Goal: Task Accomplishment & Management: Complete application form

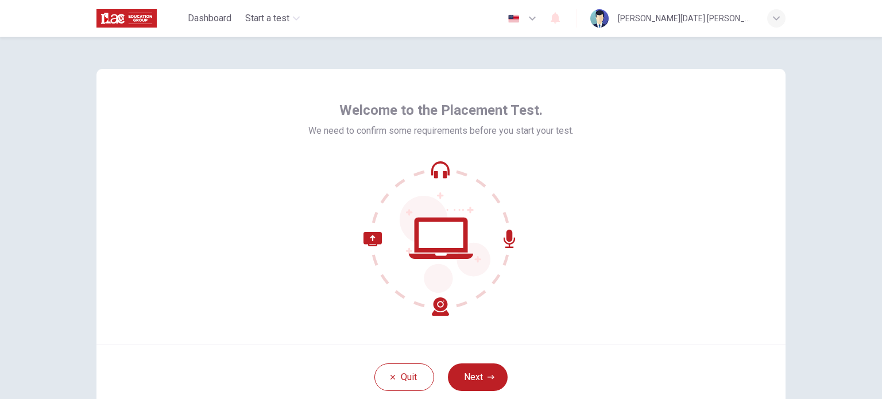
scroll to position [57, 0]
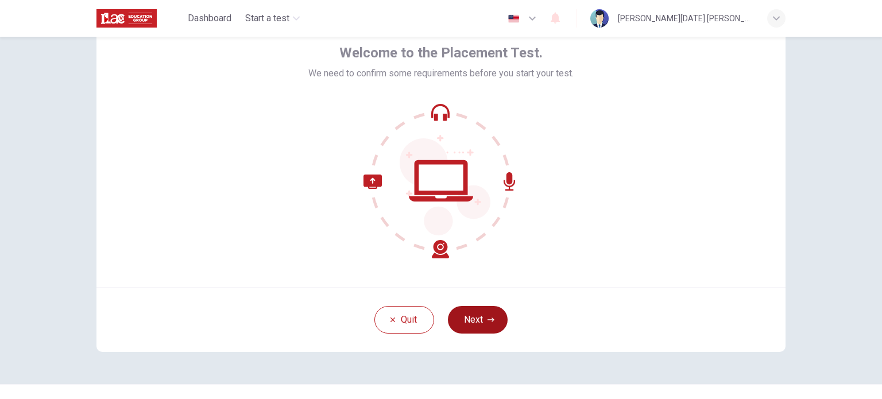
click at [475, 324] on button "Next" at bounding box center [478, 320] width 60 height 28
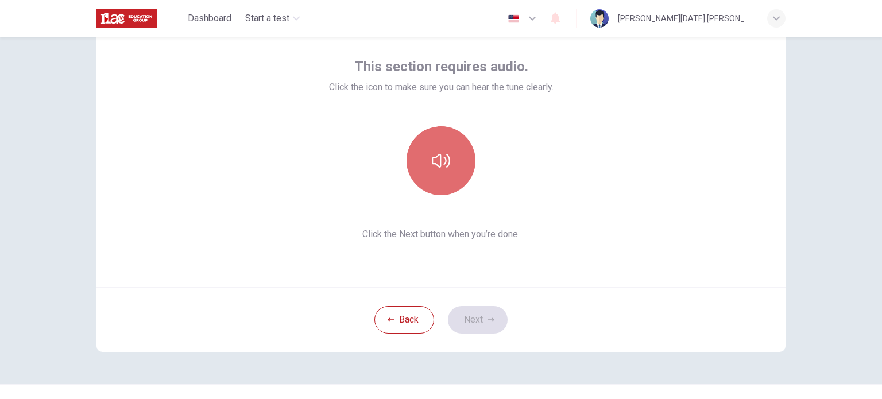
click at [440, 160] on icon "button" at bounding box center [441, 161] width 18 height 18
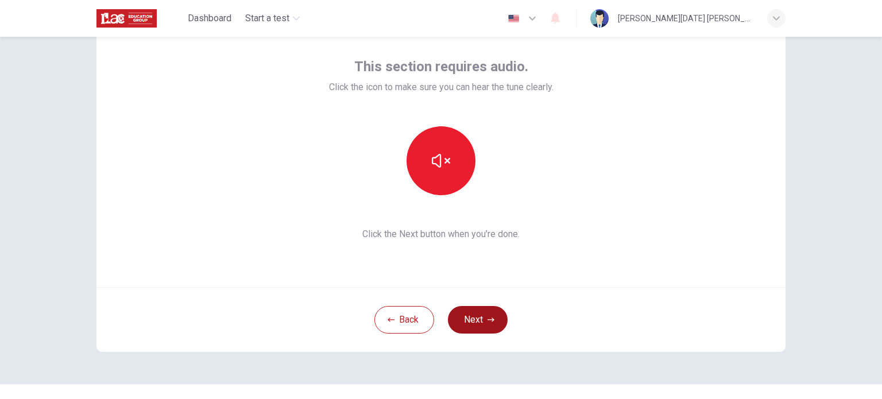
click at [475, 317] on button "Next" at bounding box center [478, 320] width 60 height 28
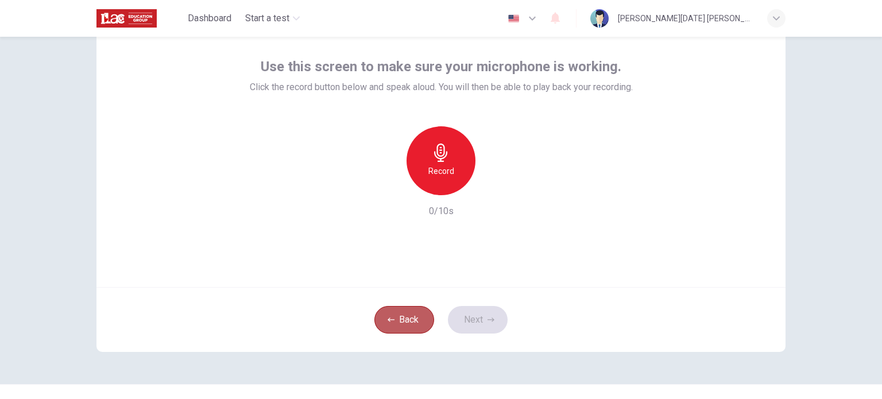
click at [407, 319] on button "Back" at bounding box center [404, 320] width 60 height 28
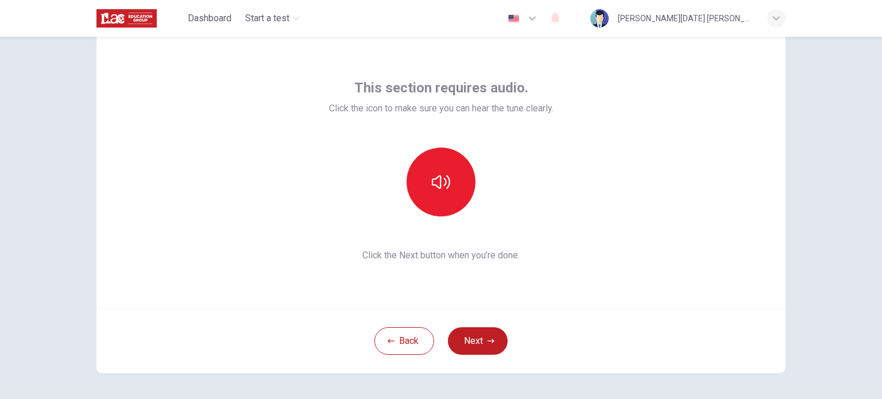
scroll to position [0, 0]
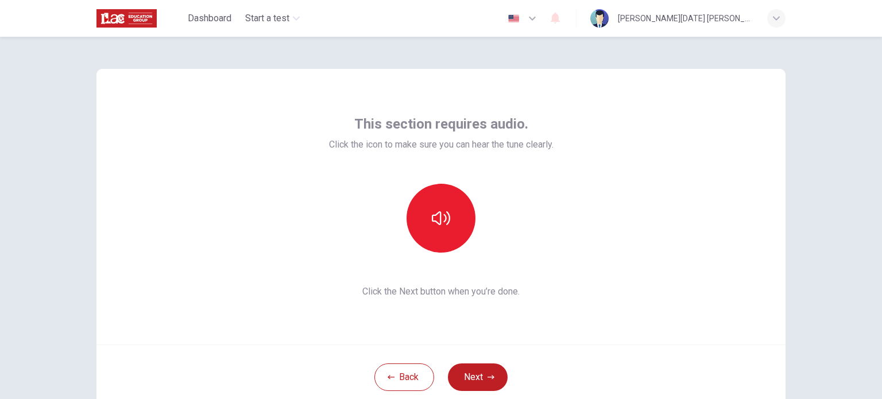
click at [773, 17] on icon "button" at bounding box center [776, 18] width 7 height 4
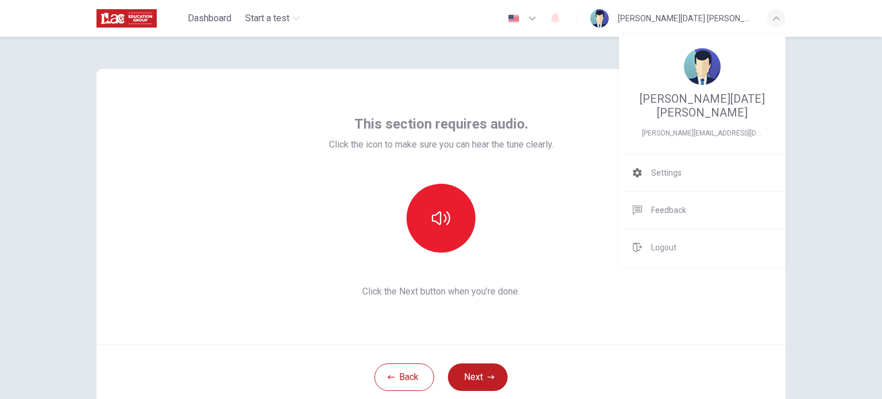
click at [455, 381] on div at bounding box center [441, 199] width 882 height 399
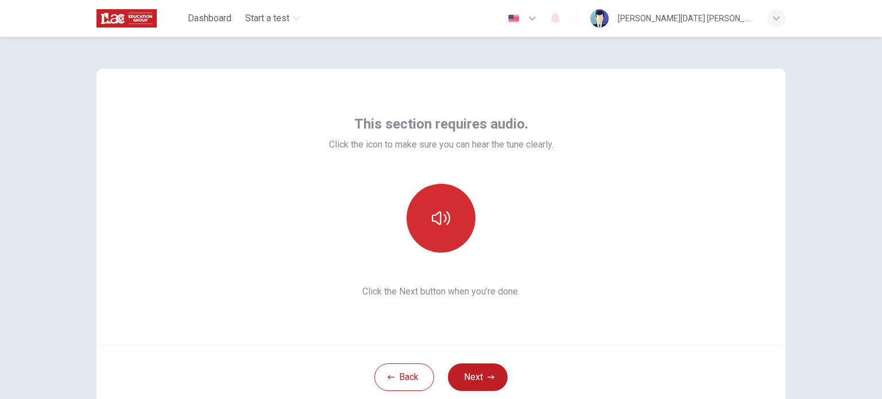
click at [430, 232] on button "button" at bounding box center [440, 218] width 69 height 69
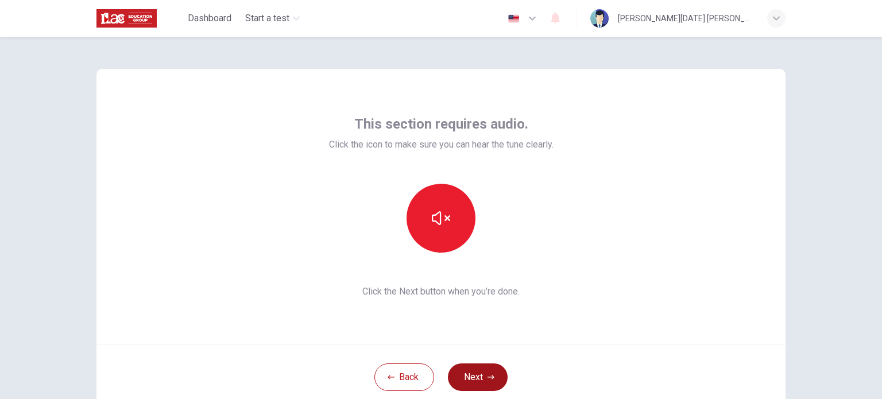
click at [478, 381] on button "Next" at bounding box center [478, 377] width 60 height 28
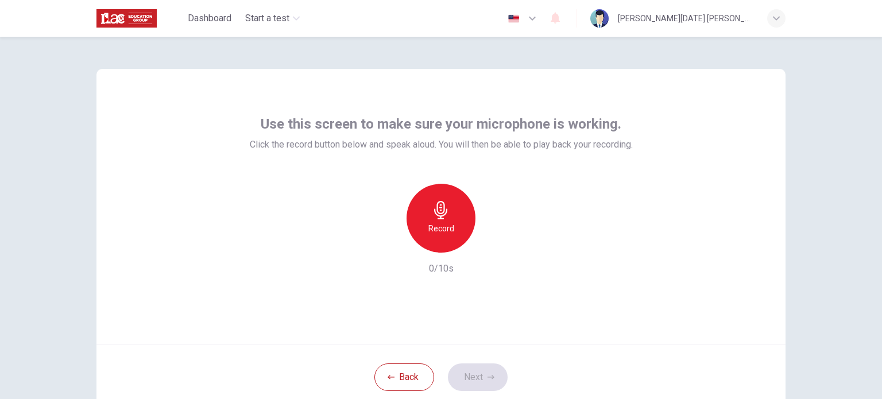
click at [443, 204] on icon "button" at bounding box center [441, 210] width 18 height 18
click at [444, 206] on icon "button" at bounding box center [441, 210] width 18 height 18
click at [432, 220] on div "Record" at bounding box center [440, 218] width 69 height 69
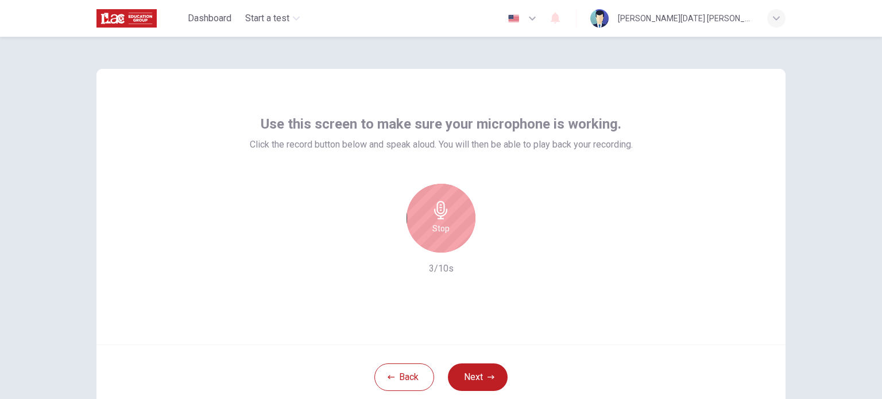
click at [434, 226] on h6 "Stop" at bounding box center [440, 229] width 17 height 14
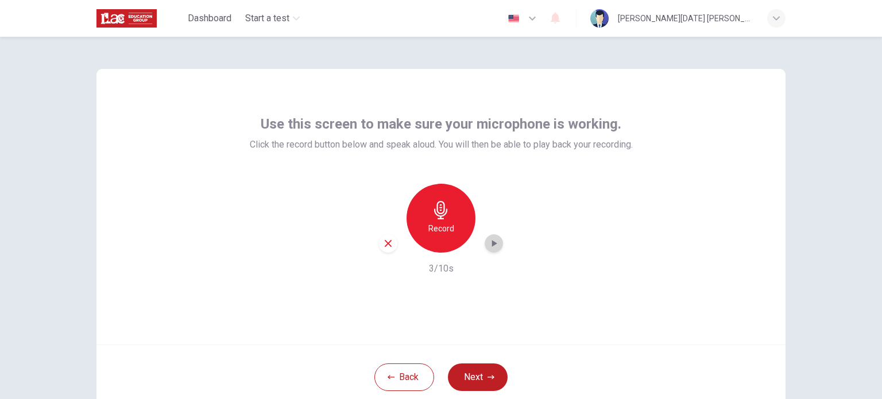
click at [489, 246] on icon "button" at bounding box center [493, 243] width 11 height 11
click at [468, 378] on button "Next" at bounding box center [478, 377] width 60 height 28
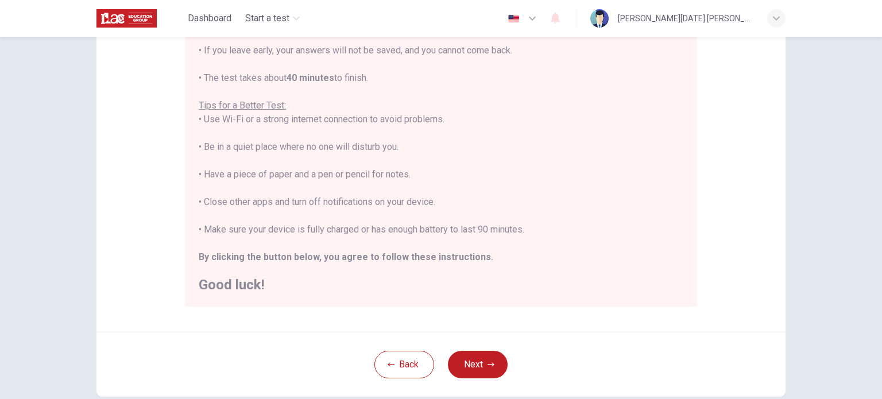
scroll to position [193, 0]
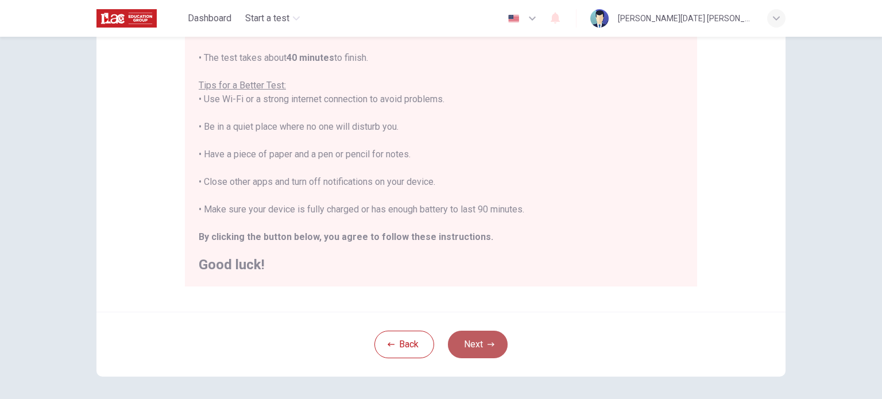
click at [480, 340] on button "Next" at bounding box center [478, 345] width 60 height 28
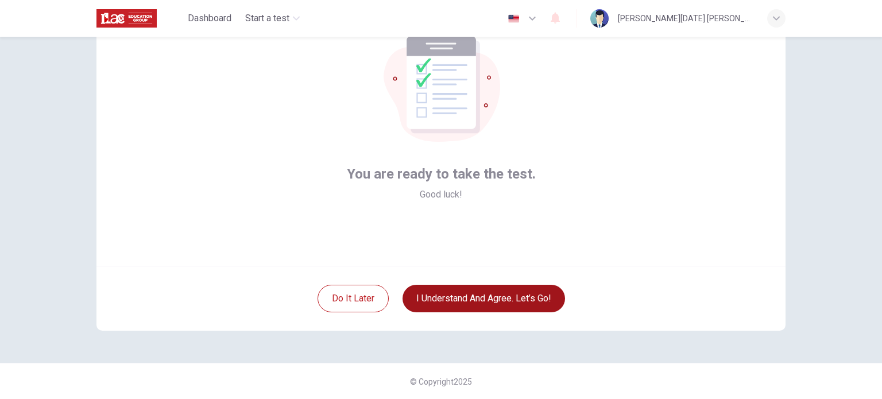
click at [462, 300] on button "I understand and agree. Let’s go!" at bounding box center [483, 299] width 162 height 28
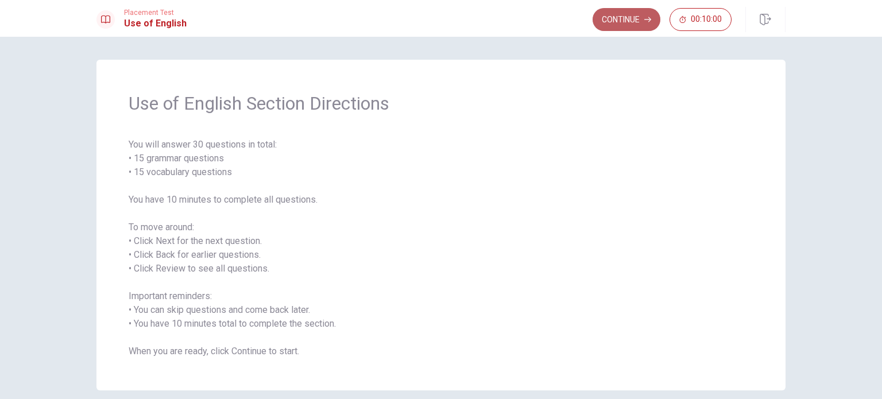
click at [632, 17] on button "Continue" at bounding box center [626, 19] width 68 height 23
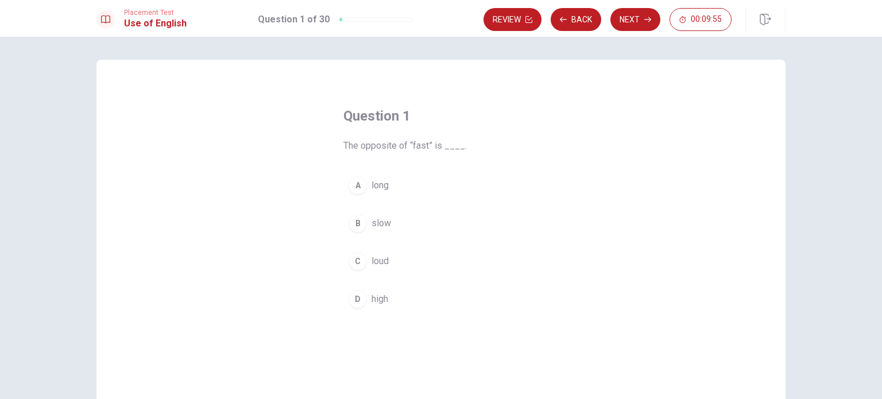
click at [380, 224] on span "slow" at bounding box center [381, 223] width 20 height 14
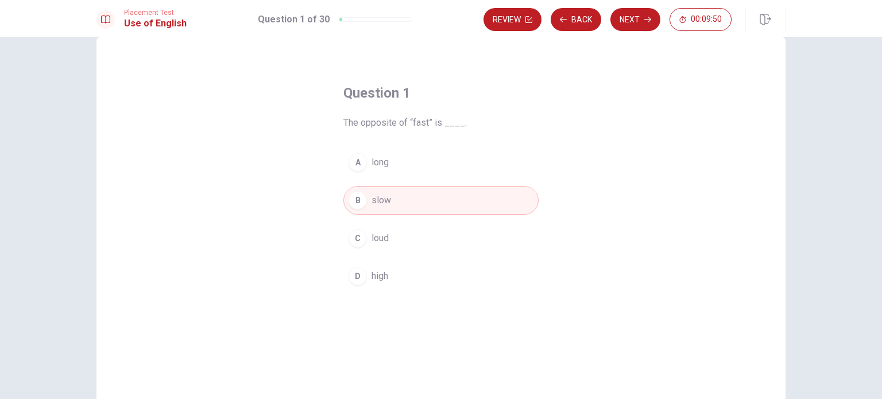
scroll to position [5, 0]
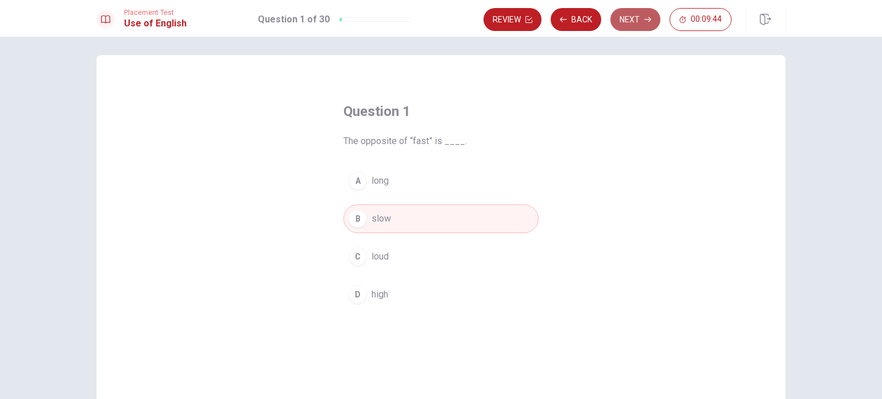
click at [634, 20] on button "Next" at bounding box center [635, 19] width 50 height 23
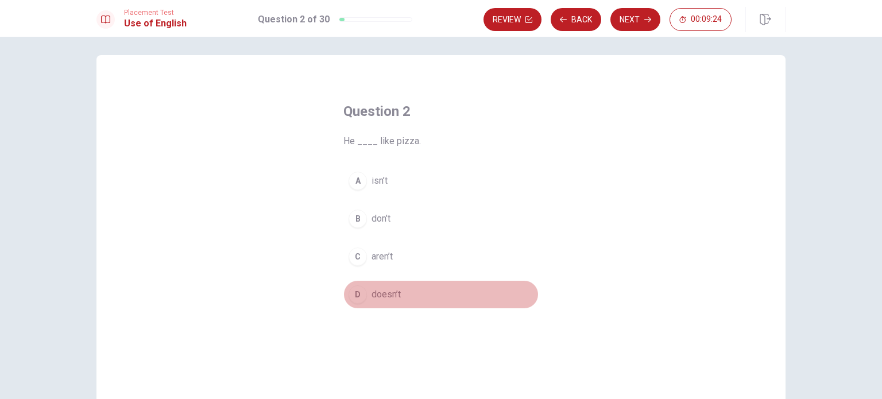
click at [380, 298] on span "doesn’t" at bounding box center [385, 295] width 29 height 14
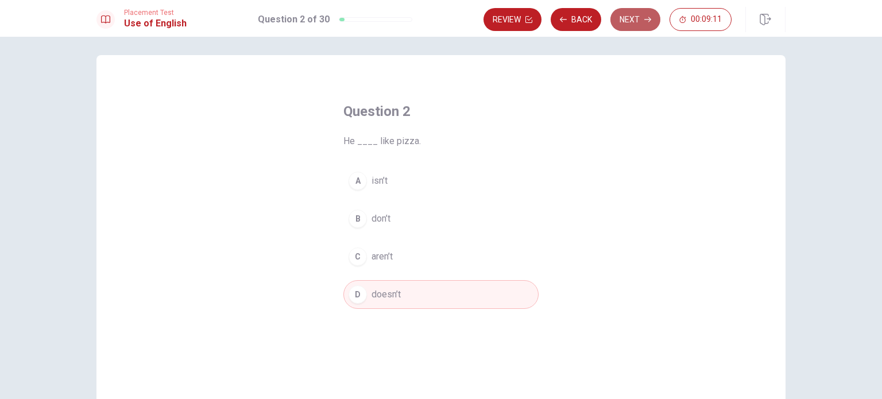
click at [630, 24] on button "Next" at bounding box center [635, 19] width 50 height 23
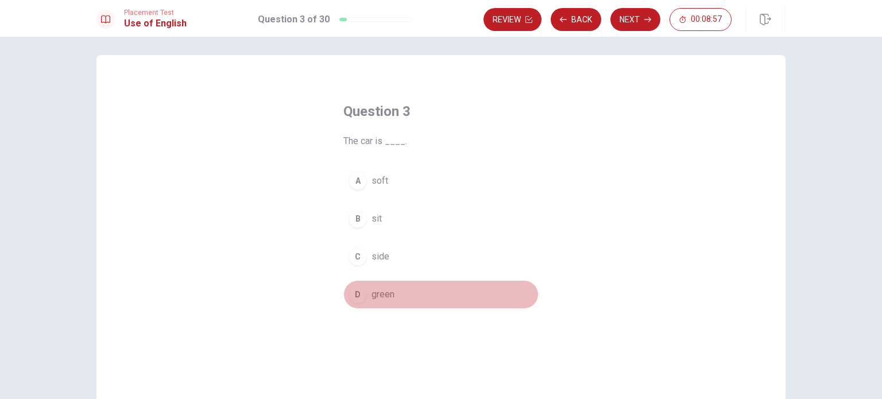
click at [373, 296] on span "green" at bounding box center [382, 295] width 23 height 14
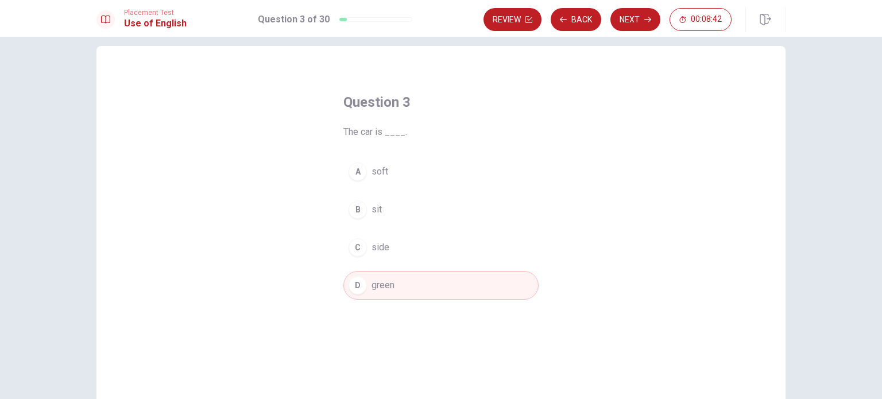
scroll to position [0, 0]
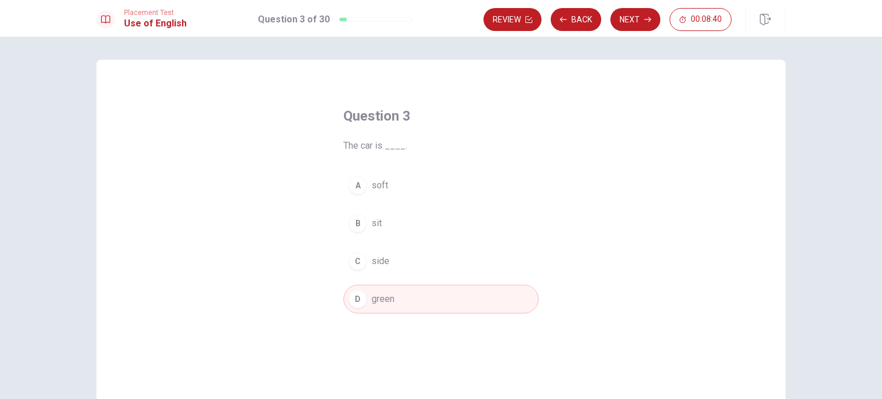
click at [379, 189] on span "soft" at bounding box center [379, 186] width 17 height 14
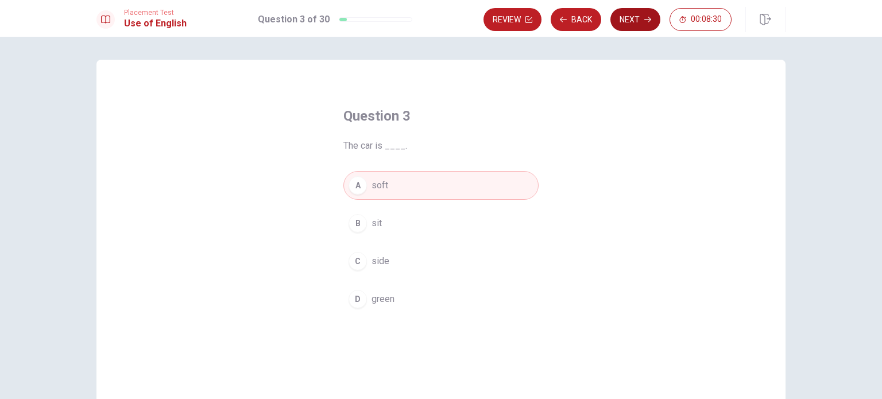
click at [644, 22] on button "Next" at bounding box center [635, 19] width 50 height 23
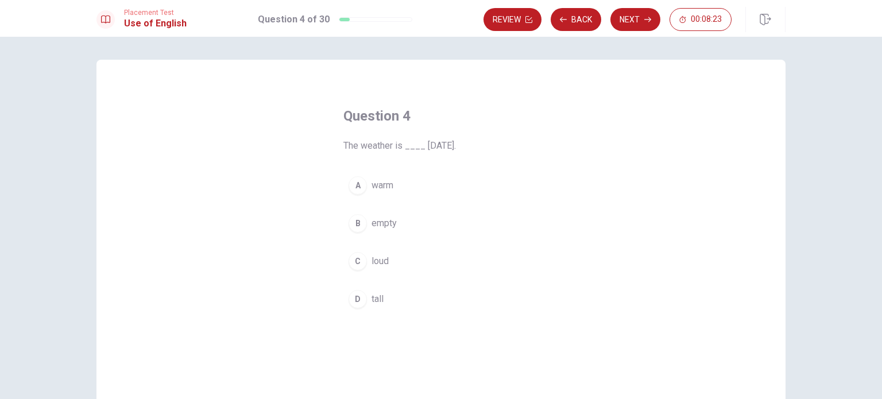
click at [379, 188] on span "warm" at bounding box center [382, 186] width 22 height 14
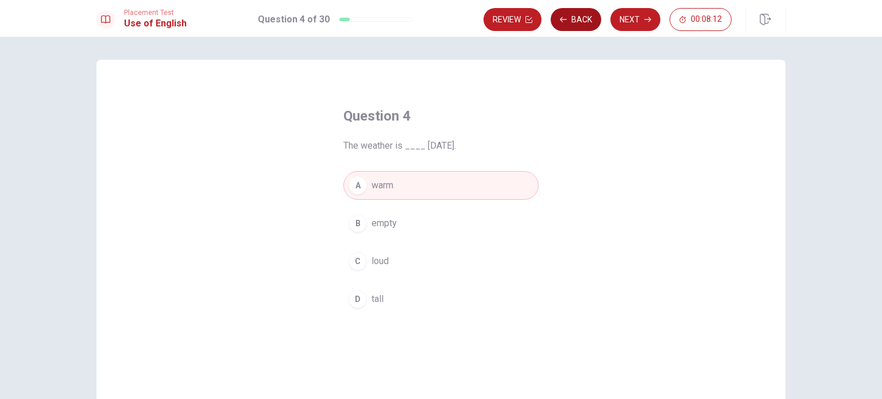
click at [577, 22] on button "Back" at bounding box center [576, 19] width 51 height 23
click at [386, 304] on span "green" at bounding box center [382, 299] width 23 height 14
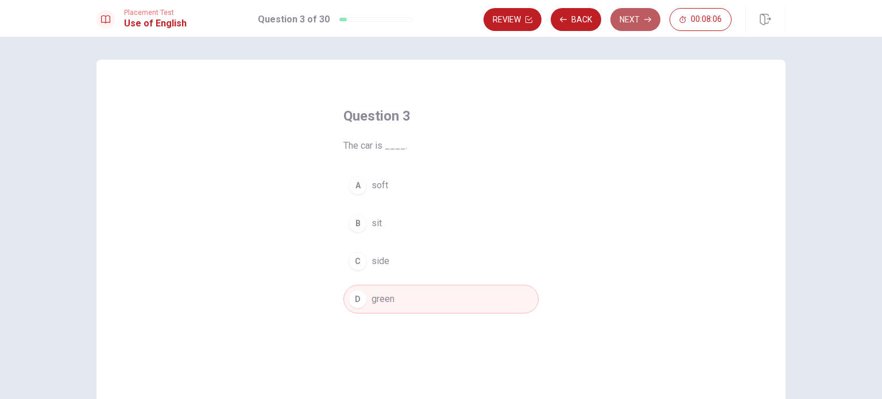
click at [633, 16] on button "Next" at bounding box center [635, 19] width 50 height 23
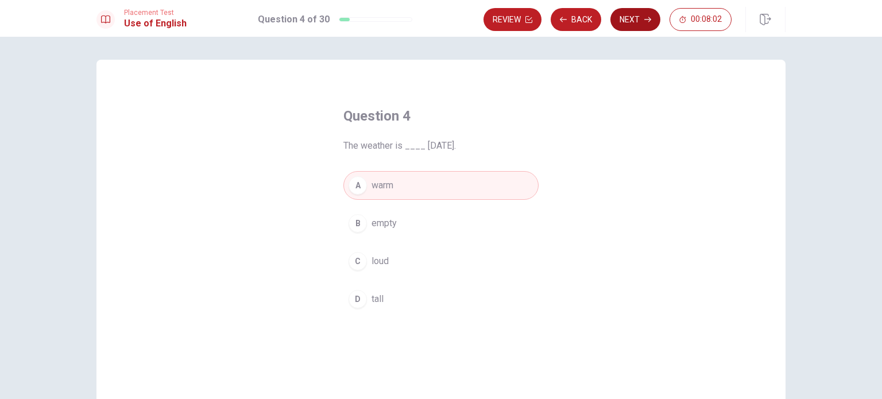
click at [631, 22] on button "Next" at bounding box center [635, 19] width 50 height 23
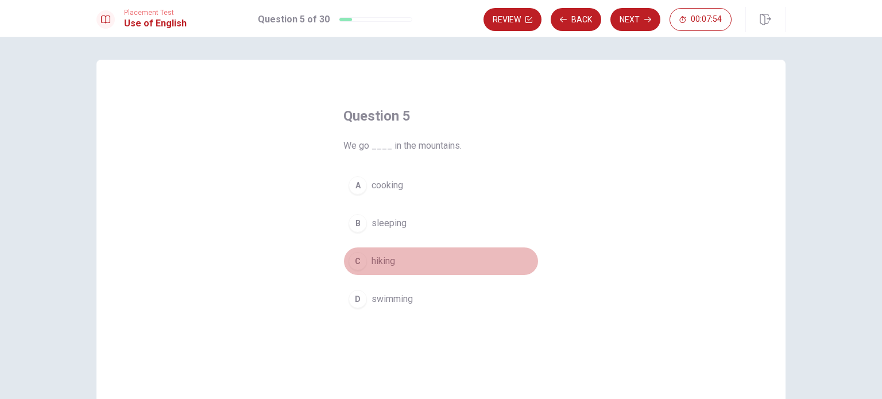
click at [382, 261] on span "hiking" at bounding box center [383, 261] width 24 height 14
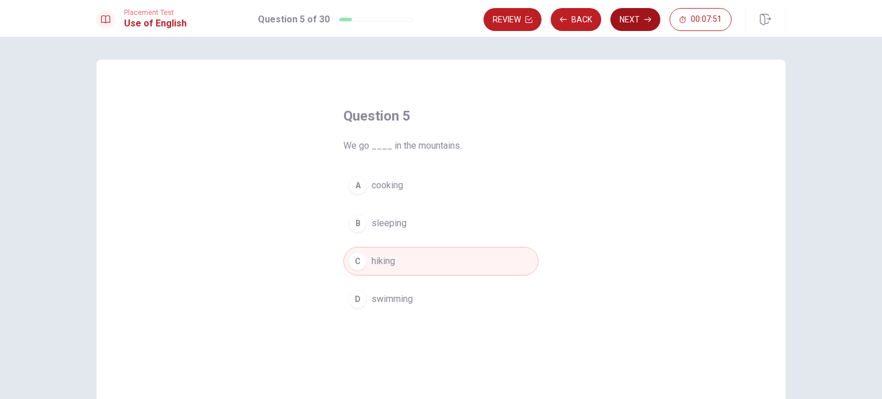
click at [639, 24] on button "Next" at bounding box center [635, 19] width 50 height 23
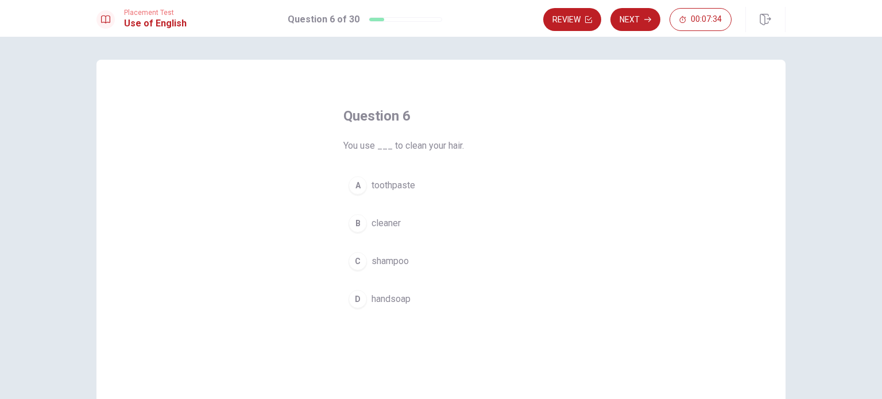
click at [381, 262] on span "shampoo" at bounding box center [389, 261] width 37 height 14
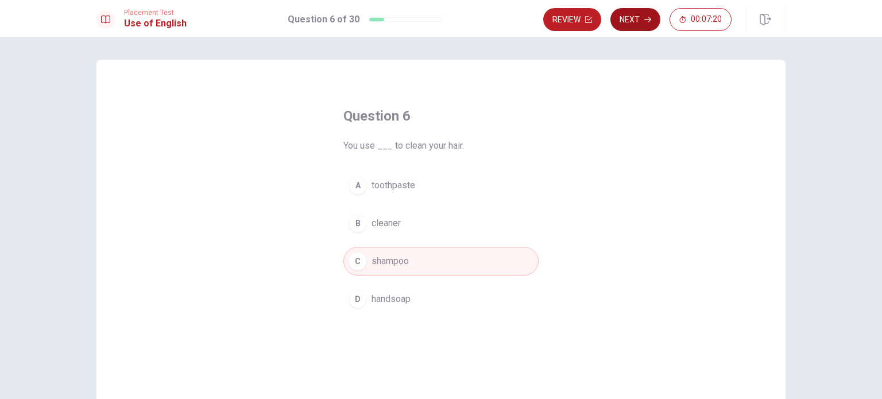
click at [632, 18] on button "Next" at bounding box center [635, 19] width 50 height 23
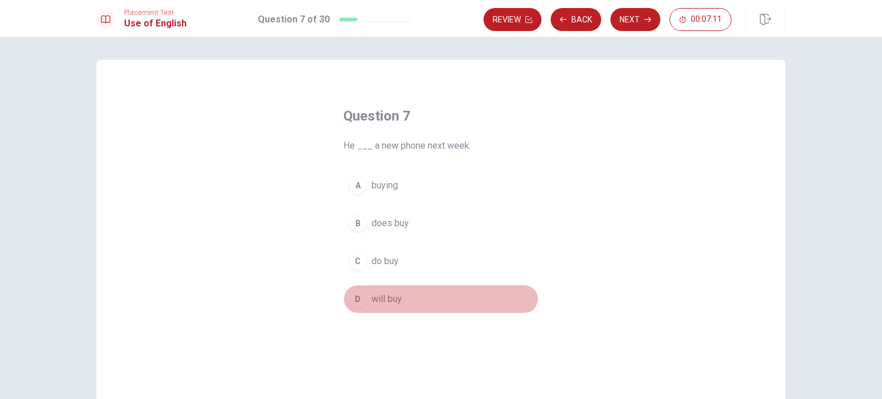
click at [385, 298] on span "will buy" at bounding box center [386, 299] width 30 height 14
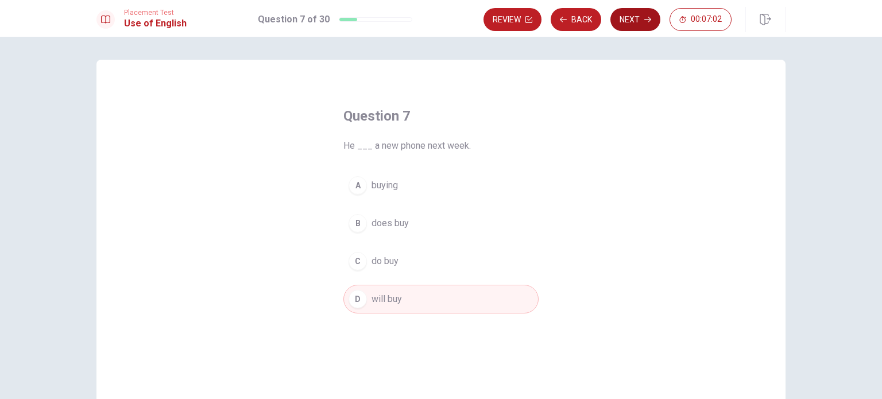
click at [631, 21] on button "Next" at bounding box center [635, 19] width 50 height 23
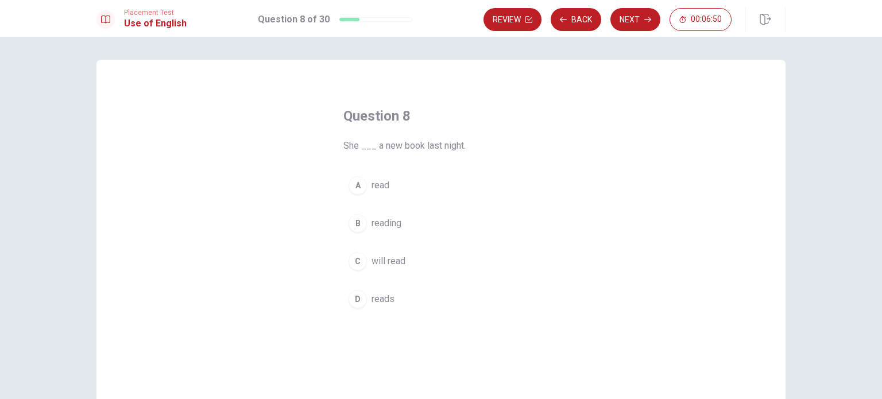
click at [374, 185] on span "read" at bounding box center [380, 186] width 18 height 14
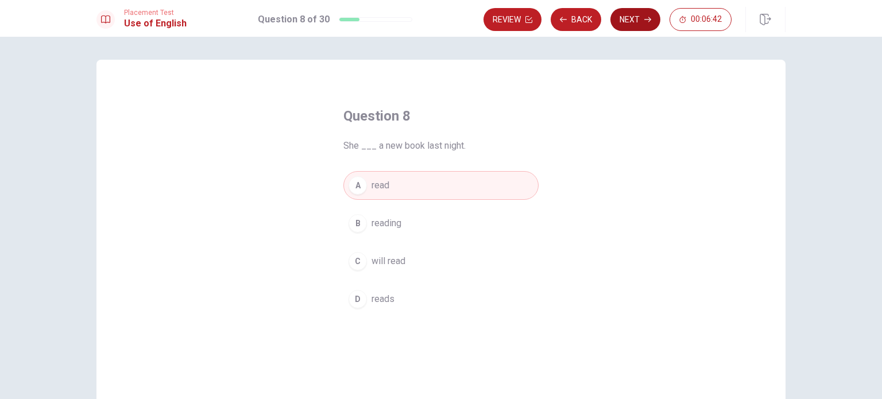
click at [634, 22] on button "Next" at bounding box center [635, 19] width 50 height 23
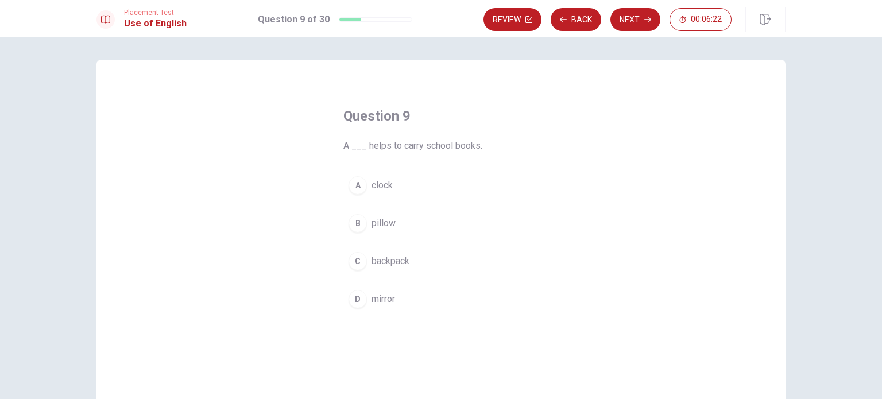
click at [392, 262] on span "backpack" at bounding box center [390, 261] width 38 height 14
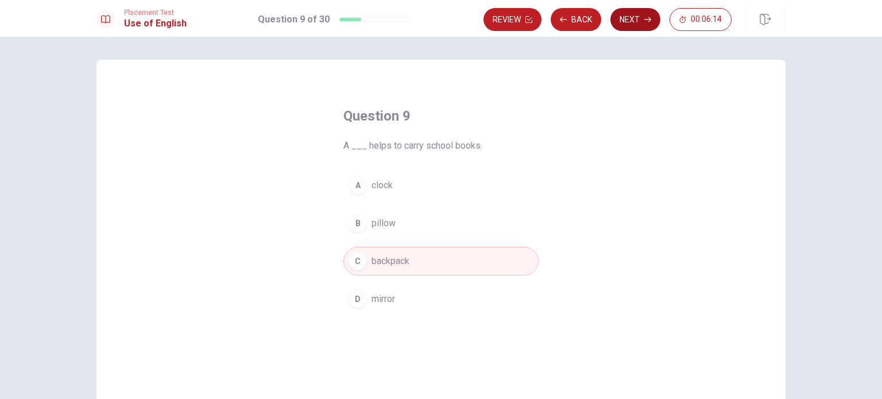
click at [626, 20] on button "Next" at bounding box center [635, 19] width 50 height 23
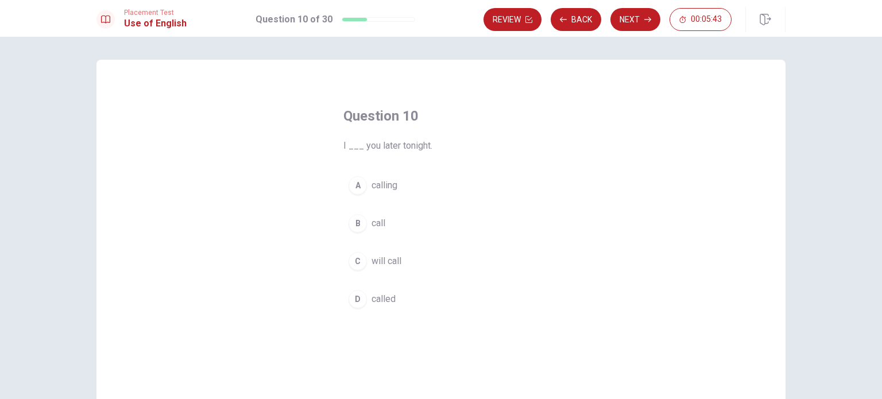
click at [383, 261] on span "will call" at bounding box center [386, 261] width 30 height 14
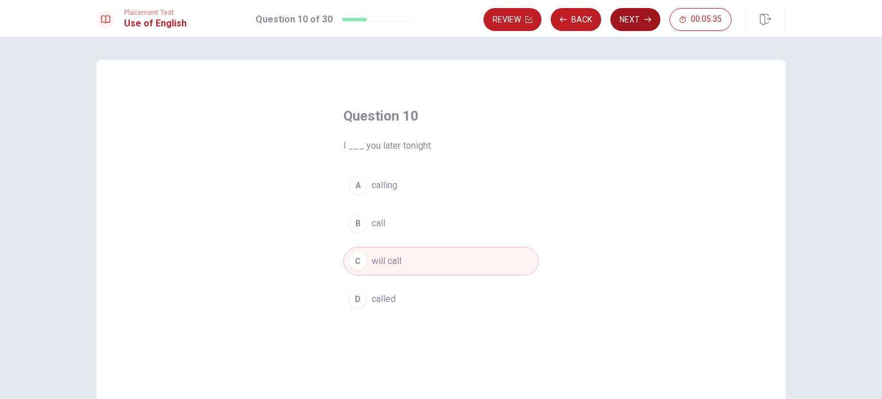
click at [631, 18] on button "Next" at bounding box center [635, 19] width 50 height 23
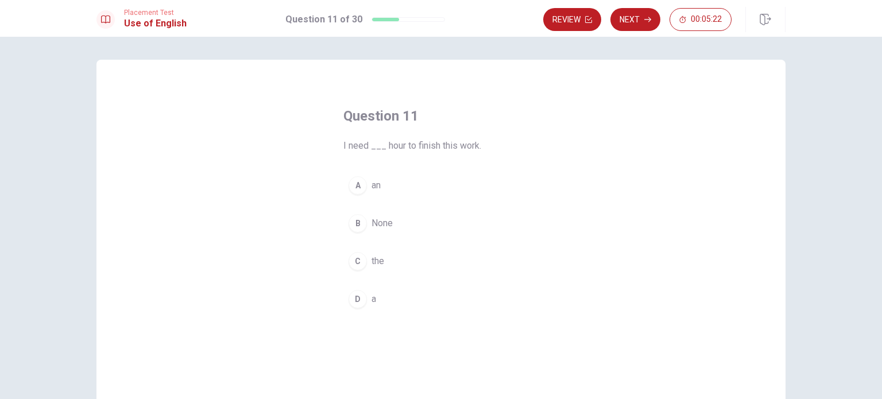
click at [373, 186] on span "an" at bounding box center [375, 186] width 9 height 14
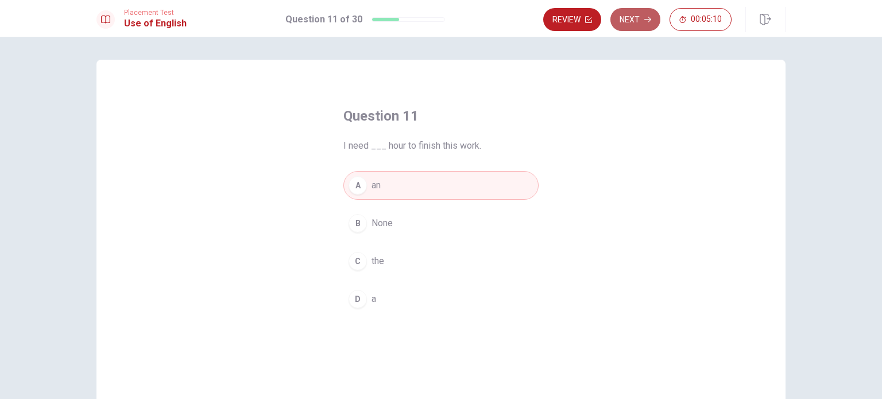
click at [622, 24] on button "Next" at bounding box center [635, 19] width 50 height 23
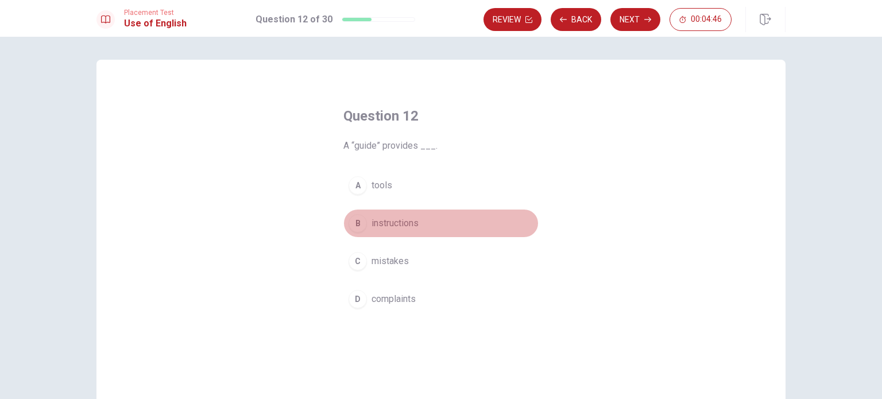
click at [389, 225] on span "instructions" at bounding box center [394, 223] width 47 height 14
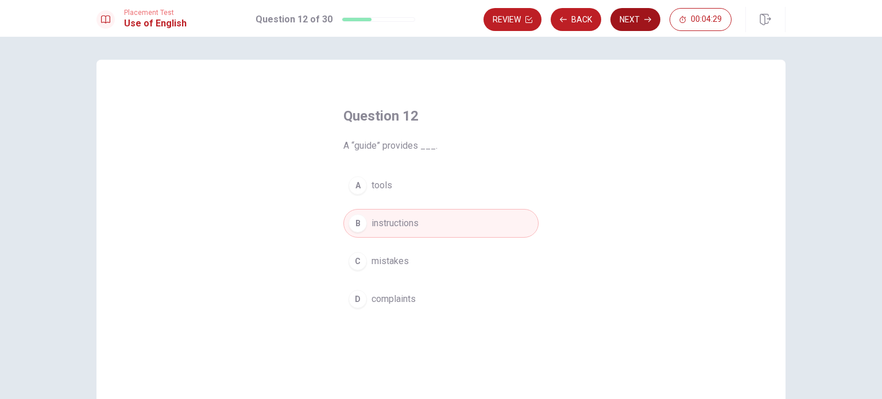
click at [637, 18] on button "Next" at bounding box center [635, 19] width 50 height 23
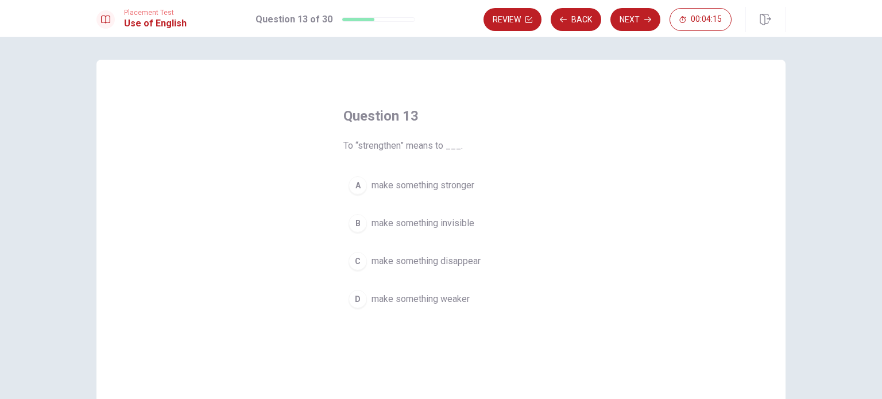
click at [456, 187] on span "make something stronger" at bounding box center [422, 186] width 103 height 14
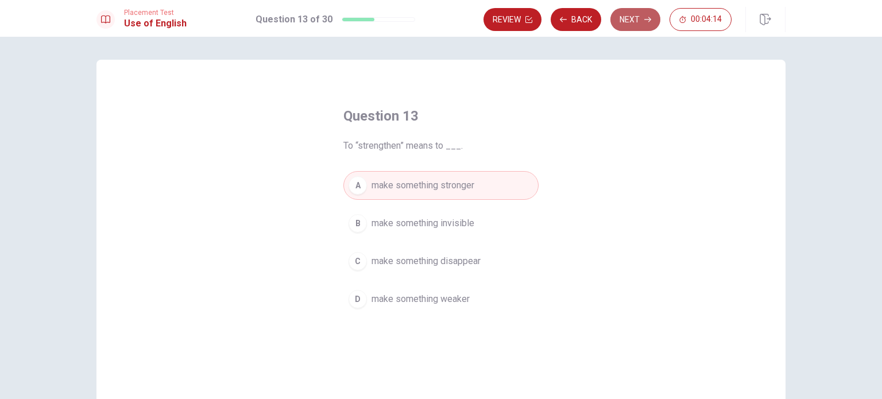
click at [629, 13] on button "Next" at bounding box center [635, 19] width 50 height 23
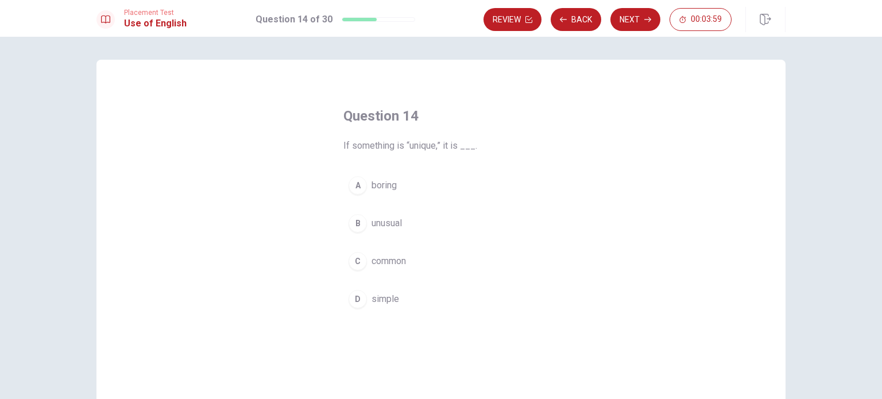
click at [383, 223] on span "unusual" at bounding box center [386, 223] width 30 height 14
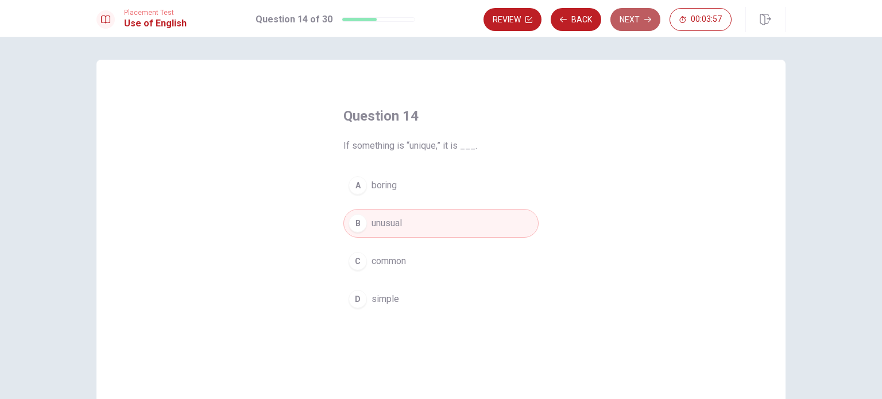
click at [641, 23] on button "Next" at bounding box center [635, 19] width 50 height 23
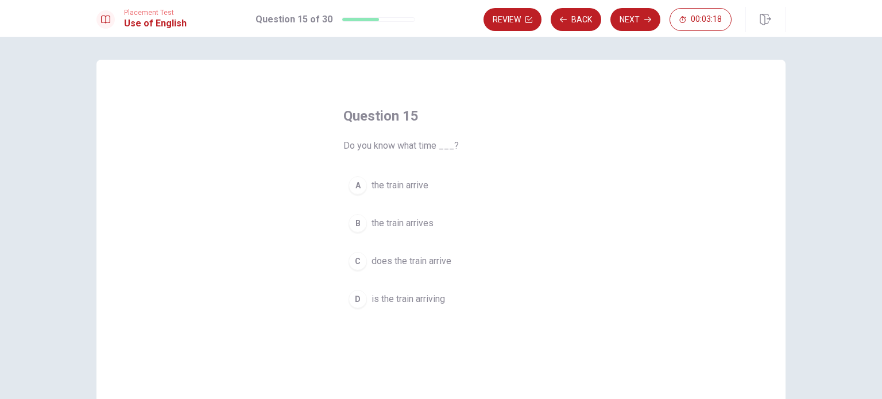
click at [431, 300] on span "is the train arriving" at bounding box center [407, 299] width 73 height 14
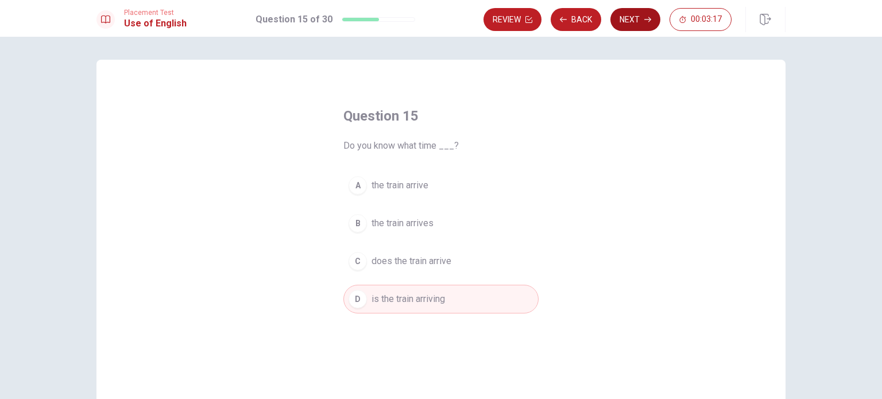
click at [632, 18] on button "Next" at bounding box center [635, 19] width 50 height 23
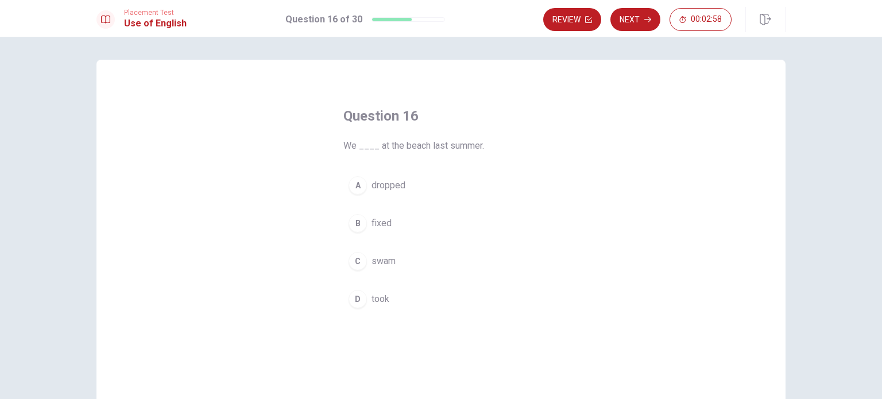
click at [374, 263] on span "swam" at bounding box center [383, 261] width 24 height 14
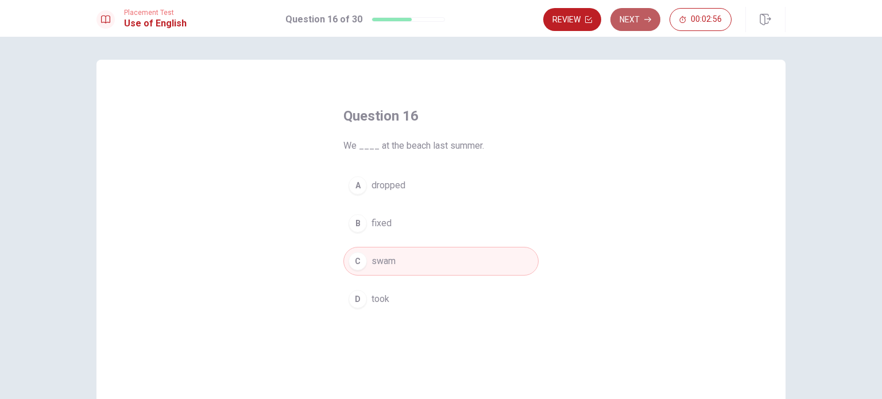
click at [634, 17] on button "Next" at bounding box center [635, 19] width 50 height 23
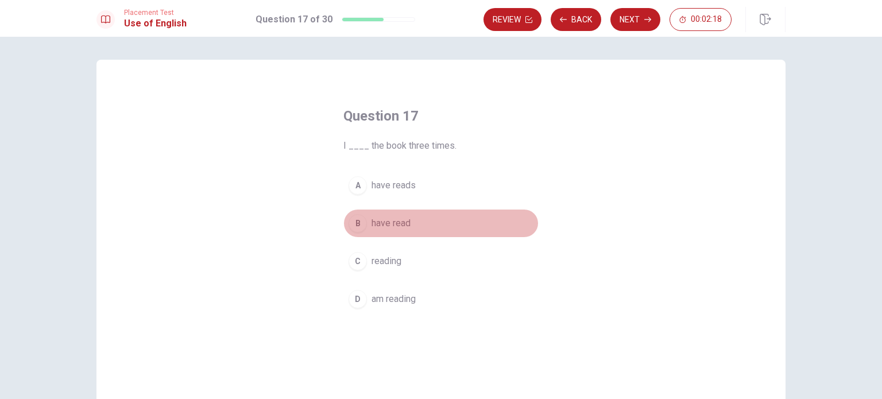
click at [390, 224] on span "have read" at bounding box center [390, 223] width 39 height 14
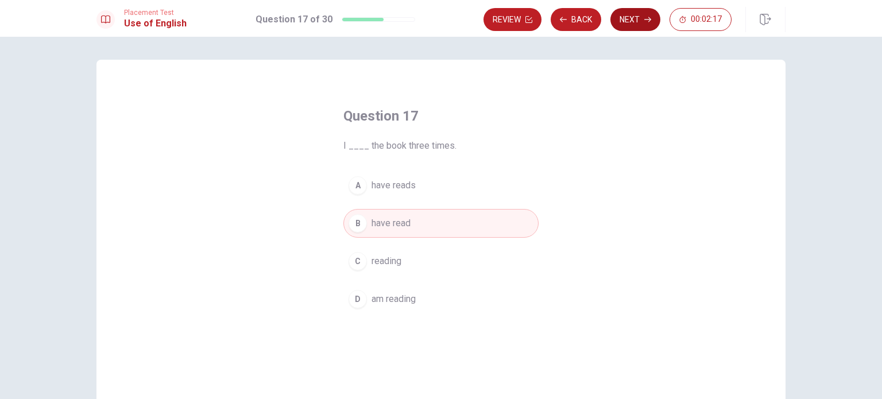
click at [634, 27] on button "Next" at bounding box center [635, 19] width 50 height 23
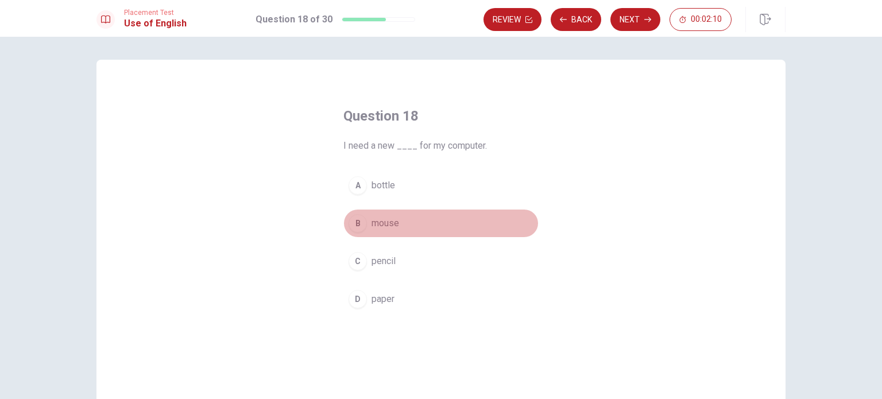
click at [387, 221] on span "mouse" at bounding box center [385, 223] width 28 height 14
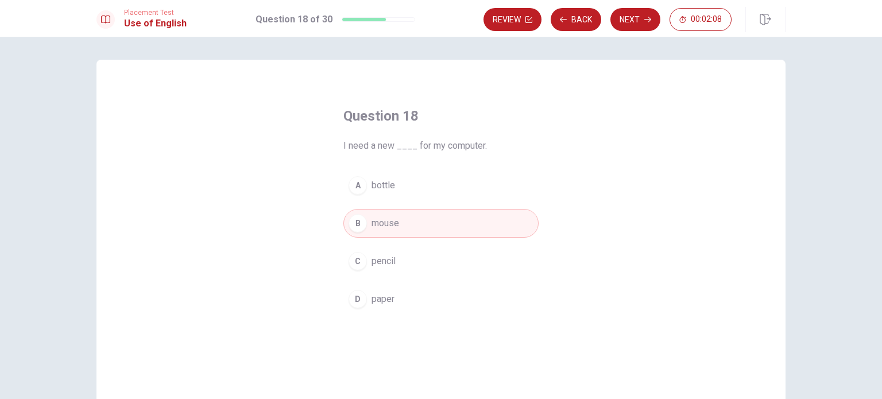
click at [627, 18] on button "Next" at bounding box center [635, 19] width 50 height 23
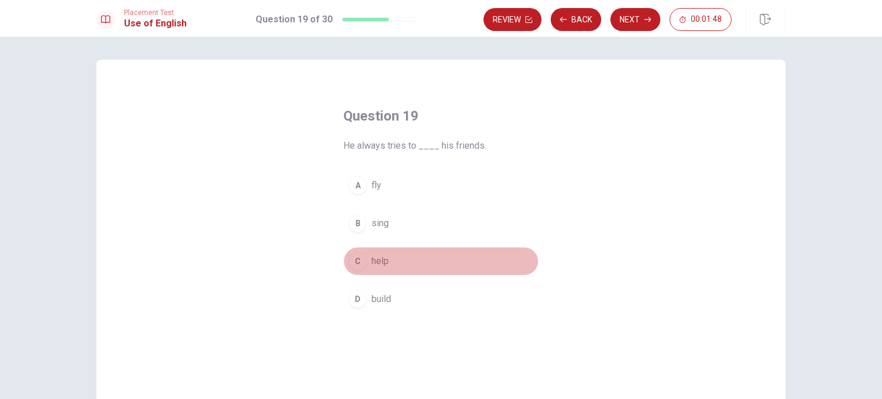
click at [377, 261] on span "help" at bounding box center [379, 261] width 17 height 14
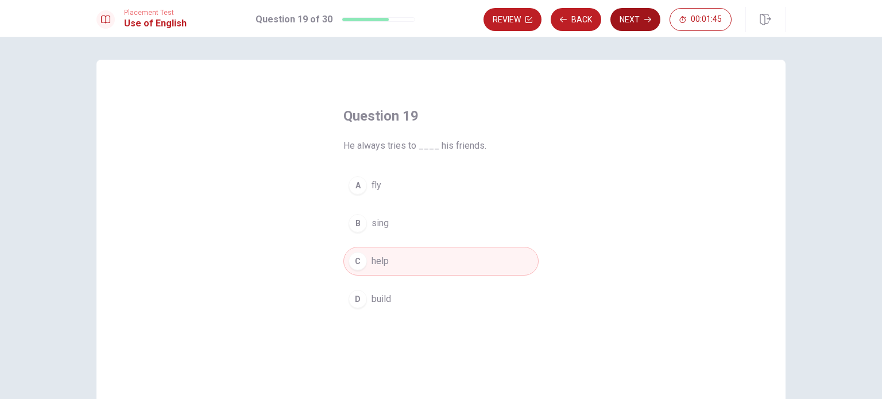
click at [639, 17] on button "Next" at bounding box center [635, 19] width 50 height 23
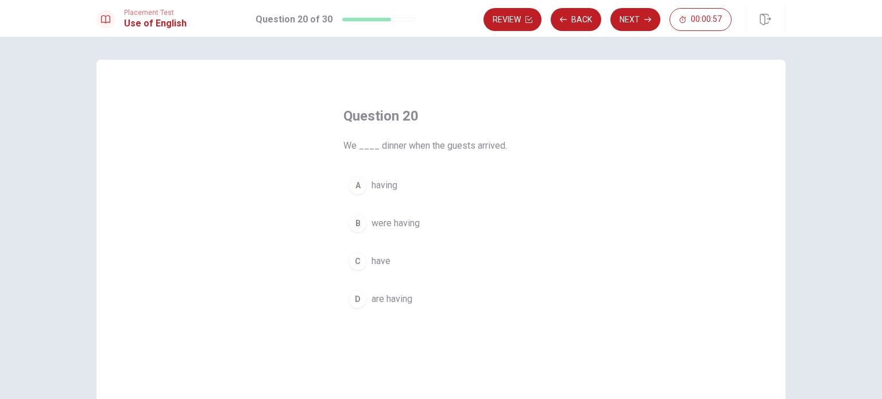
click at [383, 222] on span "were having" at bounding box center [395, 223] width 48 height 14
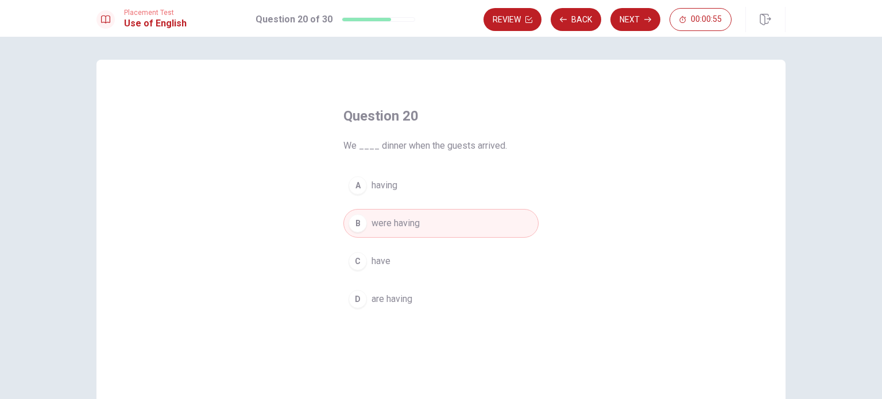
click at [631, 24] on button "Next" at bounding box center [635, 19] width 50 height 23
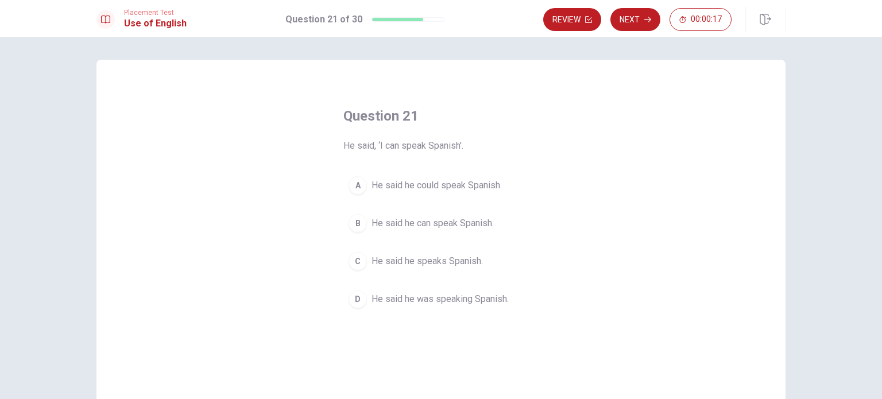
click at [435, 223] on span "He said he can speak Spanish." at bounding box center [432, 223] width 122 height 14
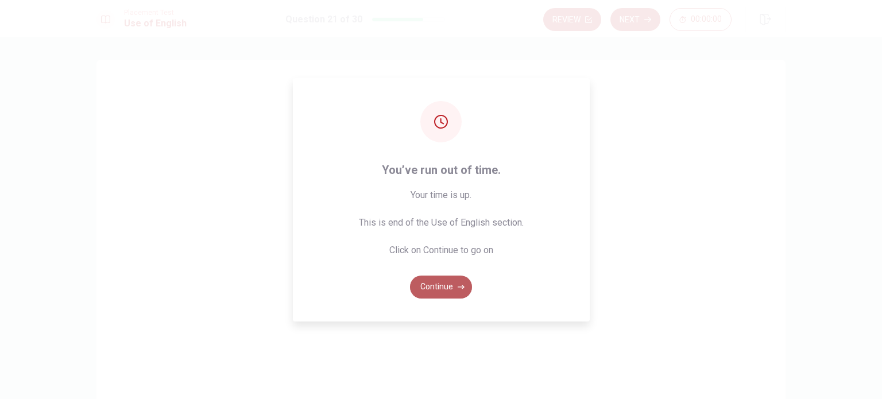
click at [443, 289] on button "Continue" at bounding box center [441, 287] width 62 height 23
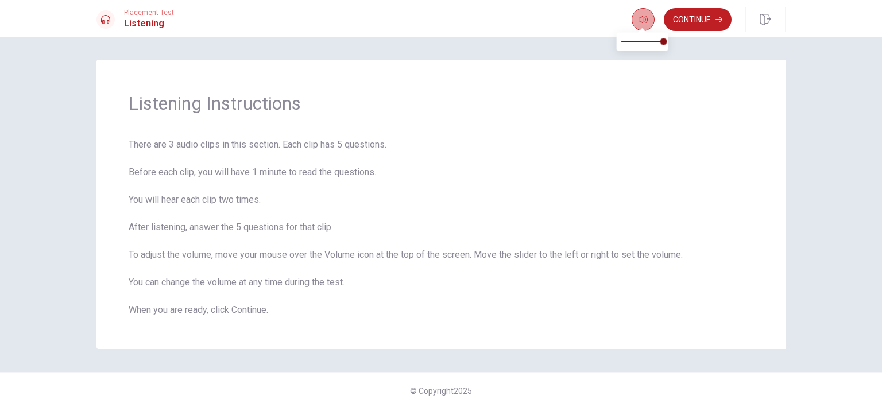
click at [641, 19] on icon "button" at bounding box center [642, 19] width 9 height 9
click at [686, 20] on button "Continue" at bounding box center [698, 19] width 68 height 23
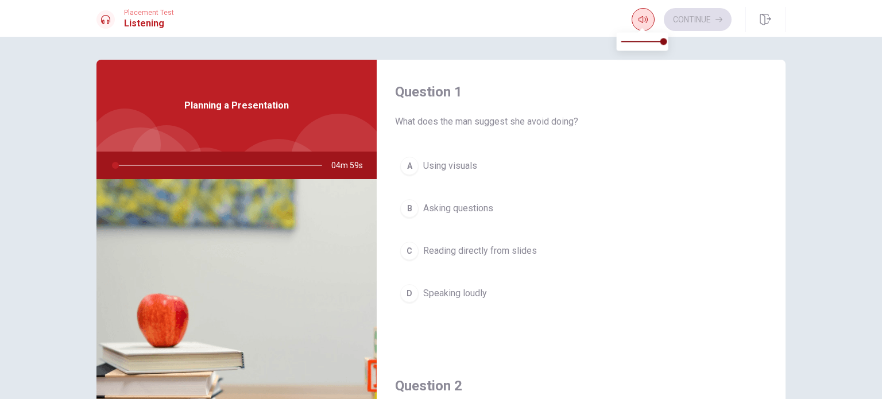
click at [636, 22] on button "button" at bounding box center [642, 19] width 23 height 23
type input "1"
type input "0.7"
click at [649, 42] on span at bounding box center [642, 41] width 42 height 16
click at [448, 250] on span "Reading directly from slides" at bounding box center [480, 251] width 114 height 14
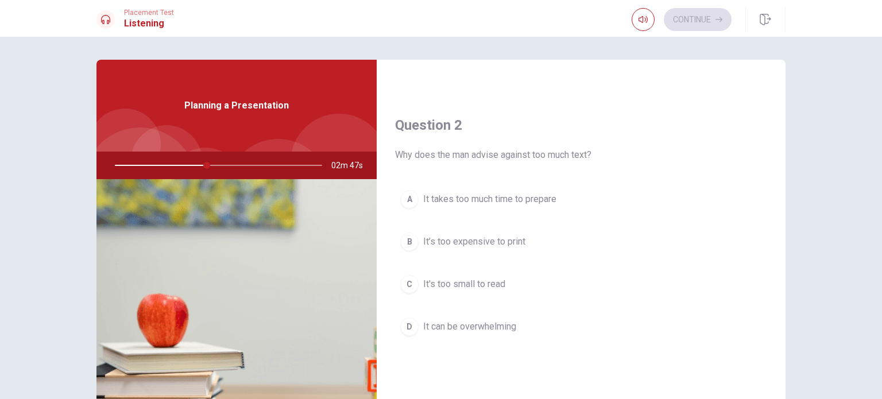
scroll to position [287, 0]
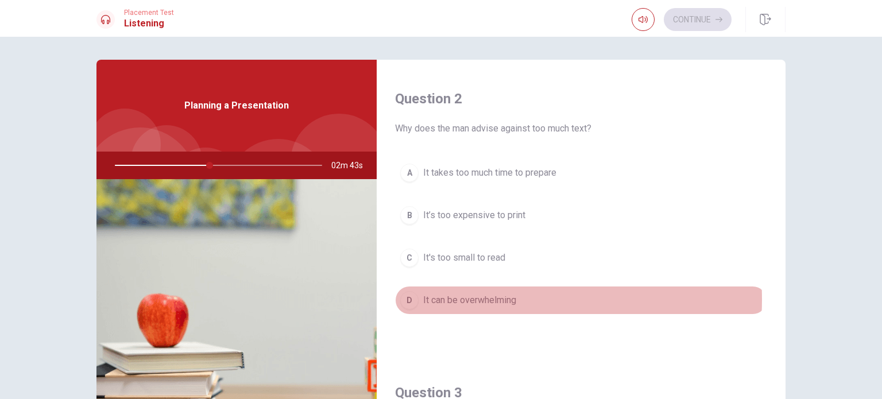
click at [483, 298] on span "It can be overwhelming" at bounding box center [469, 300] width 93 height 14
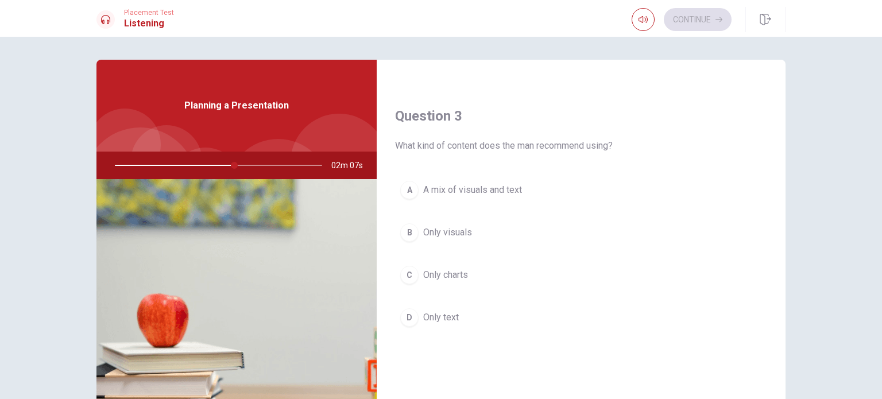
scroll to position [574, 0]
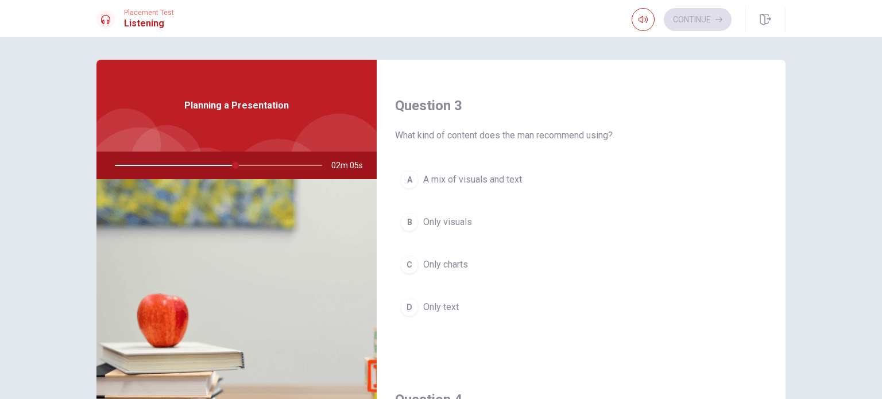
click at [460, 185] on button "A A mix of visuals and text" at bounding box center [581, 179] width 372 height 29
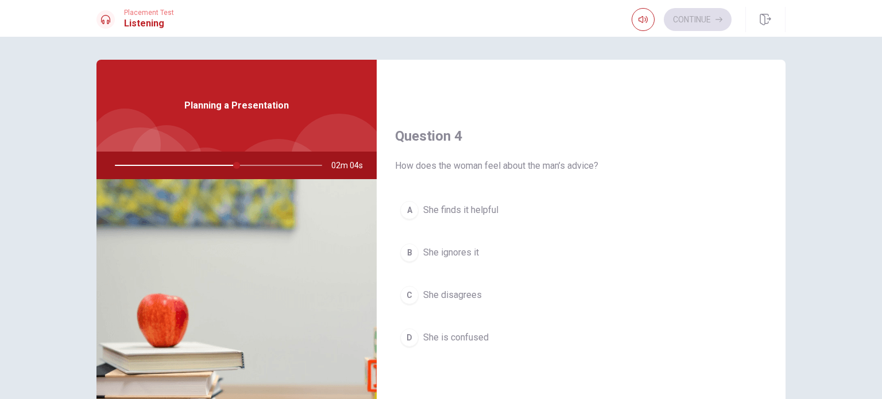
scroll to position [861, 0]
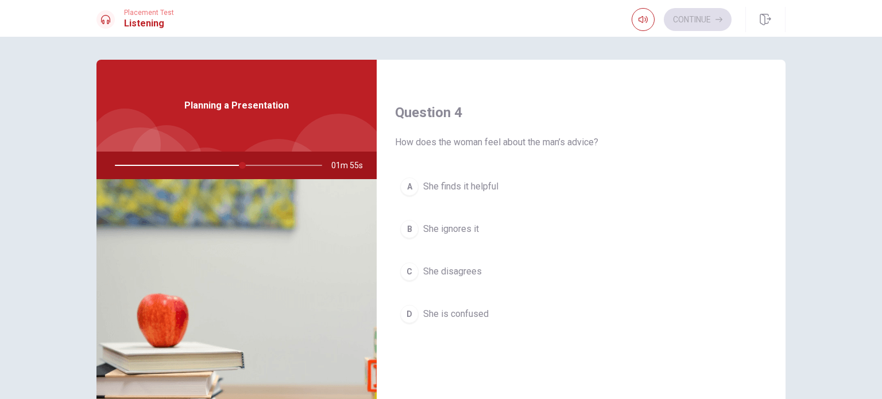
click at [468, 185] on span "She finds it helpful" at bounding box center [460, 187] width 75 height 14
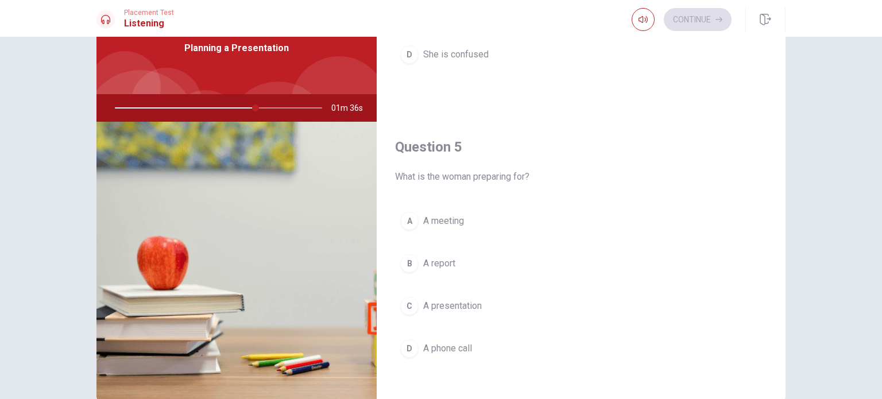
scroll to position [1065, 0]
click at [444, 298] on span "A presentation" at bounding box center [452, 304] width 59 height 14
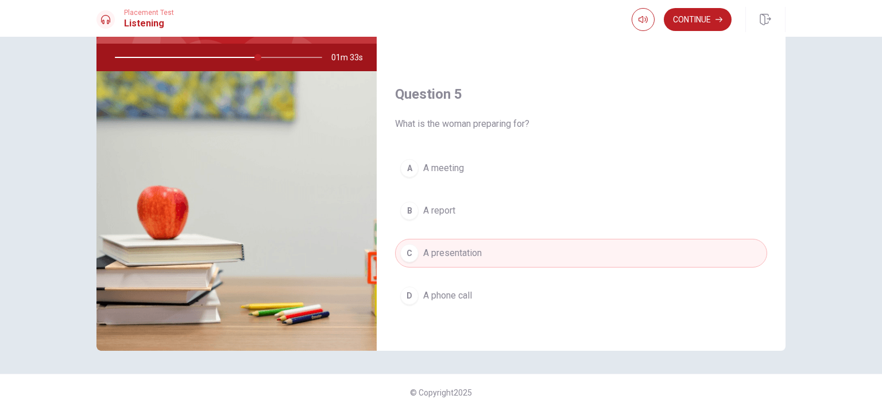
scroll to position [119, 0]
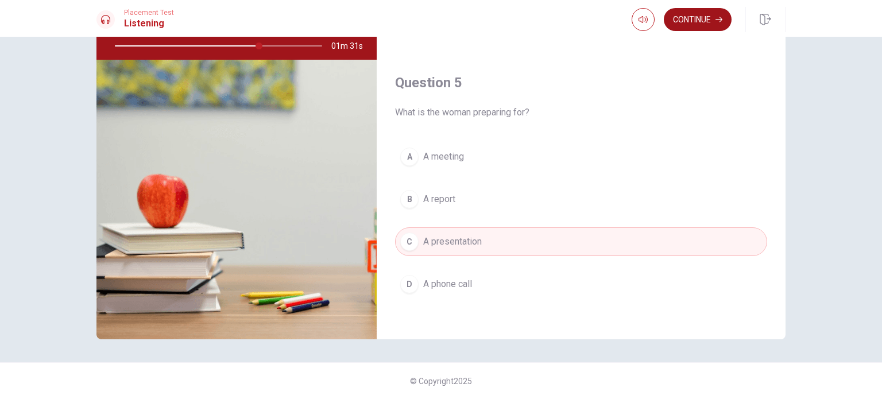
click at [699, 18] on button "Continue" at bounding box center [698, 19] width 68 height 23
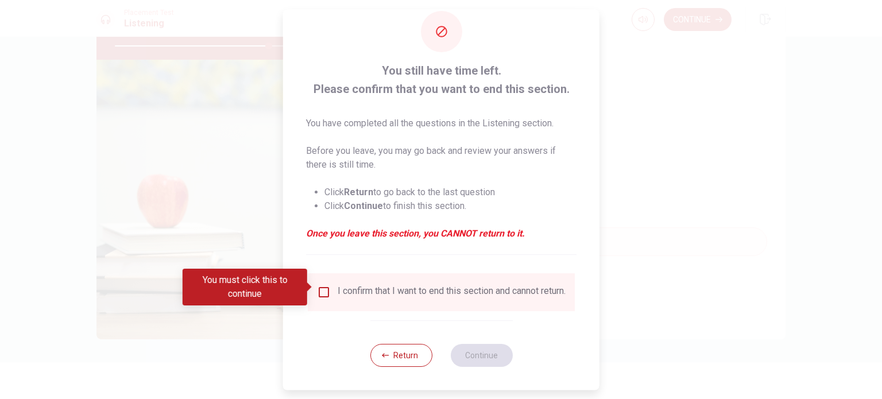
scroll to position [29, 0]
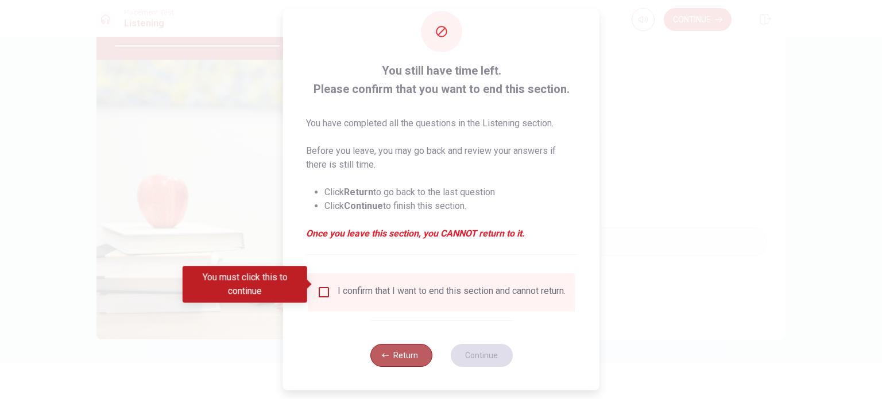
click at [385, 360] on button "Return" at bounding box center [401, 355] width 62 height 23
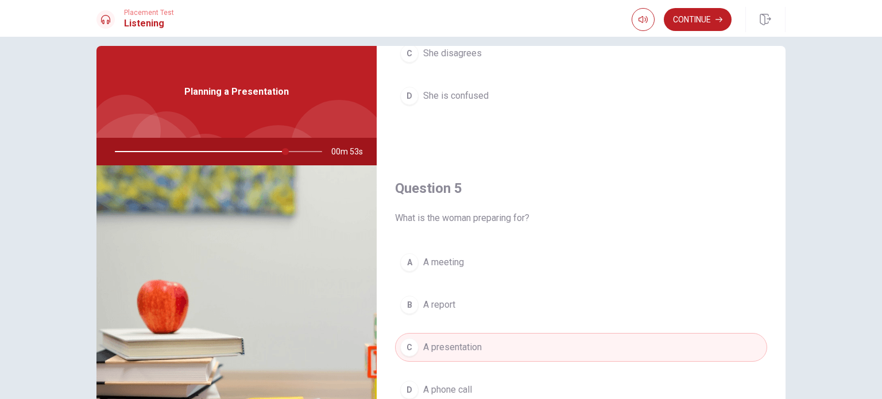
scroll to position [0, 0]
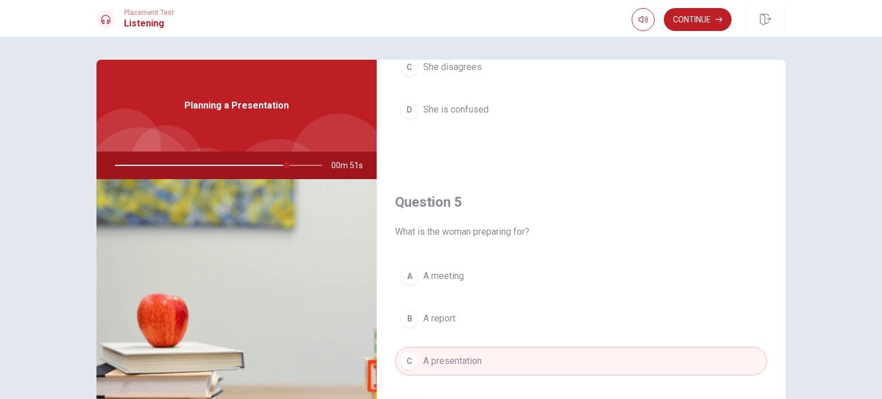
click at [116, 165] on div at bounding box center [216, 166] width 230 height 28
click at [117, 162] on div at bounding box center [216, 166] width 230 height 28
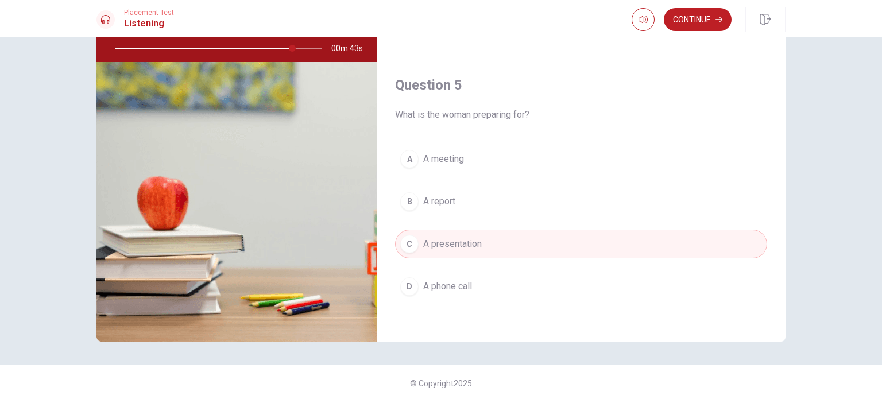
scroll to position [119, 0]
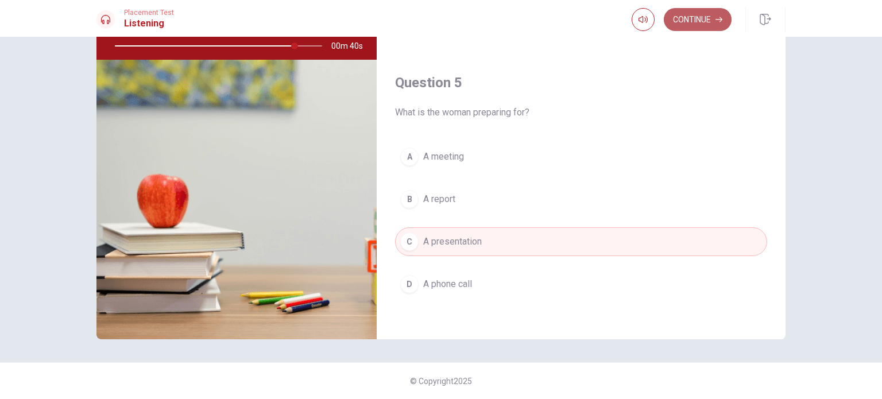
click at [703, 15] on button "Continue" at bounding box center [698, 19] width 68 height 23
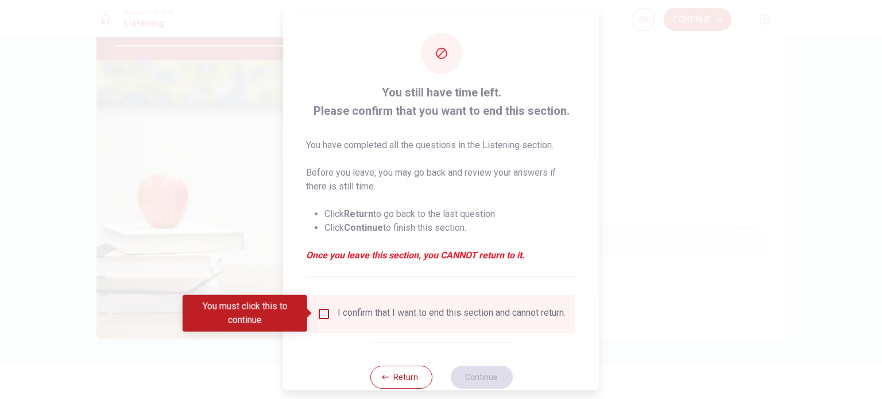
click at [323, 316] on input "You must click this to continue" at bounding box center [324, 314] width 14 height 14
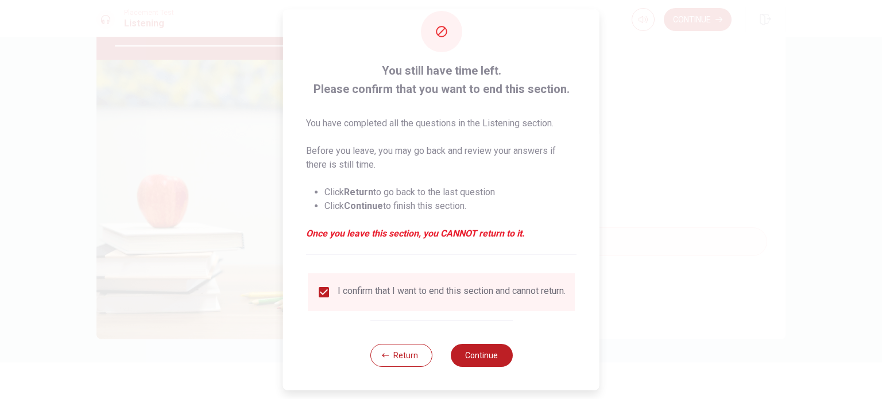
scroll to position [29, 0]
click at [481, 359] on button "Continue" at bounding box center [481, 355] width 62 height 23
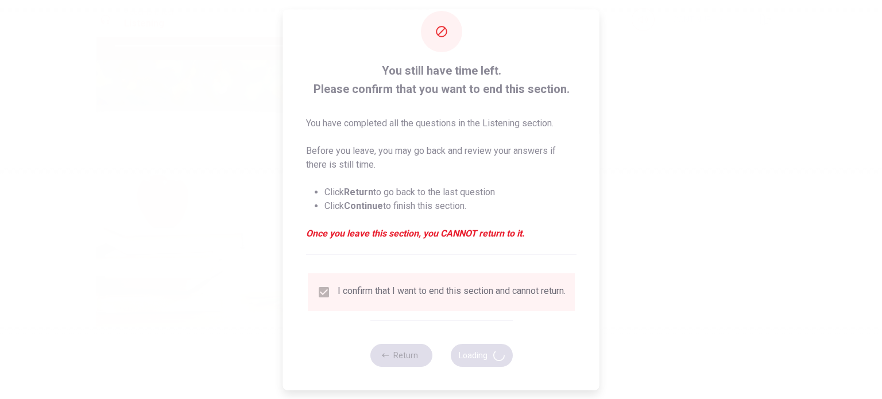
type input "94"
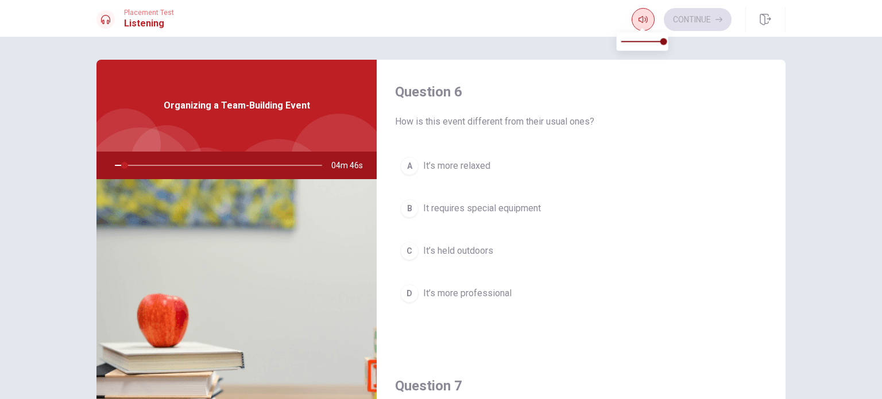
click at [638, 18] on icon "button" at bounding box center [642, 19] width 9 height 7
type input "5"
type input "0.5"
click at [641, 42] on span at bounding box center [642, 41] width 42 height 16
type input "5"
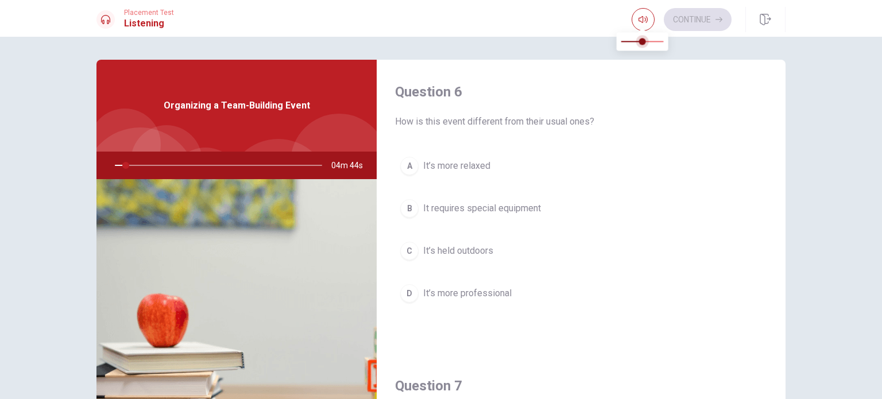
type input "0.2"
click at [631, 43] on span at bounding box center [629, 41] width 7 height 7
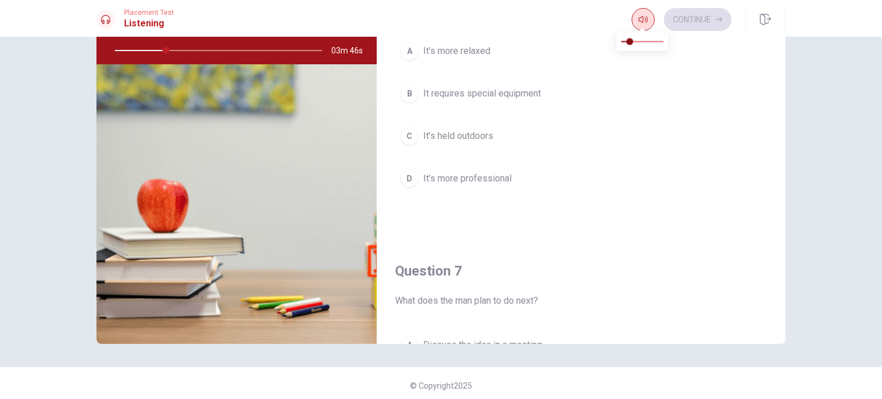
click at [641, 22] on icon "button" at bounding box center [642, 19] width 9 height 7
type input "25"
type input "0.5"
click at [642, 41] on span at bounding box center [642, 41] width 42 height 16
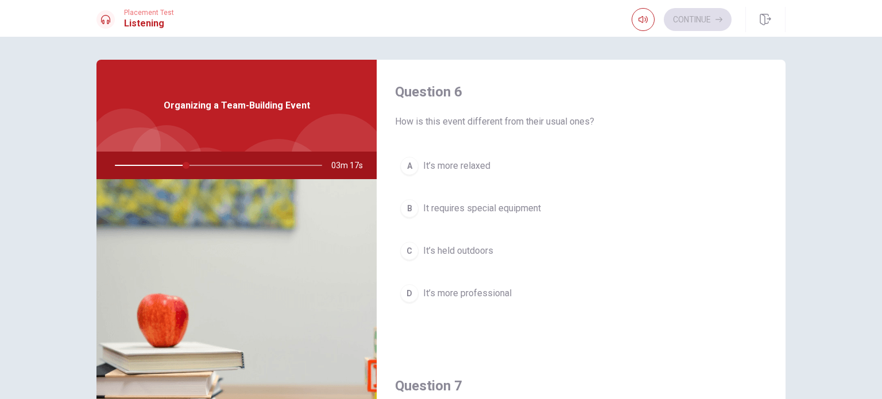
click at [461, 250] on span "It’s held outdoors" at bounding box center [458, 251] width 70 height 14
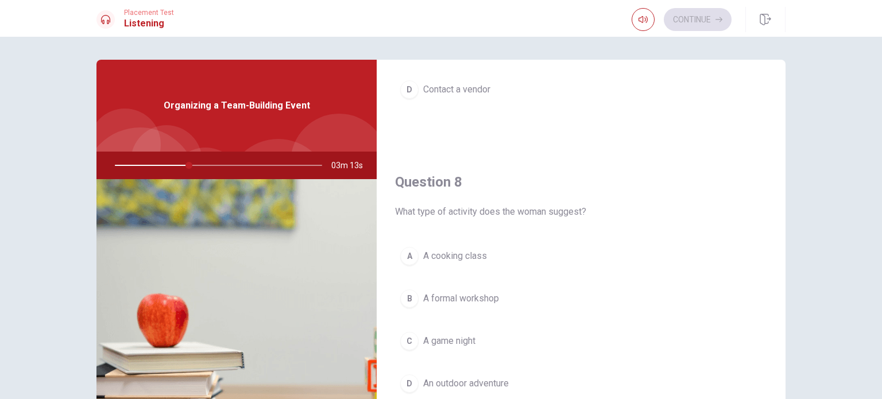
scroll to position [517, 0]
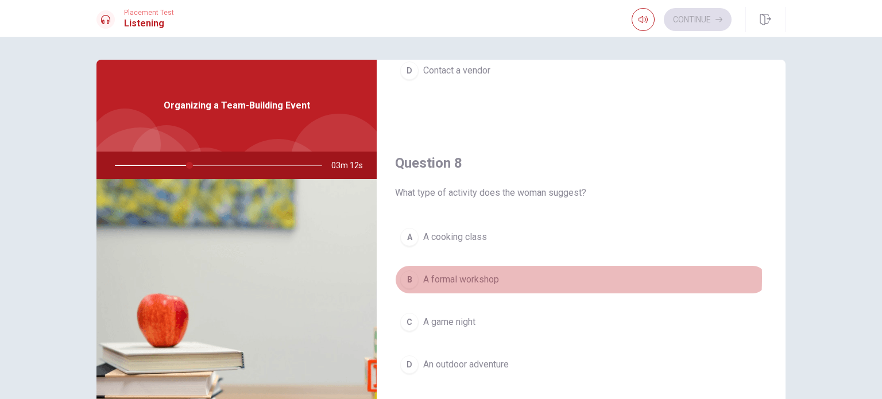
click at [456, 276] on span "A formal workshop" at bounding box center [461, 280] width 76 height 14
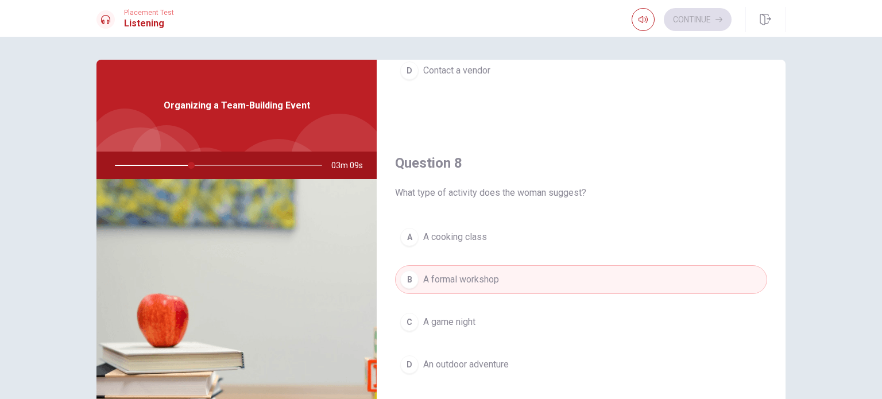
click at [475, 359] on span "An outdoor adventure" at bounding box center [466, 365] width 86 height 14
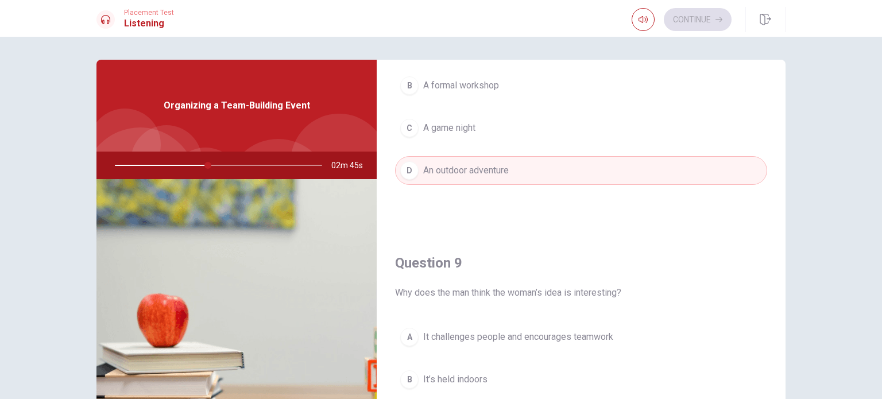
scroll to position [746, 0]
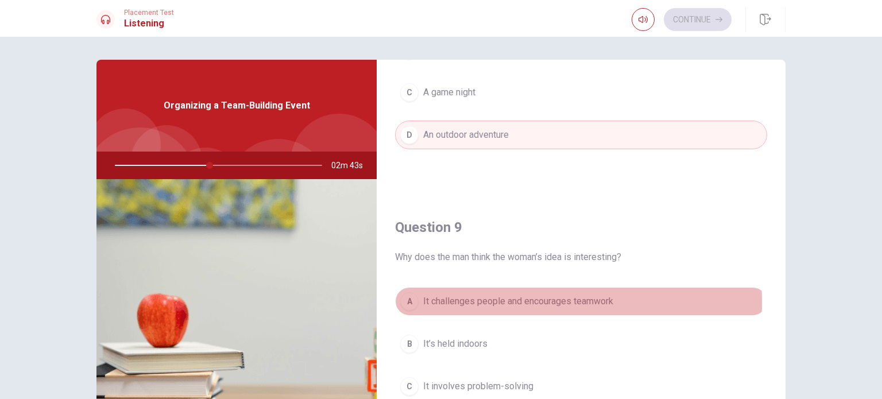
click at [480, 300] on span "It challenges people and encourages teamwork" at bounding box center [518, 301] width 190 height 14
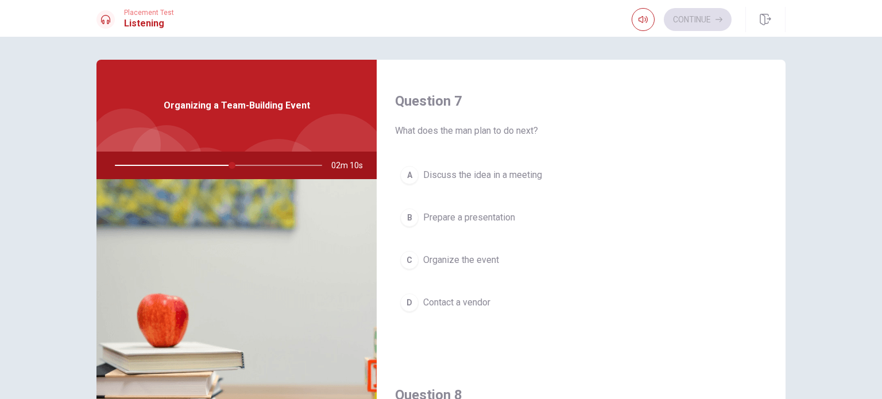
scroll to position [287, 0]
click at [457, 263] on span "Organize the event" at bounding box center [461, 258] width 76 height 14
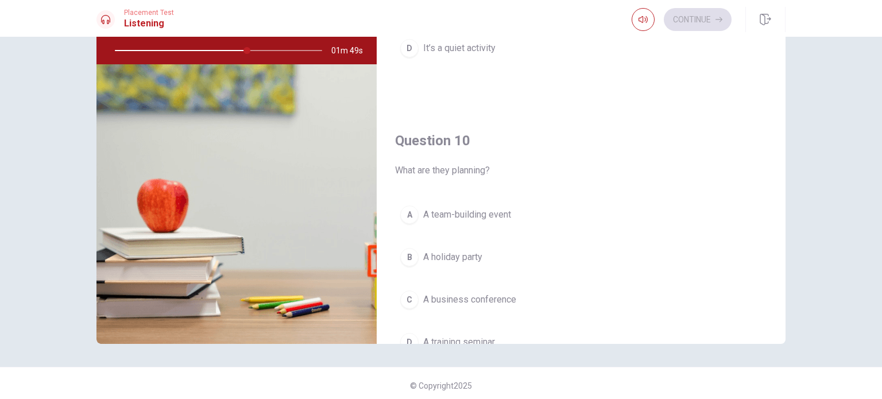
scroll to position [1008, 0]
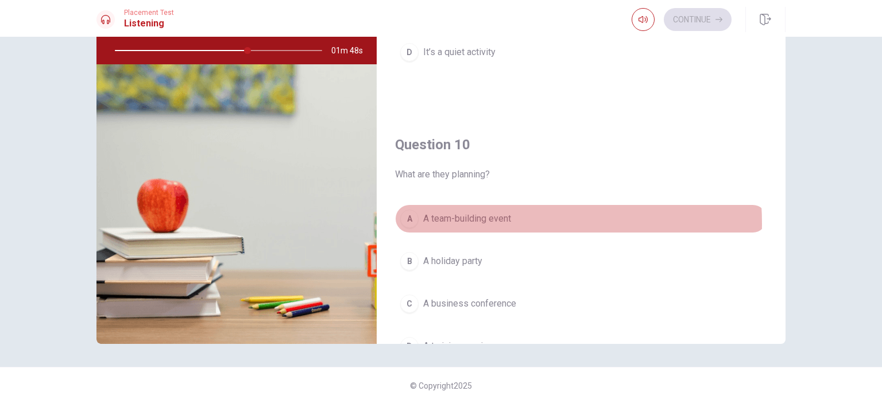
click at [459, 220] on span "A team-building event" at bounding box center [467, 219] width 88 height 14
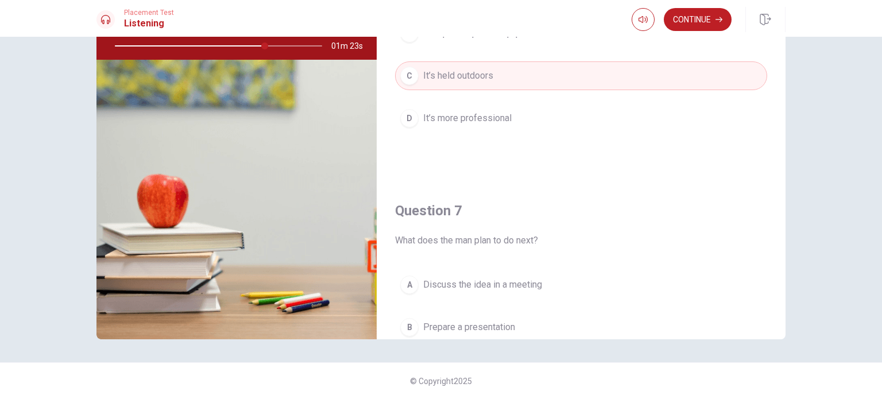
scroll to position [0, 0]
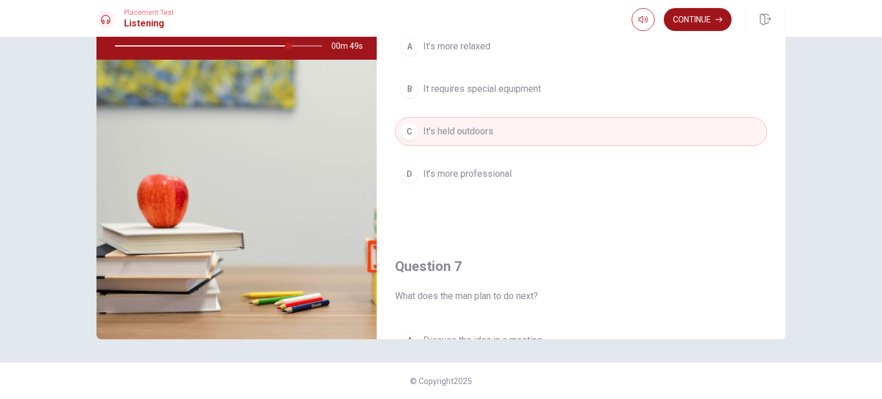
click at [687, 20] on button "Continue" at bounding box center [698, 19] width 68 height 23
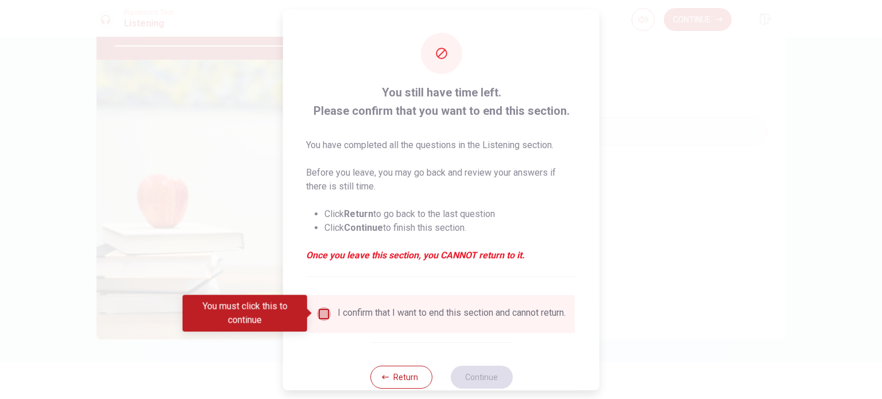
click at [324, 309] on input "You must click this to continue" at bounding box center [324, 314] width 14 height 14
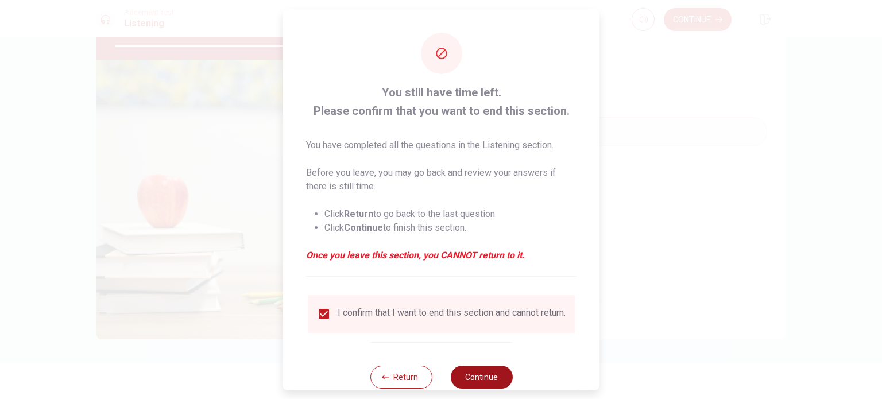
click at [475, 382] on button "Continue" at bounding box center [481, 376] width 62 height 23
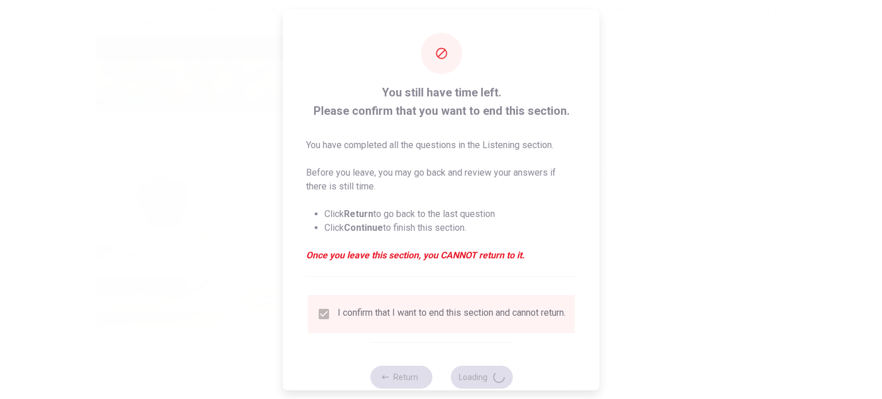
type input "85"
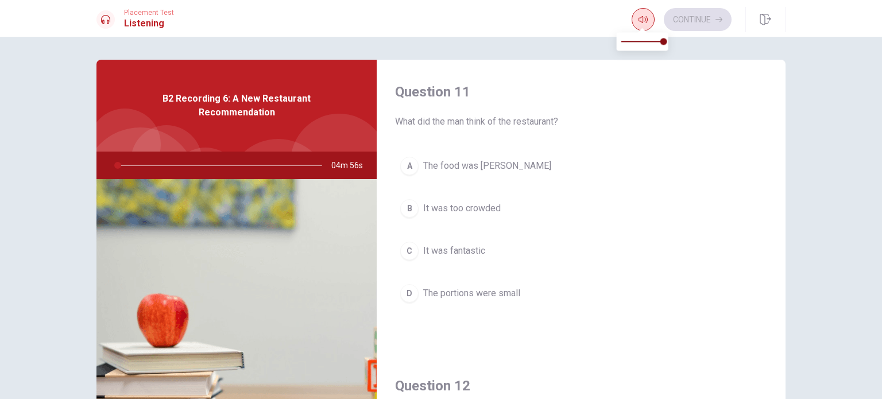
click at [635, 17] on button "button" at bounding box center [642, 19] width 23 height 23
type input "2"
type input "0.3"
click at [634, 41] on span at bounding box center [642, 41] width 42 height 16
type input "2"
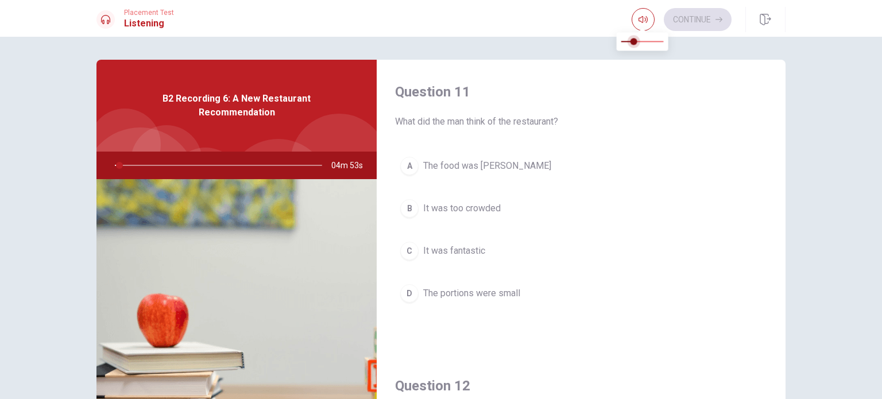
type input "0.1"
click at [625, 40] on span at bounding box center [625, 41] width 7 height 7
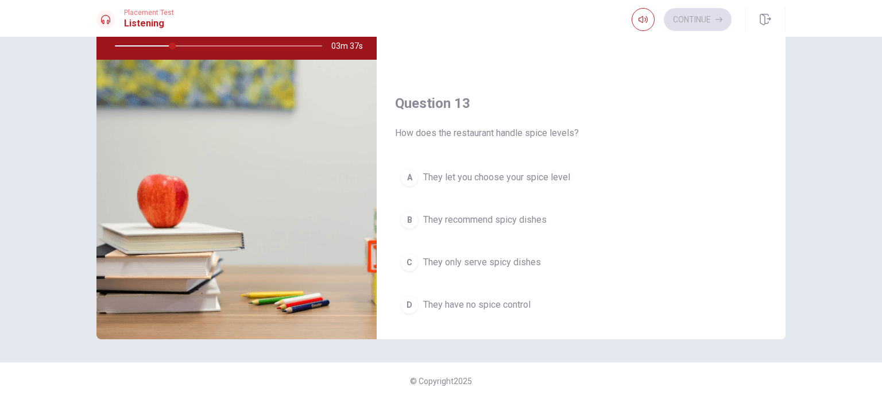
scroll to position [434, 0]
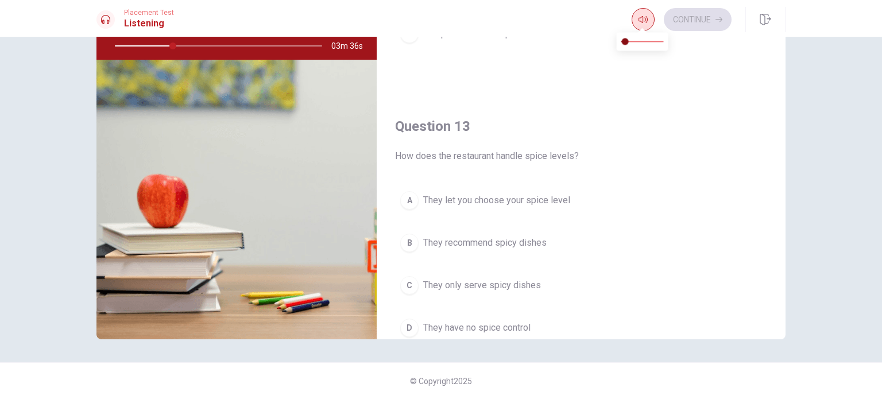
click at [636, 20] on button "button" at bounding box center [642, 19] width 23 height 23
type input "28"
type input "0.6"
click at [648, 41] on span at bounding box center [642, 41] width 42 height 16
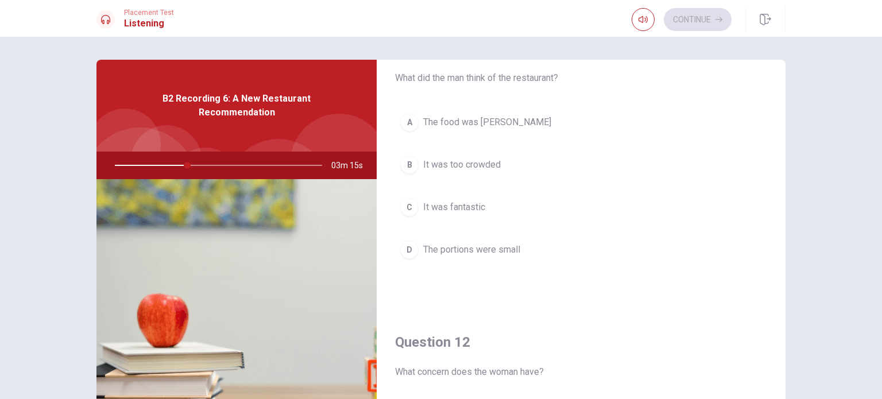
scroll to position [0, 0]
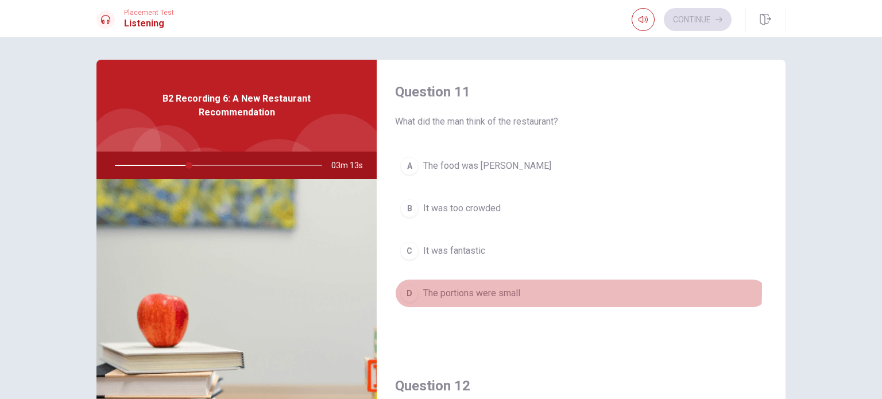
click at [406, 289] on div "D" at bounding box center [409, 293] width 18 height 18
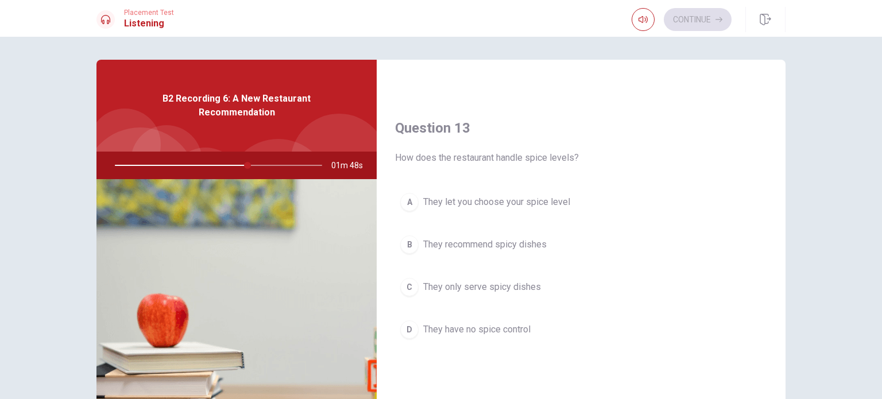
scroll to position [574, 0]
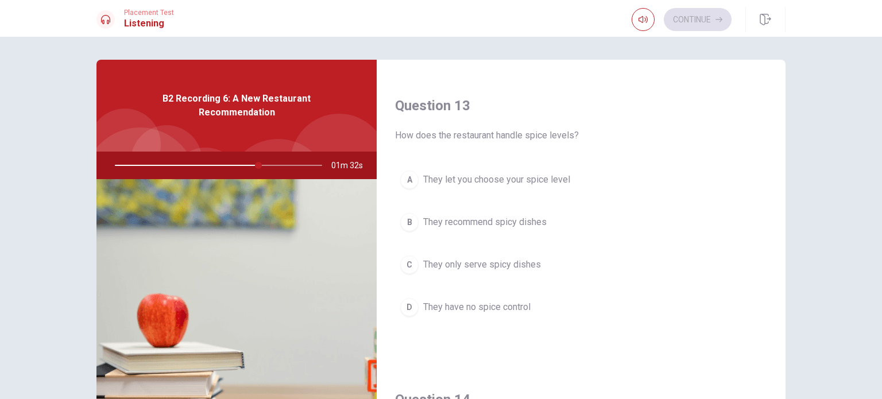
click at [411, 177] on div "A" at bounding box center [409, 179] width 18 height 18
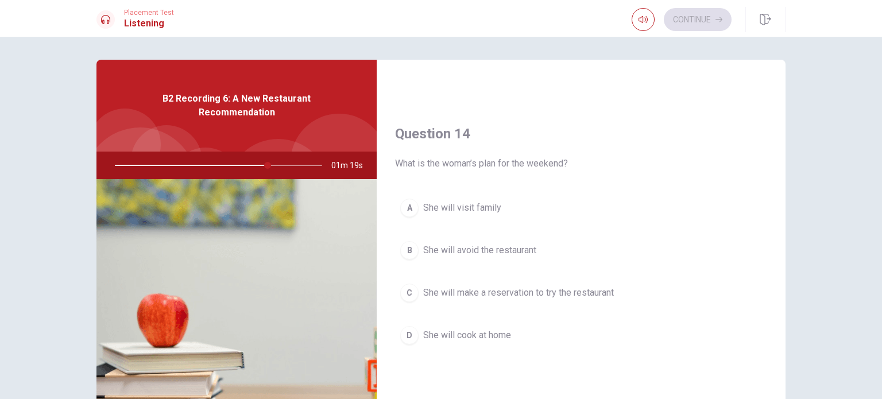
scroll to position [861, 0]
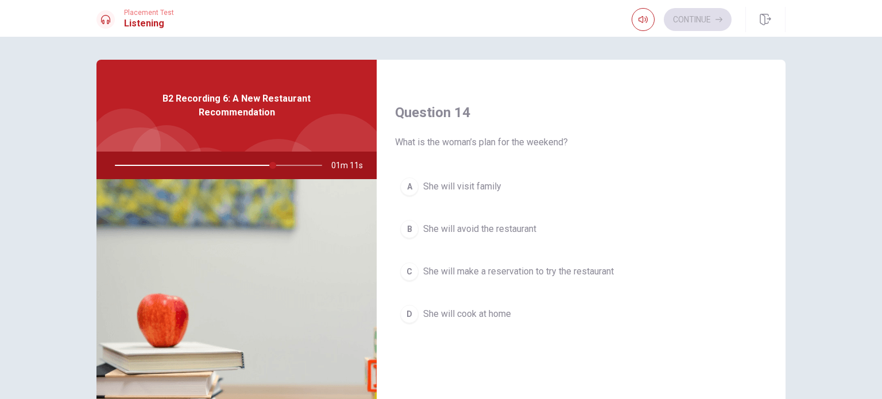
click at [402, 269] on div "C" at bounding box center [409, 271] width 18 height 18
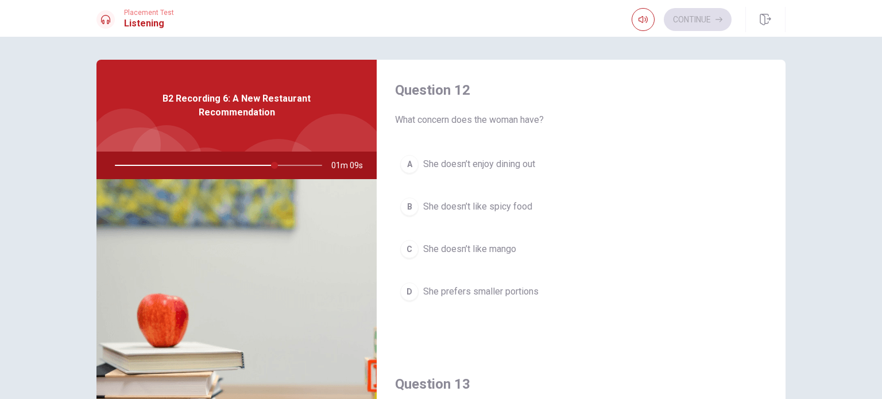
scroll to position [287, 0]
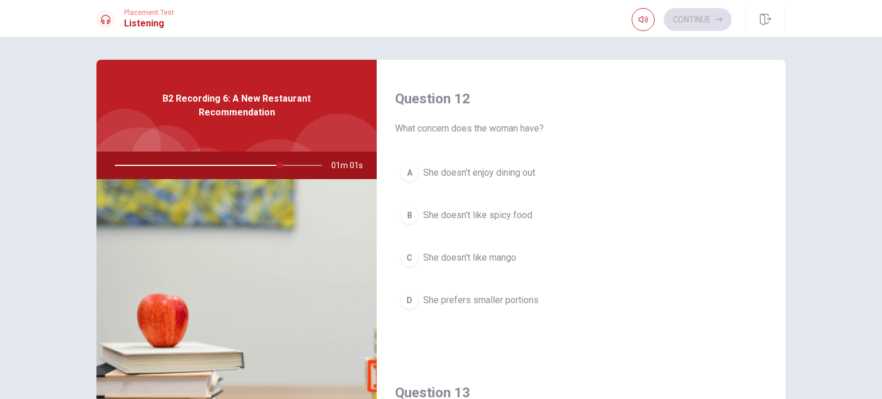
click at [411, 300] on div "D" at bounding box center [409, 300] width 18 height 18
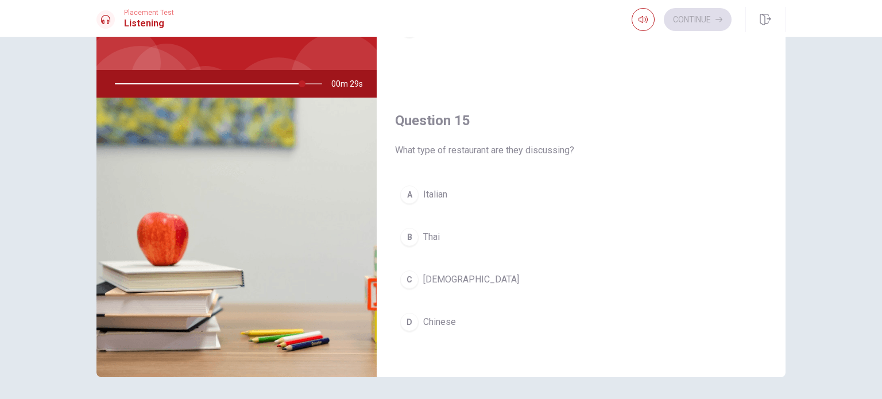
scroll to position [115, 0]
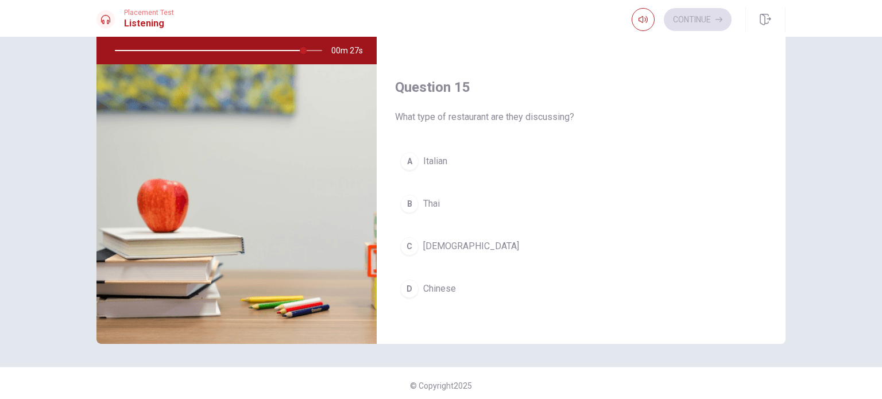
click at [407, 195] on div "B" at bounding box center [409, 204] width 18 height 18
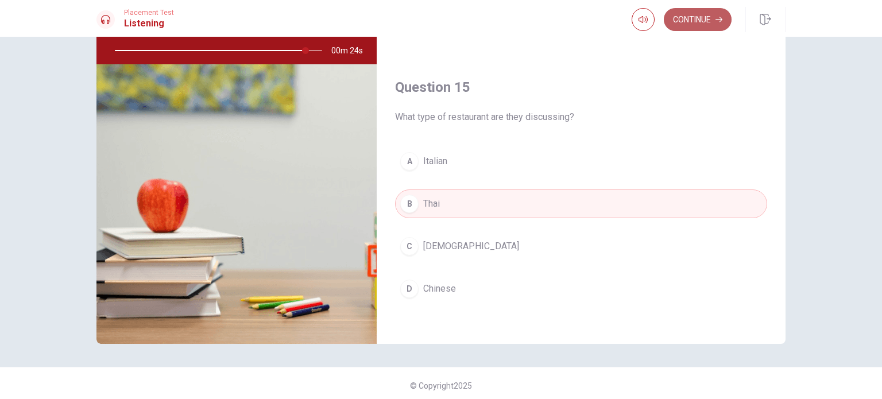
click at [697, 22] on button "Continue" at bounding box center [698, 19] width 68 height 23
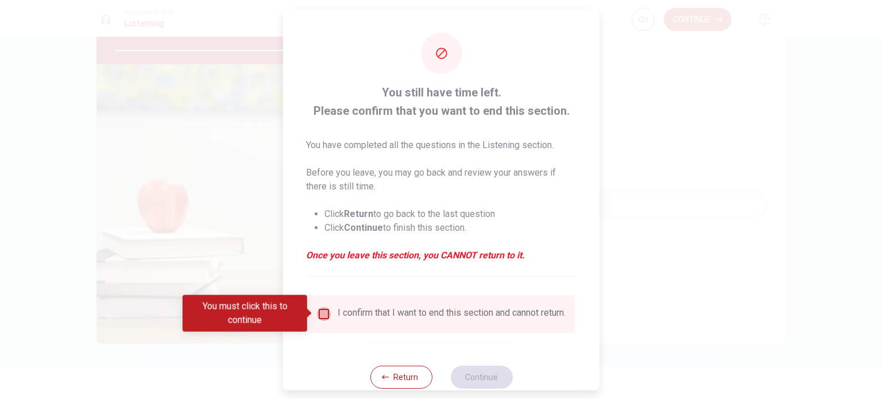
click at [321, 309] on input "You must click this to continue" at bounding box center [324, 314] width 14 height 14
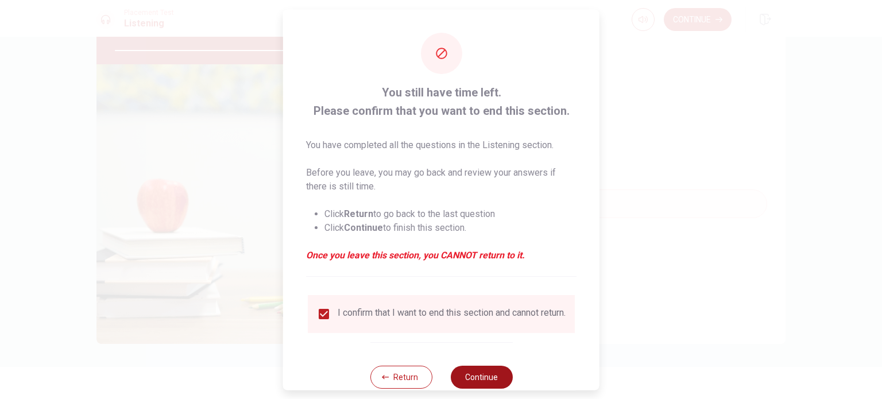
click at [483, 377] on button "Continue" at bounding box center [481, 376] width 62 height 23
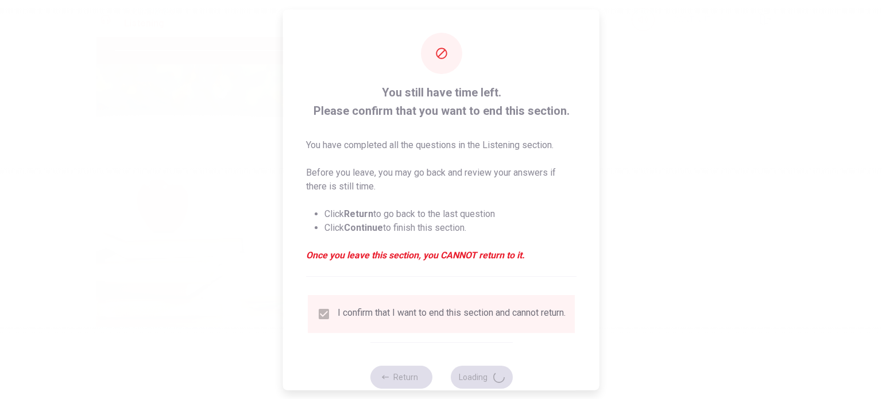
type input "93"
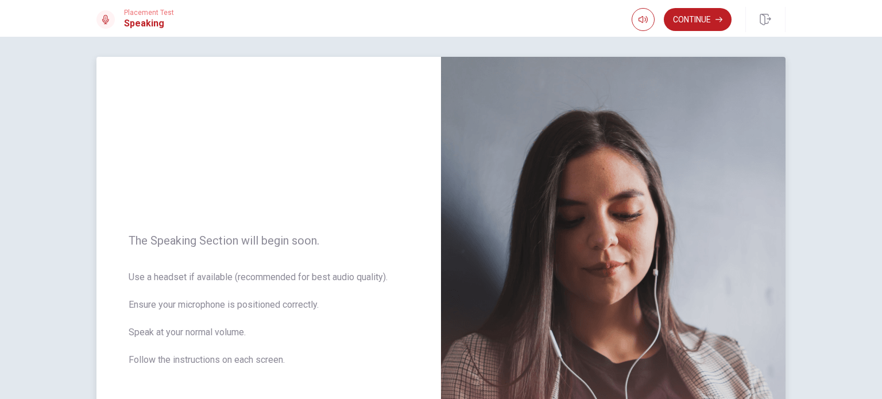
scroll to position [0, 0]
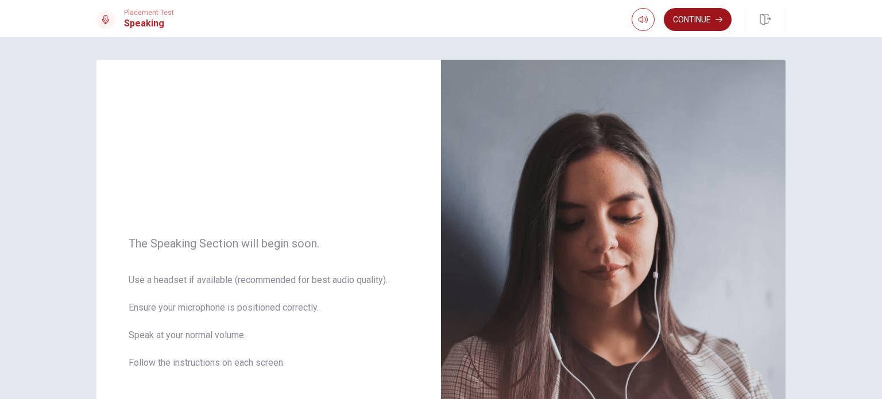
click at [695, 21] on button "Continue" at bounding box center [698, 19] width 68 height 23
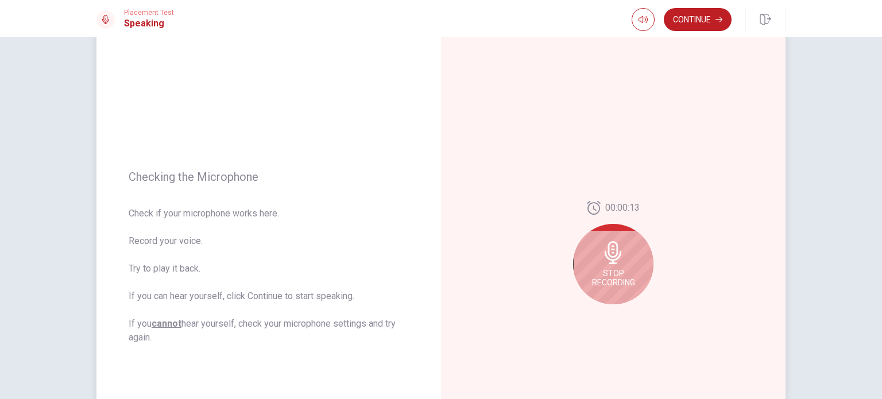
scroll to position [57, 0]
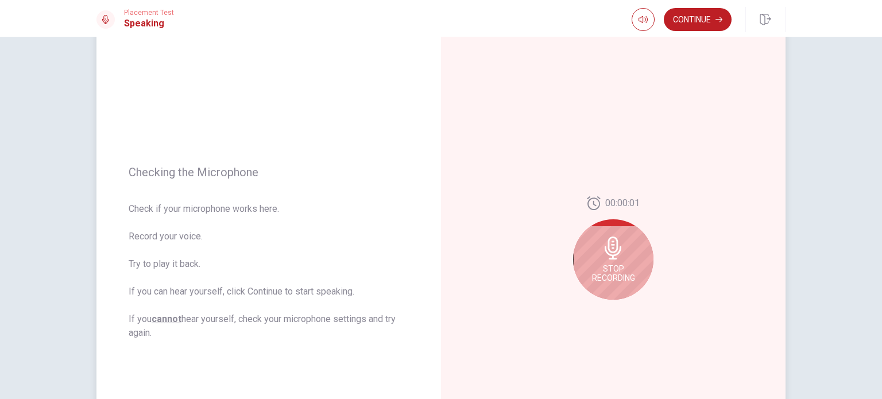
click at [619, 264] on span "Stop Recording" at bounding box center [613, 273] width 43 height 18
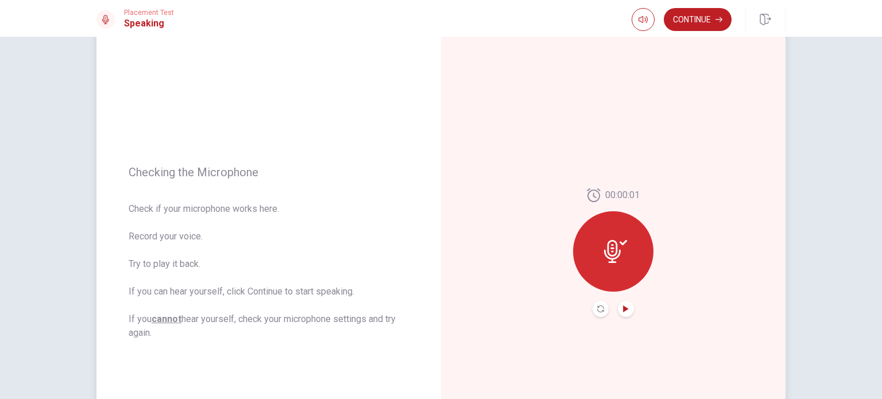
click at [623, 309] on icon "Play Audio" at bounding box center [625, 308] width 5 height 7
click at [614, 245] on icon at bounding box center [612, 251] width 17 height 23
click at [626, 311] on icon "Pause Audio" at bounding box center [625, 308] width 7 height 7
click at [611, 250] on icon at bounding box center [615, 251] width 23 height 23
click at [613, 256] on icon at bounding box center [615, 251] width 23 height 23
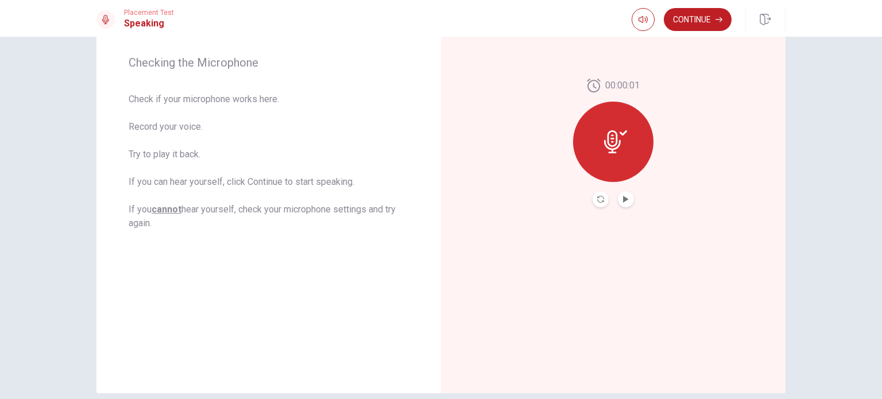
scroll to position [172, 0]
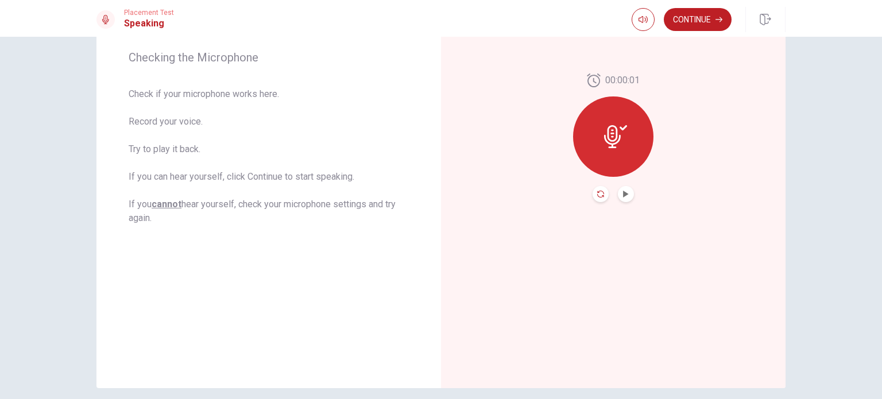
click at [597, 193] on icon "Record Again" at bounding box center [600, 194] width 7 height 7
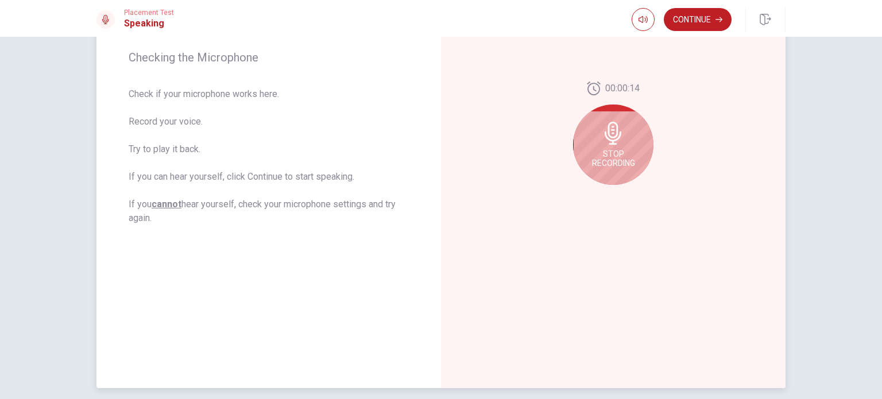
click at [608, 157] on span "Stop Recording" at bounding box center [613, 158] width 43 height 18
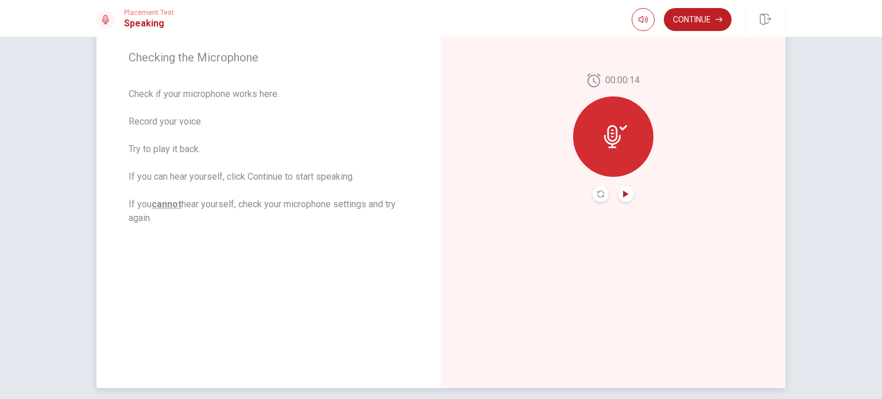
click at [623, 195] on icon "Play Audio" at bounding box center [625, 194] width 7 height 7
click at [618, 222] on body "This site uses cookies, as explained in our Privacy Policy . If you agree to th…" at bounding box center [441, 199] width 882 height 399
click at [615, 142] on icon at bounding box center [612, 136] width 17 height 23
click at [624, 194] on icon "Play Audio" at bounding box center [625, 194] width 5 height 7
click at [602, 193] on button "Record Again" at bounding box center [600, 194] width 16 height 16
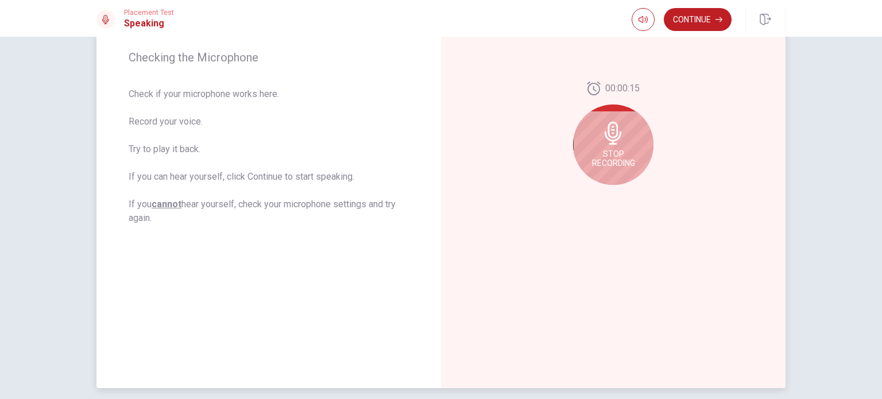
click at [613, 151] on span "Stop Recording" at bounding box center [613, 158] width 43 height 18
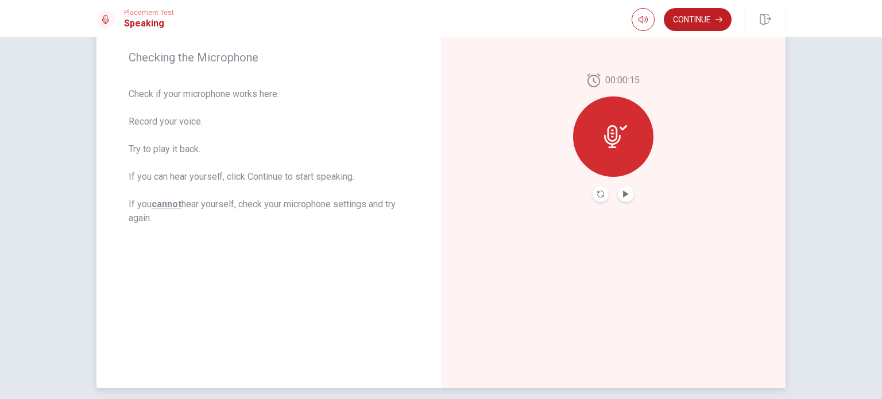
click at [611, 151] on div at bounding box center [613, 136] width 80 height 80
click at [598, 188] on button "Record Again" at bounding box center [600, 194] width 16 height 16
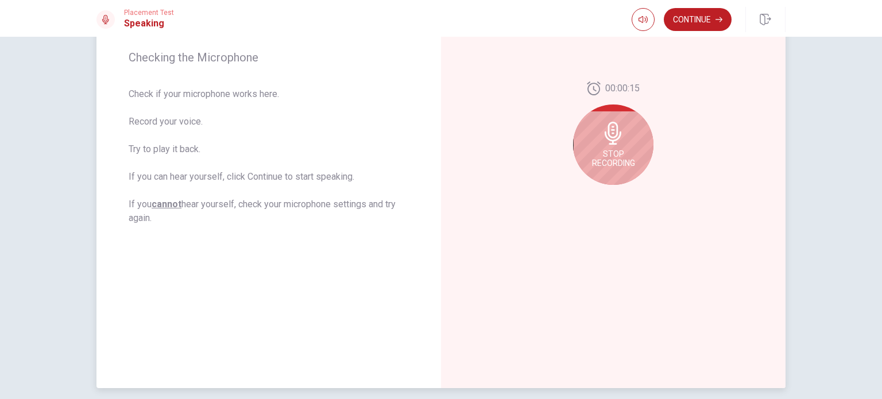
click at [606, 161] on span "Stop Recording" at bounding box center [613, 158] width 43 height 18
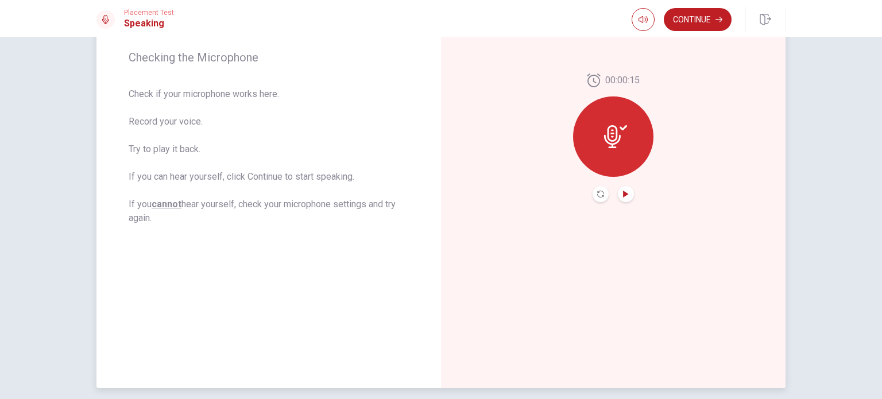
click at [623, 197] on icon "Play Audio" at bounding box center [625, 194] width 7 height 7
click at [613, 137] on icon at bounding box center [612, 136] width 17 height 23
click at [622, 196] on icon "Play Audio" at bounding box center [625, 194] width 7 height 7
click at [596, 198] on button "Record Again" at bounding box center [600, 194] width 16 height 16
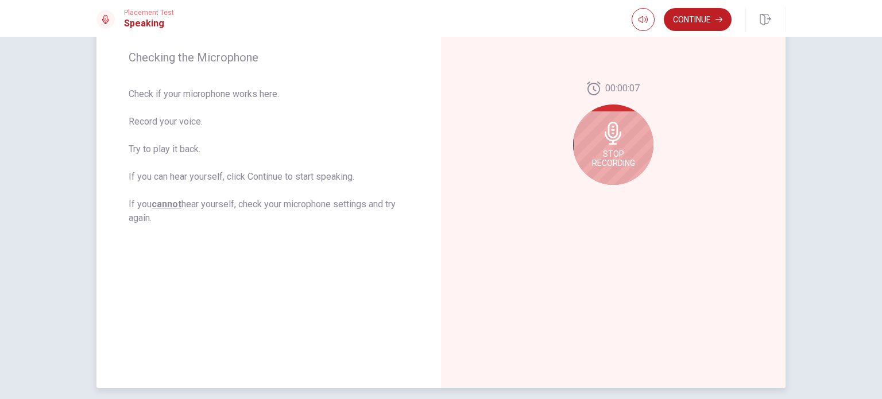
click at [608, 149] on span "Stop Recording" at bounding box center [613, 158] width 43 height 18
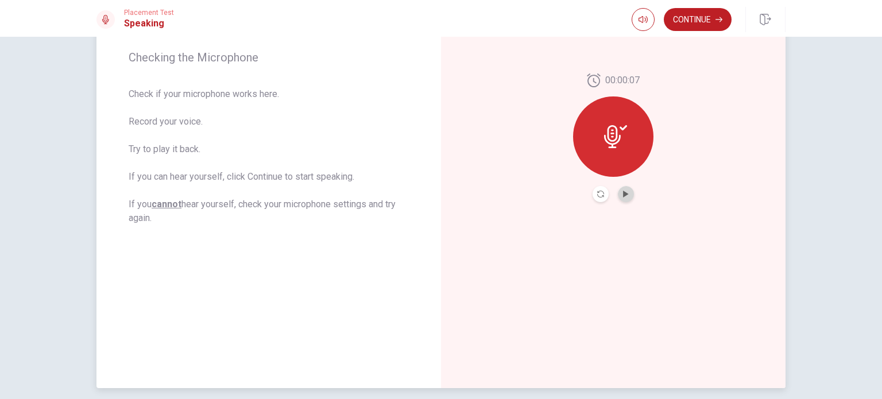
click at [622, 198] on button "Play Audio" at bounding box center [626, 194] width 16 height 16
click at [599, 195] on icon "Record Again" at bounding box center [600, 194] width 7 height 7
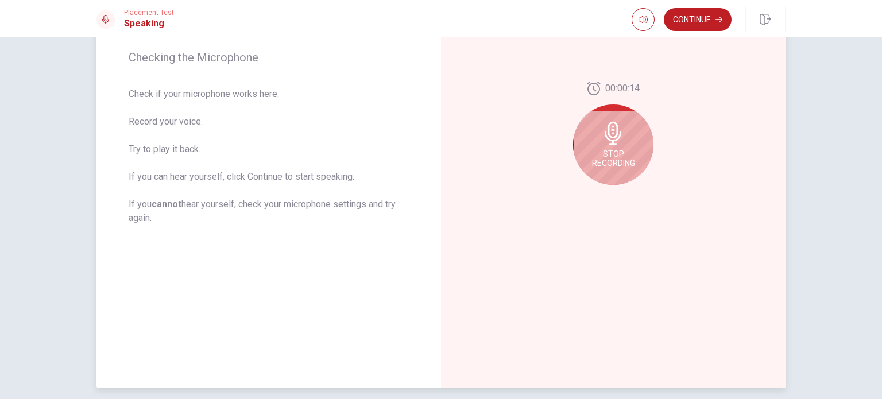
click at [611, 160] on span "Stop Recording" at bounding box center [613, 158] width 43 height 18
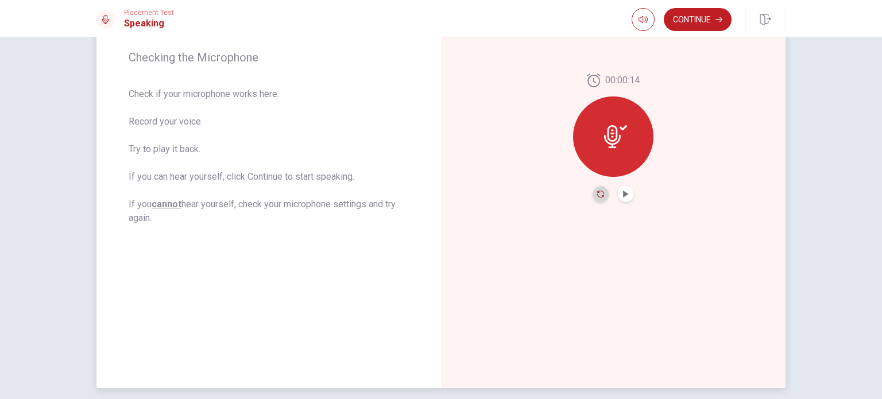
click at [597, 191] on icon "Record Again" at bounding box center [600, 194] width 7 height 7
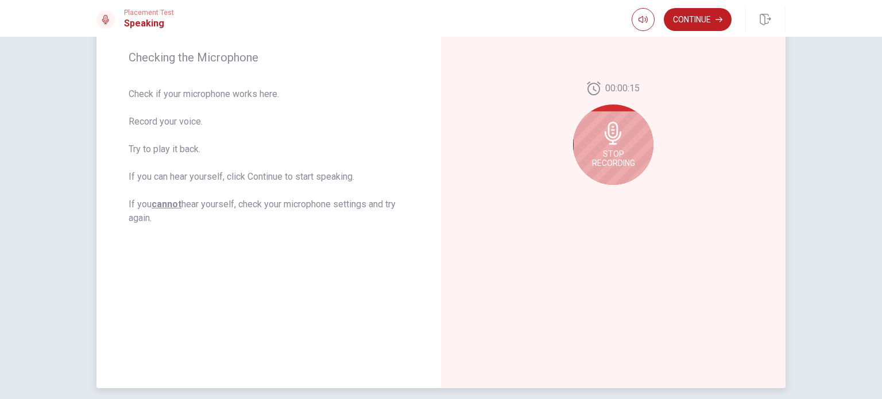
click at [613, 160] on span "Stop Recording" at bounding box center [613, 158] width 43 height 18
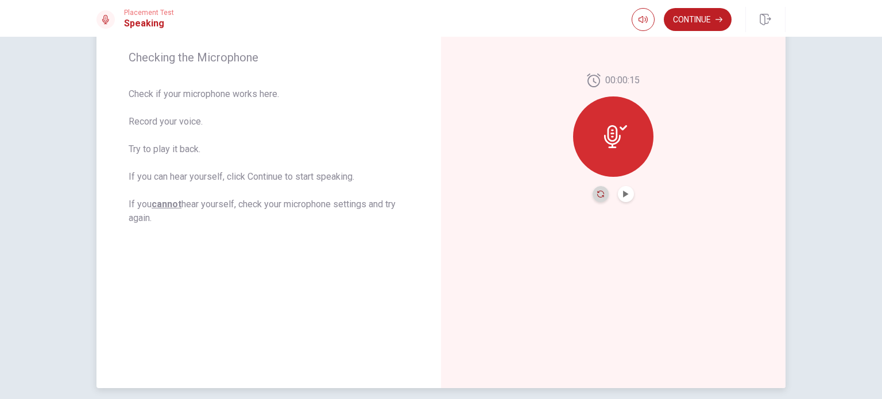
click at [597, 191] on icon "Record Again" at bounding box center [600, 194] width 7 height 7
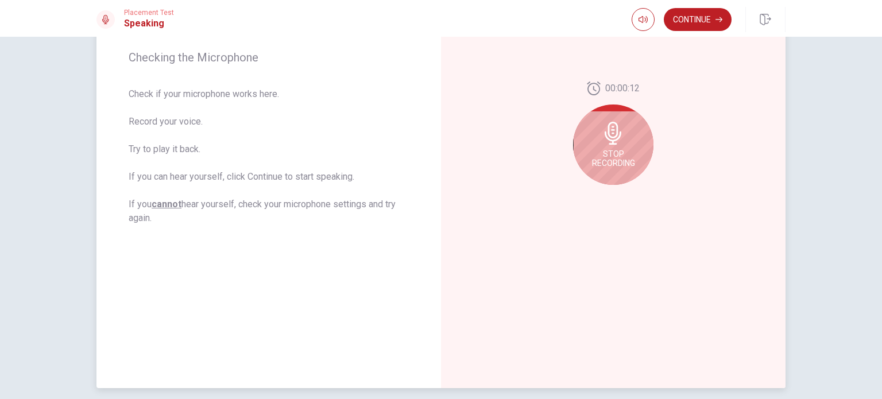
click at [606, 174] on div "Stop Recording" at bounding box center [613, 144] width 80 height 80
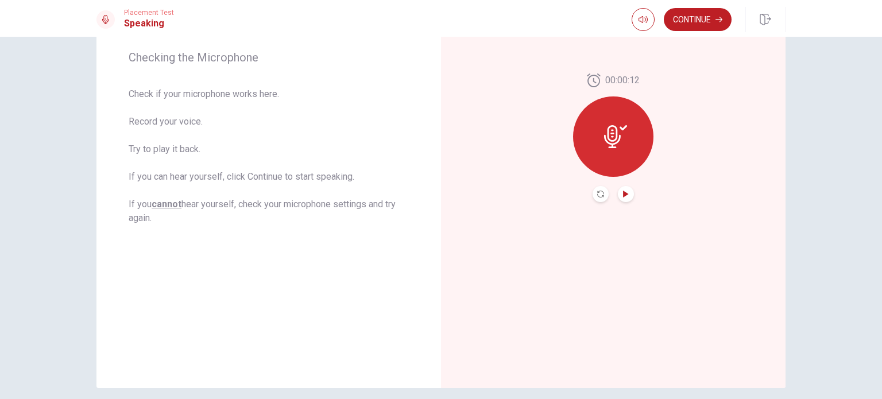
click at [623, 195] on icon "Play Audio" at bounding box center [625, 194] width 5 height 7
click at [695, 21] on button "Continue" at bounding box center [698, 19] width 68 height 23
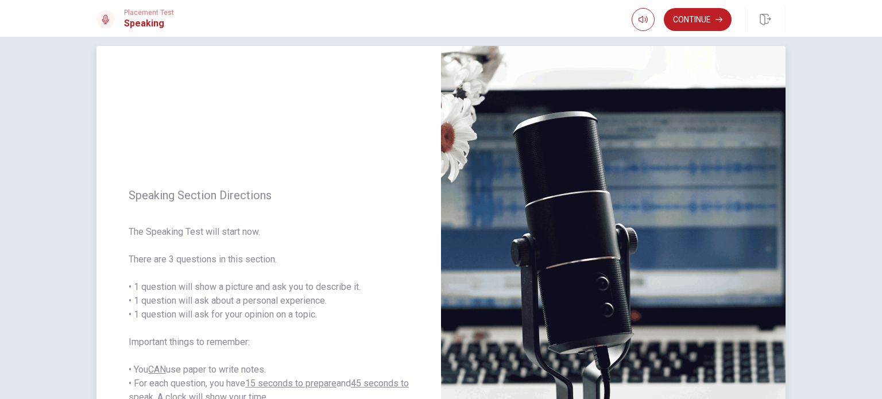
scroll to position [0, 0]
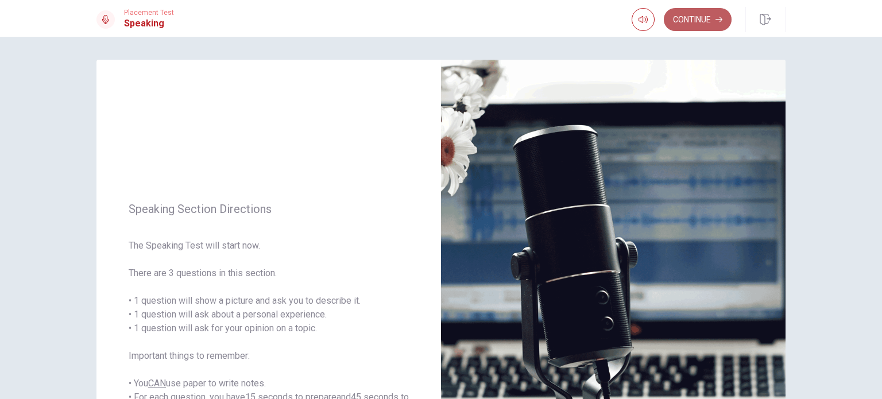
click at [687, 21] on button "Continue" at bounding box center [698, 19] width 68 height 23
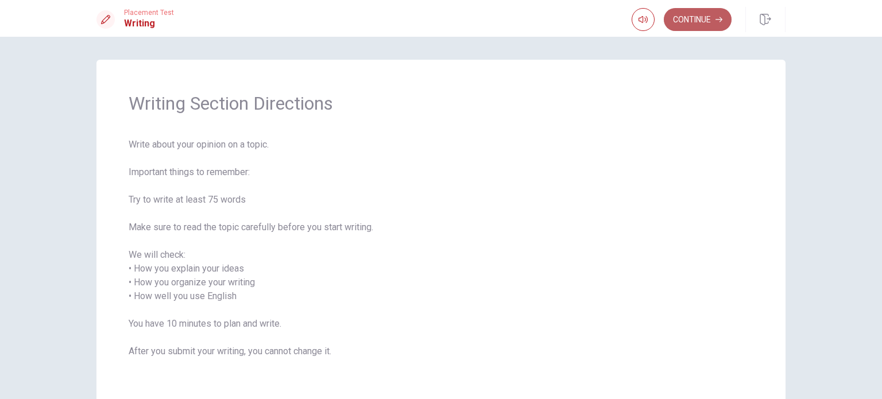
click at [692, 25] on button "Continue" at bounding box center [698, 19] width 68 height 23
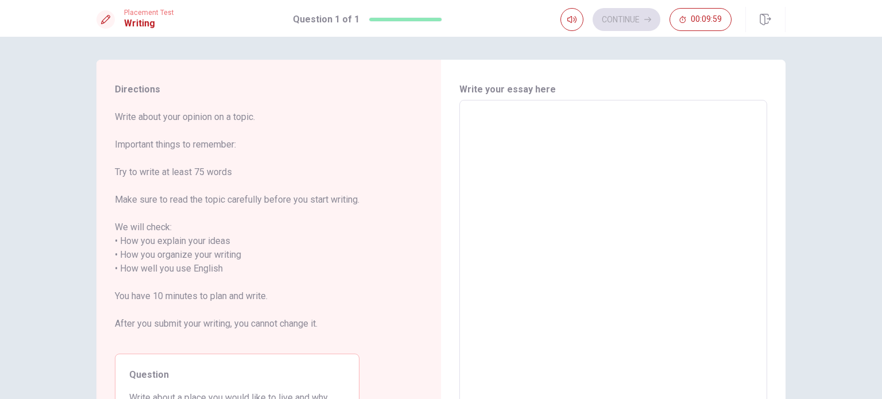
click at [484, 124] on textarea at bounding box center [613, 262] width 292 height 305
click at [476, 121] on textarea at bounding box center [613, 262] width 292 height 305
click at [478, 127] on textarea at bounding box center [613, 262] width 292 height 305
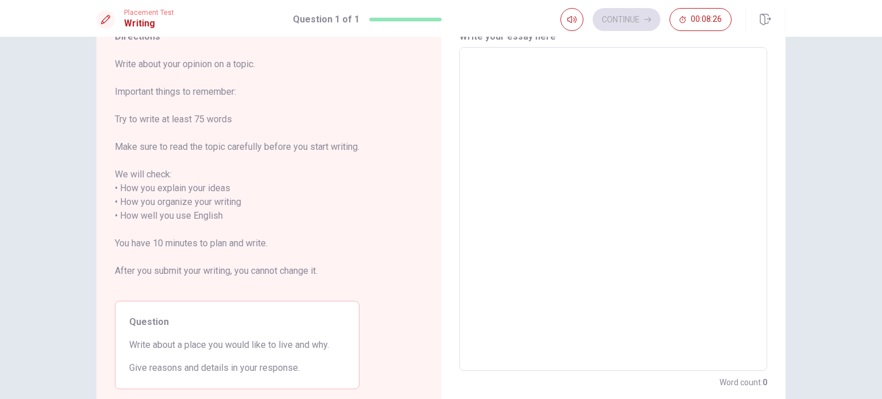
scroll to position [57, 0]
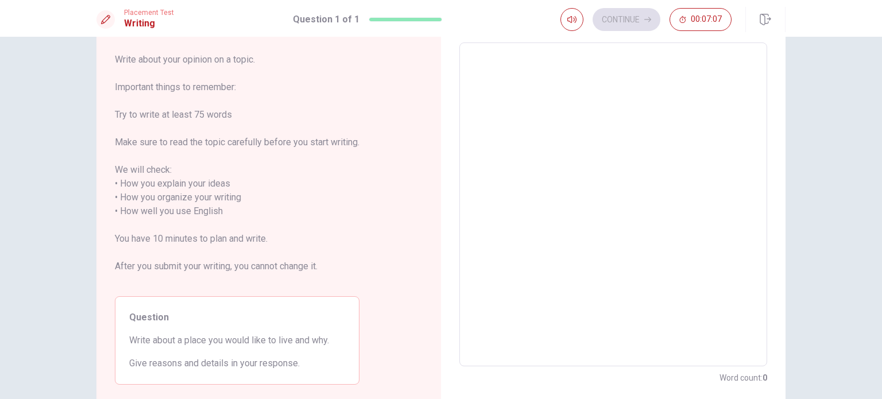
click at [475, 64] on textarea at bounding box center [613, 204] width 292 height 305
type textarea "i"
type textarea "x"
type textarea "I"
type textarea "x"
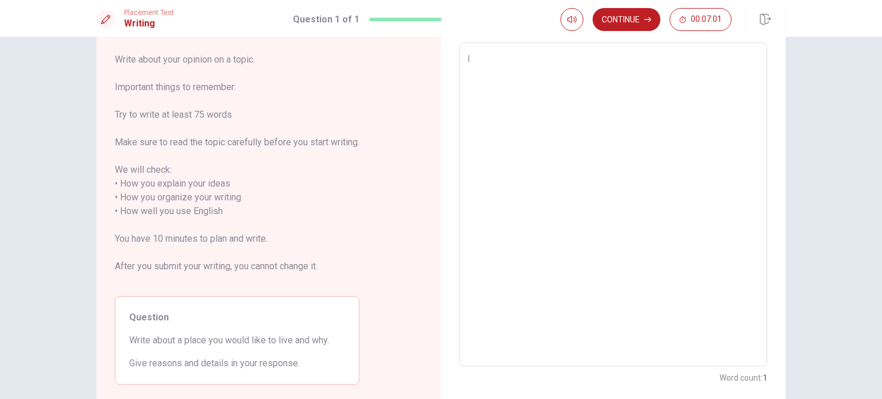
type textarea "I"
type textarea "x"
type textarea "I w"
type textarea "x"
type textarea "I wo"
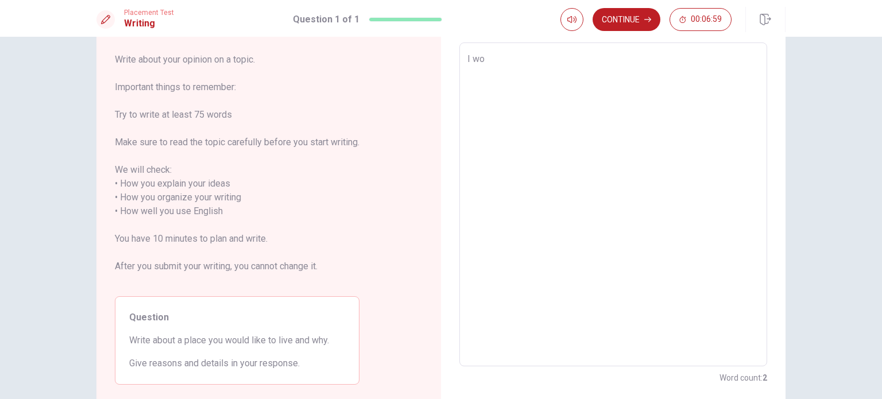
type textarea "x"
type textarea "I w"
type textarea "x"
type textarea "I wo"
type textarea "x"
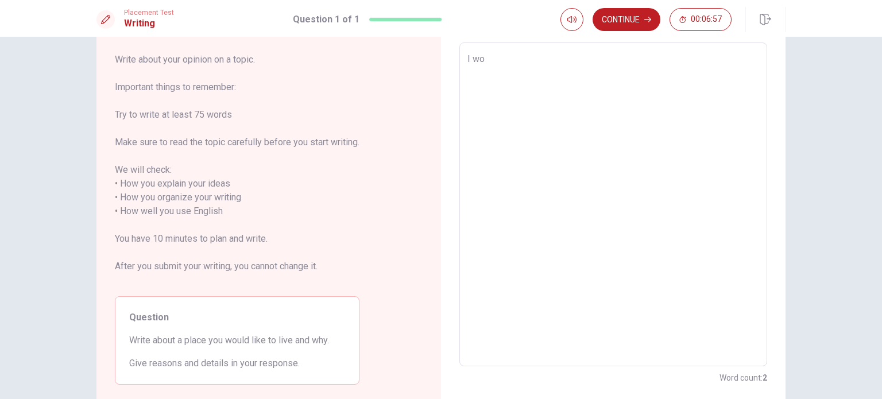
type textarea "I wou"
type textarea "x"
type textarea "I woul"
type textarea "x"
type textarea "I would"
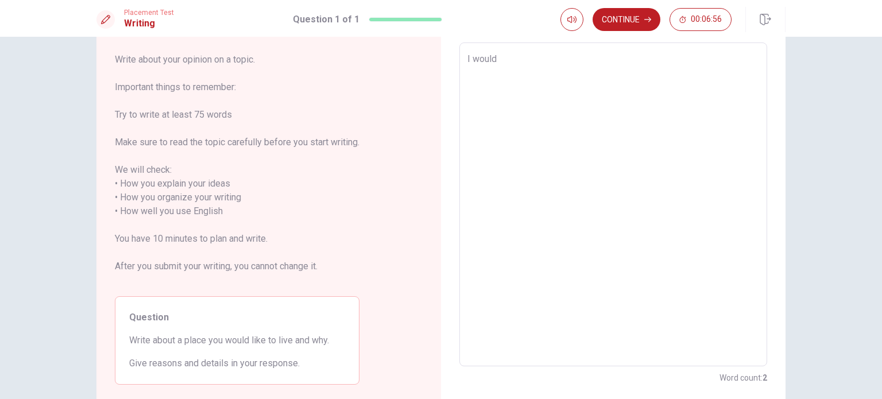
type textarea "x"
type textarea "I would"
type textarea "x"
type textarea "I would l"
type textarea "x"
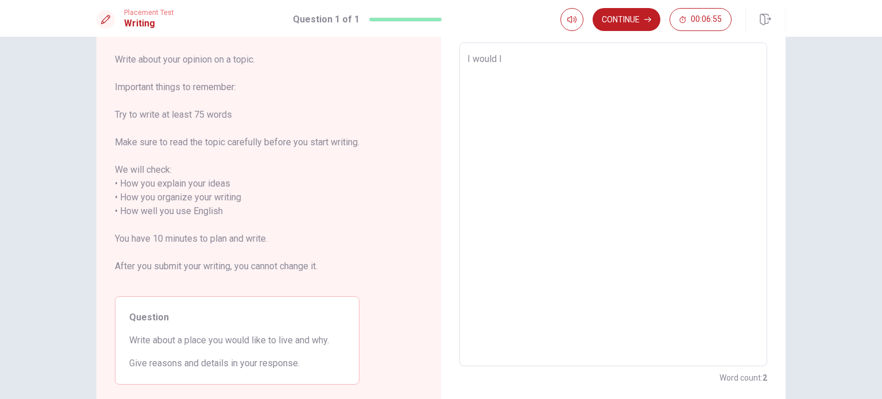
type textarea "I would li"
type textarea "x"
type textarea "I would lik"
type textarea "x"
type textarea "I would like"
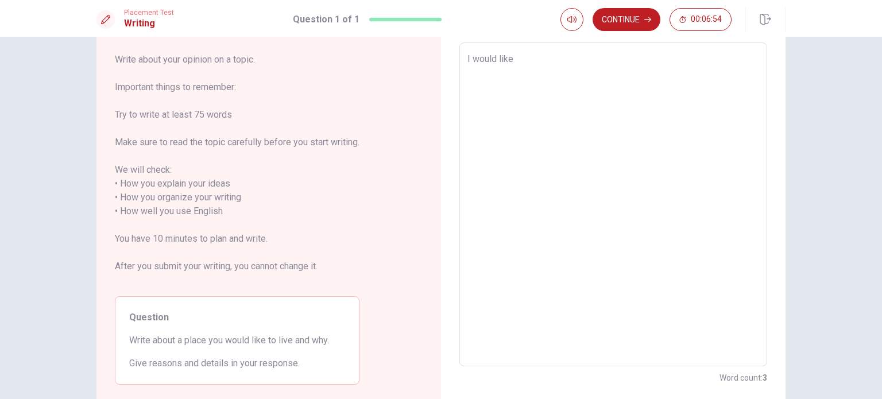
type textarea "x"
type textarea "I would like"
type textarea "x"
type textarea "I would like i"
type textarea "x"
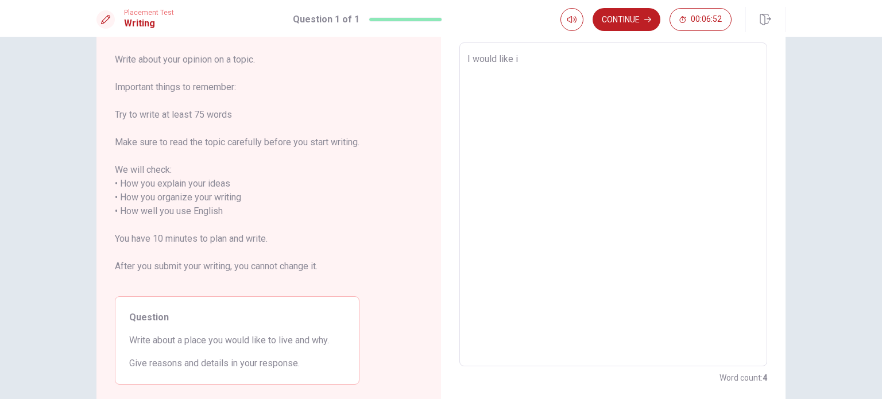
type textarea "I would like in"
type textarea "x"
type textarea "I would like in"
type textarea "x"
type textarea "I would like in I"
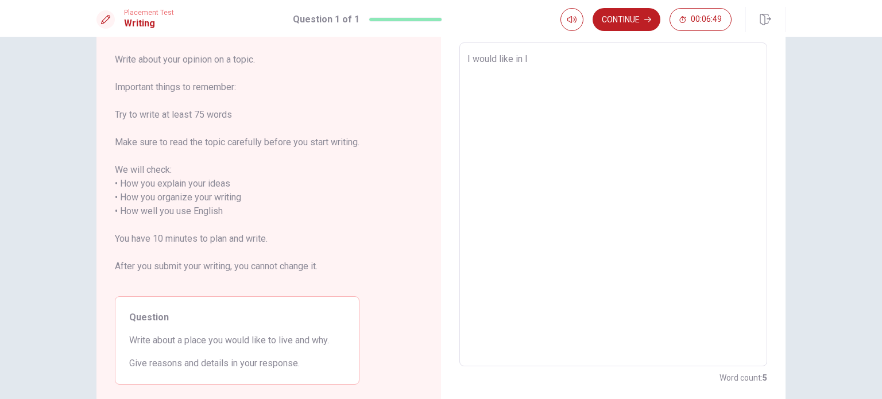
type textarea "x"
type textarea "I would like in It"
type textarea "x"
type textarea "I would like in [GEOGRAPHIC_DATA]"
type textarea "x"
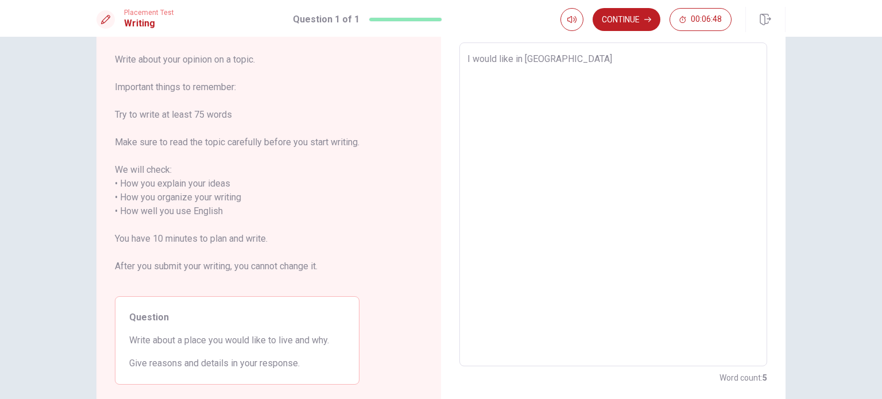
type textarea "I would like in Ital"
type textarea "x"
type textarea "I would like in [GEOGRAPHIC_DATA]"
type textarea "x"
type textarea "I would like in [GEOGRAPHIC_DATA],"
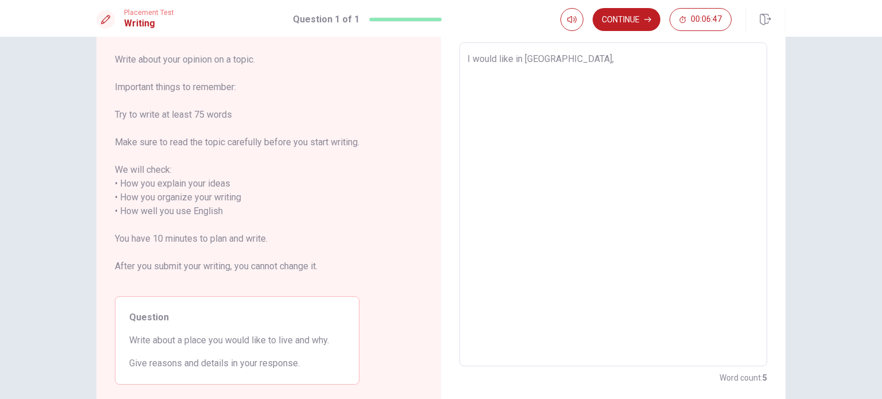
type textarea "x"
type textarea "I would like in [GEOGRAPHIC_DATA],"
type textarea "x"
type textarea "I would like in [GEOGRAPHIC_DATA],"
type textarea "x"
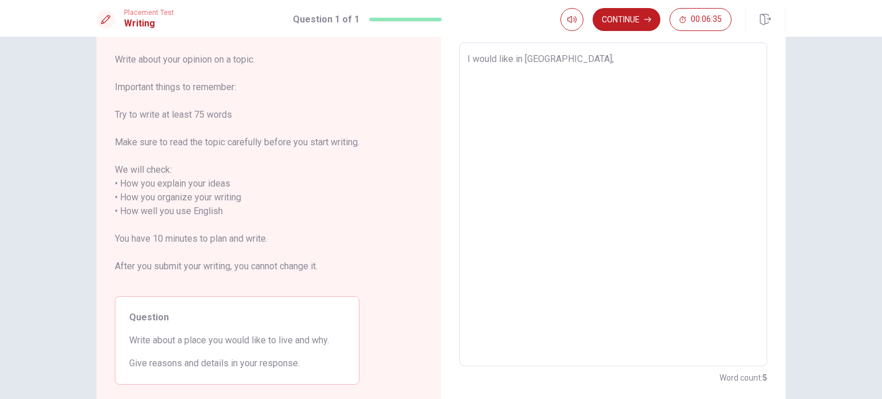
type textarea "I would like in [GEOGRAPHIC_DATA]"
type textarea "x"
type textarea "I would like in [GEOGRAPHIC_DATA]"
type textarea "x"
type textarea "I would like in [GEOGRAPHIC_DATA] c"
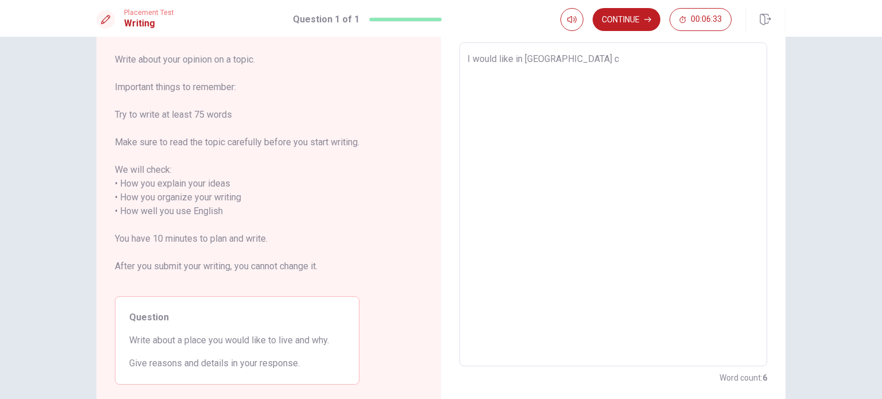
type textarea "x"
type textarea "I would like in [GEOGRAPHIC_DATA]"
type textarea "x"
type textarea "I would like in [GEOGRAPHIC_DATA] n"
type textarea "x"
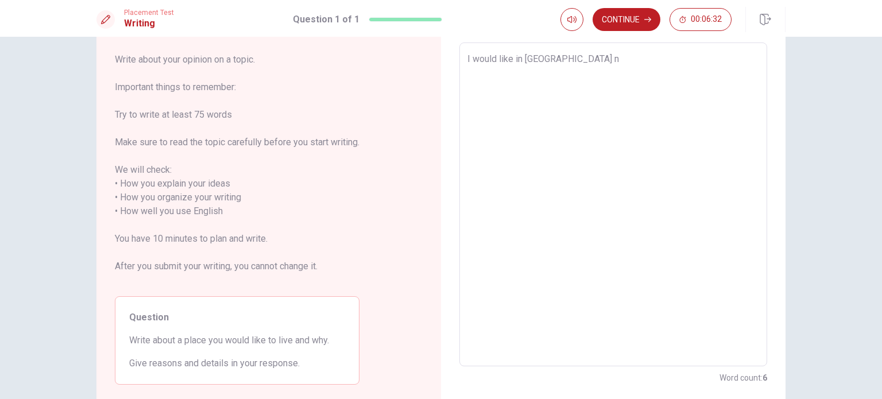
type textarea "I would like in [GEOGRAPHIC_DATA] ne"
type textarea "x"
type textarea "I would like in [GEOGRAPHIC_DATA] nea"
type textarea "x"
type textarea "I would like in [GEOGRAPHIC_DATA] near"
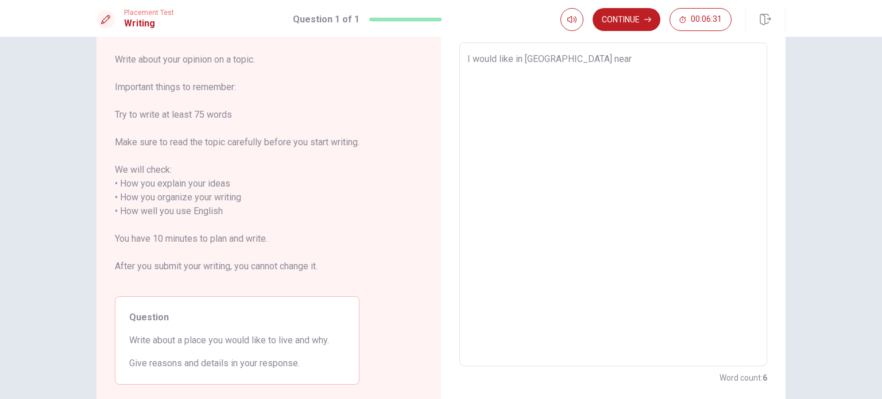
type textarea "x"
type textarea "I would like in [GEOGRAPHIC_DATA] near"
type textarea "x"
type textarea "I would like in [GEOGRAPHIC_DATA] near t"
type textarea "x"
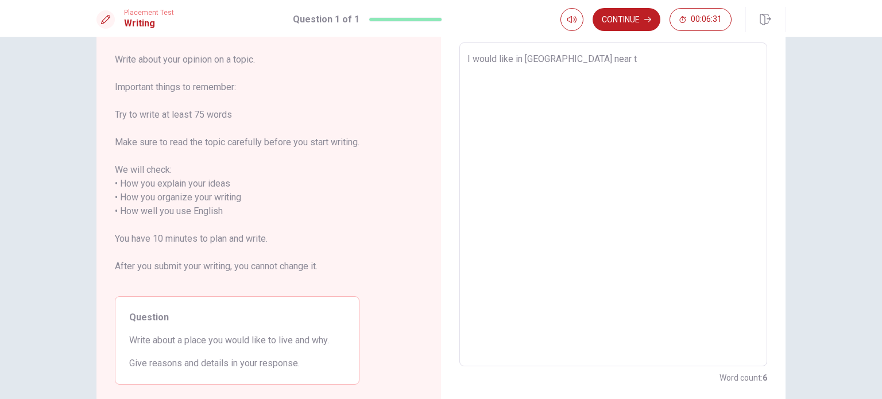
type textarea "I would like in [GEOGRAPHIC_DATA] near to"
type textarea "x"
type textarea "I would like in [GEOGRAPHIC_DATA] near to"
type textarea "x"
type textarea "I would like in [GEOGRAPHIC_DATA] near to V"
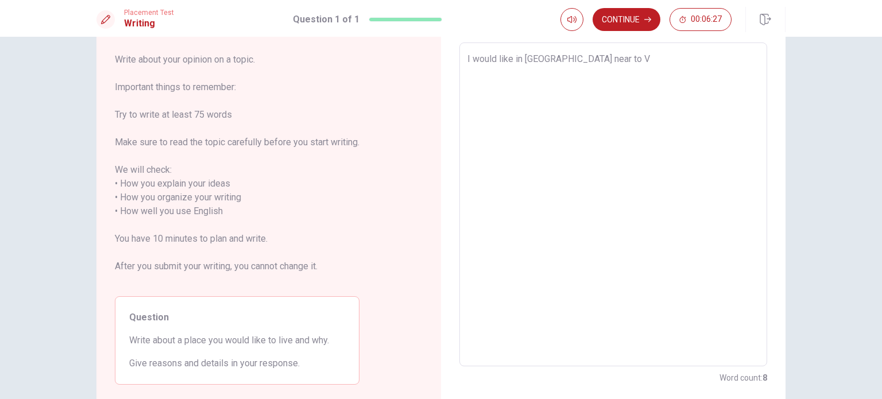
type textarea "x"
type textarea "I would like in [GEOGRAPHIC_DATA] near to Ve"
type textarea "x"
type textarea "I would like in [GEOGRAPHIC_DATA] near to [GEOGRAPHIC_DATA]"
type textarea "x"
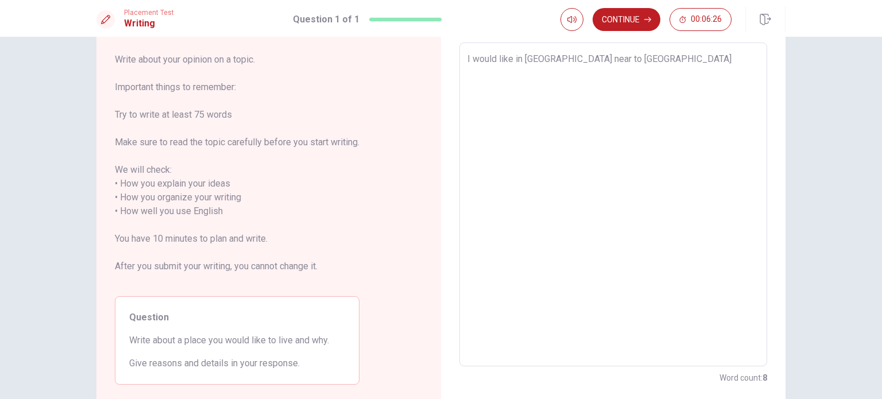
type textarea "I would like in [GEOGRAPHIC_DATA] near to [GEOGRAPHIC_DATA]"
type textarea "x"
type textarea "I would like in [GEOGRAPHIC_DATA] near to [GEOGRAPHIC_DATA]"
type textarea "x"
type textarea "I would like in [GEOGRAPHIC_DATA] near to [GEOGRAPHIC_DATA]"
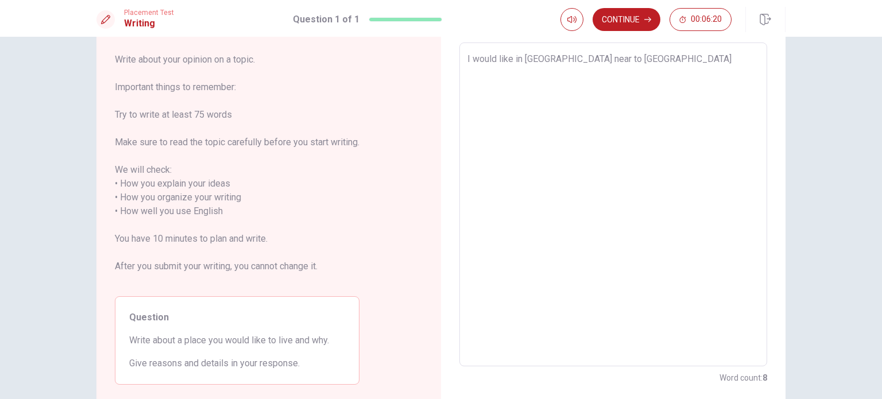
type textarea "x"
type textarea "I would like in [GEOGRAPHIC_DATA] near to [GEOGRAPHIC_DATA]"
type textarea "x"
type textarea "I would like in [GEOGRAPHIC_DATA] near to [GEOGRAPHIC_DATA]"
type textarea "x"
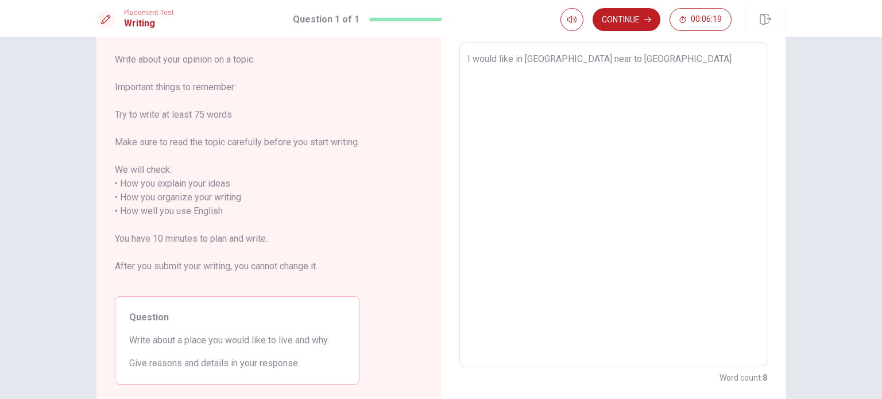
type textarea "I would like in [GEOGRAPHIC_DATA] near to [GEOGRAPHIC_DATA]"
type textarea "x"
type textarea "I would like in [GEOGRAPHIC_DATA] near to Ve"
type textarea "x"
type textarea "I would like in [GEOGRAPHIC_DATA] near to V"
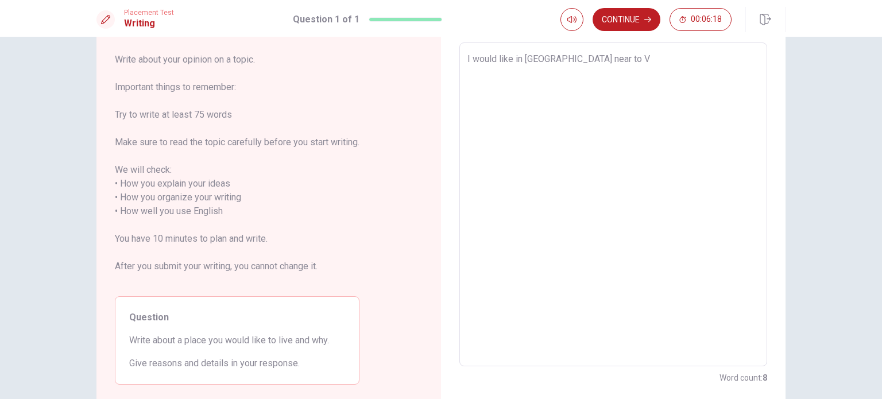
type textarea "x"
type textarea "I would like in [GEOGRAPHIC_DATA] near to"
type textarea "x"
type textarea "I would like in [GEOGRAPHIC_DATA] near to F"
type textarea "x"
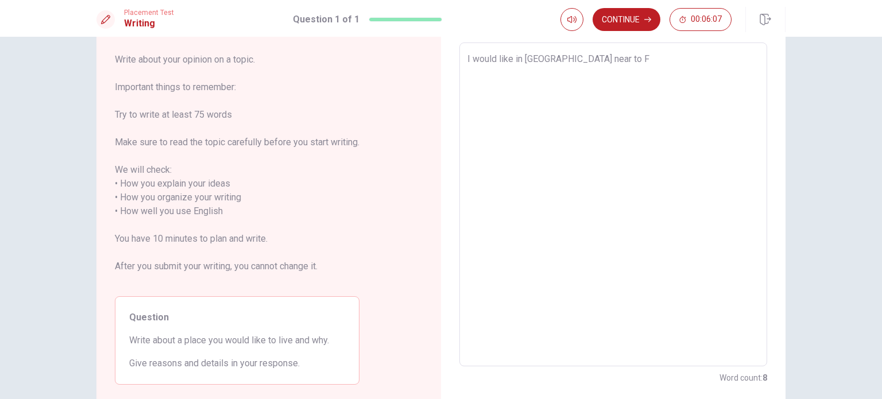
type textarea "I would like in [GEOGRAPHIC_DATA] near to [GEOGRAPHIC_DATA]"
type textarea "x"
type textarea "I would like in [GEOGRAPHIC_DATA] near to [GEOGRAPHIC_DATA]"
type textarea "x"
type textarea "I would like in [GEOGRAPHIC_DATA] near to [GEOGRAPHIC_DATA]"
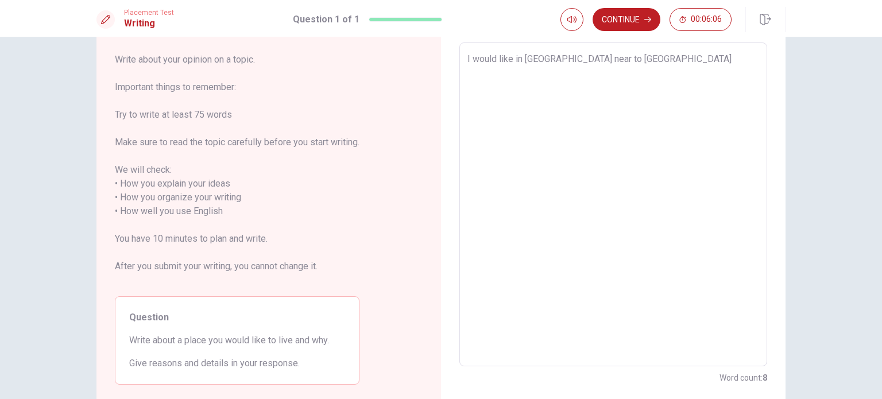
type textarea "x"
type textarea "I would like in [GEOGRAPHIC_DATA] near to [GEOGRAPHIC_DATA]"
type textarea "x"
type textarea "I would like in [GEOGRAPHIC_DATA] near to [GEOGRAPHIC_DATA]"
type textarea "x"
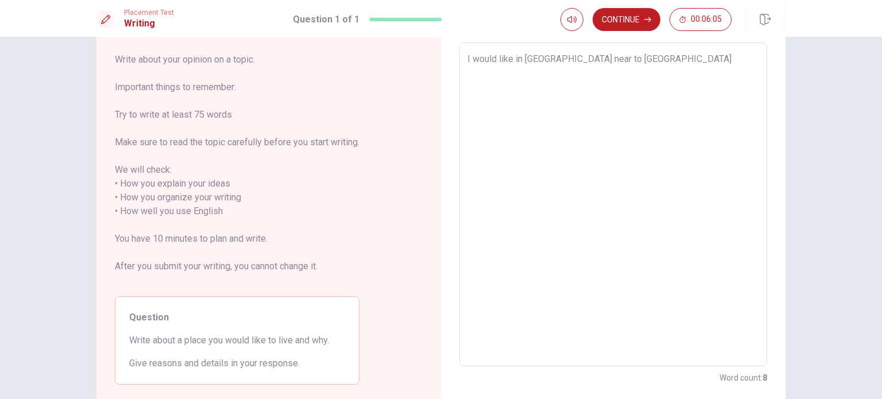
type textarea "I would like in [GEOGRAPHIC_DATA] near to [GEOGRAPHIC_DATA]"
type textarea "x"
type textarea "I would like in [GEOGRAPHIC_DATA] near to [GEOGRAPHIC_DATA]"
type textarea "x"
type textarea "I would like in [GEOGRAPHIC_DATA] near to [GEOGRAPHIC_DATA]"
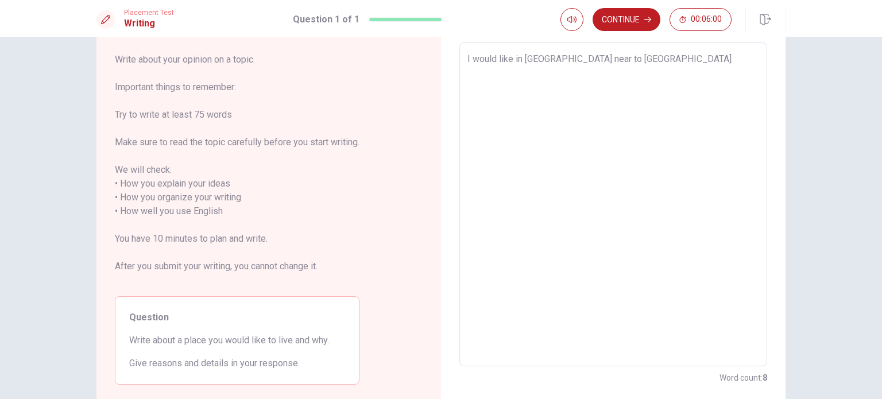
type textarea "x"
type textarea "I would like in [GEOGRAPHIC_DATA] near to [GEOGRAPHIC_DATA]"
type textarea "x"
type textarea "I would like in [GEOGRAPHIC_DATA] near to [GEOGRAPHIC_DATA]"
type textarea "x"
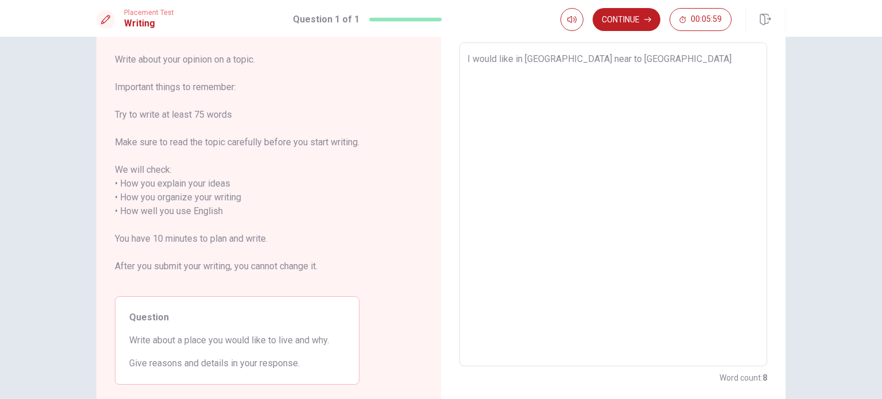
type textarea "I would like in [GEOGRAPHIC_DATA] near to [GEOGRAPHIC_DATA]"
type textarea "x"
type textarea "I would like in [GEOGRAPHIC_DATA] near to [GEOGRAPHIC_DATA]"
type textarea "x"
type textarea "I would like in [GEOGRAPHIC_DATA] near to [GEOGRAPHIC_DATA]"
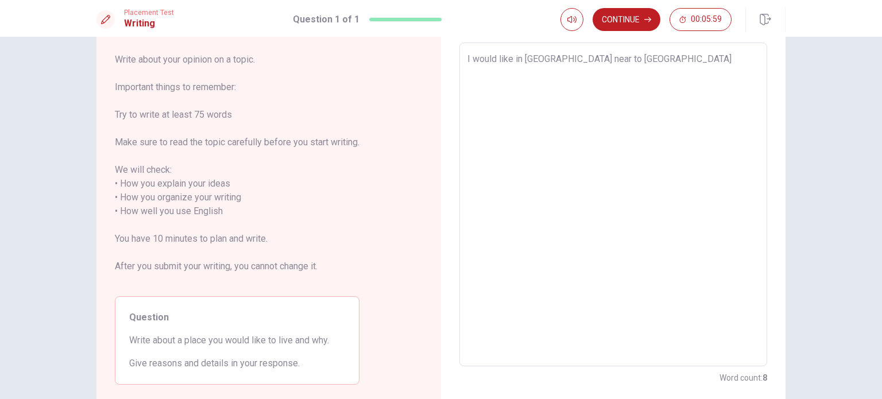
type textarea "x"
type textarea "I would like in [GEOGRAPHIC_DATA] near to F"
type textarea "x"
type textarea "I would like in [GEOGRAPHIC_DATA] near to"
type textarea "x"
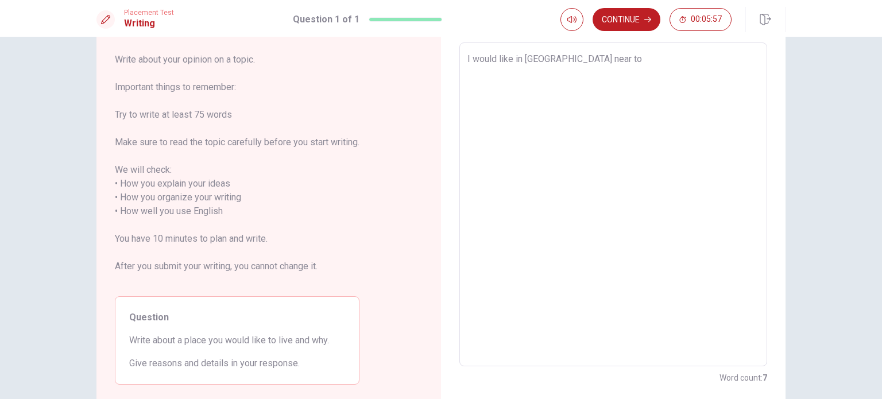
type textarea "I would like in [GEOGRAPHIC_DATA] near to V"
type textarea "x"
type textarea "I would like in [GEOGRAPHIC_DATA] near to Ve"
type textarea "x"
type textarea "I would like in [GEOGRAPHIC_DATA] near to [GEOGRAPHIC_DATA]"
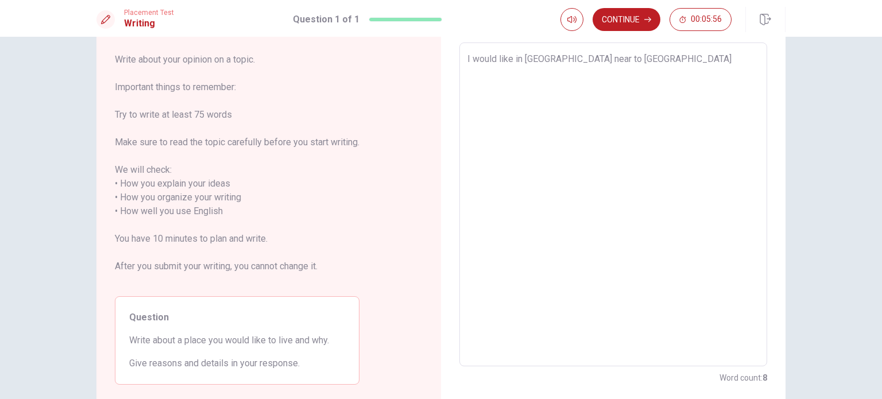
type textarea "x"
type textarea "I would like in [GEOGRAPHIC_DATA] near to [GEOGRAPHIC_DATA]"
type textarea "x"
type textarea "I would like in [GEOGRAPHIC_DATA] near to [GEOGRAPHIC_DATA]"
type textarea "x"
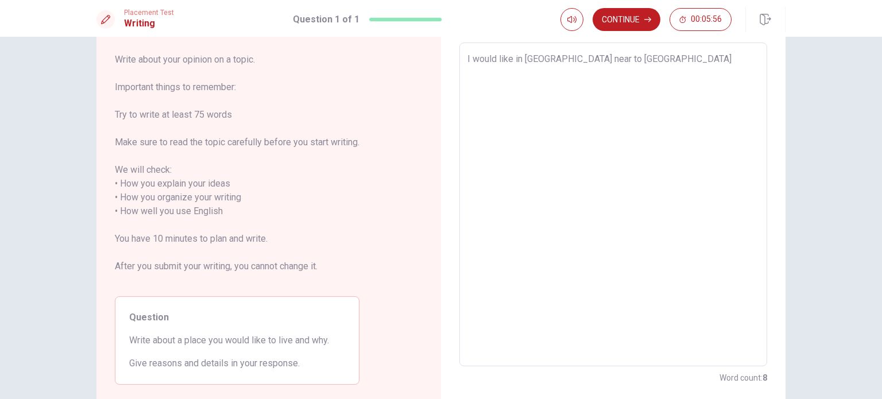
type textarea "I would like in [GEOGRAPHIC_DATA] near to [GEOGRAPHIC_DATA]"
type textarea "x"
type textarea "I would like in [GEOGRAPHIC_DATA] near to [GEOGRAPHIC_DATA]."
type textarea "x"
type textarea "I would like in [GEOGRAPHIC_DATA] near to [GEOGRAPHIC_DATA]."
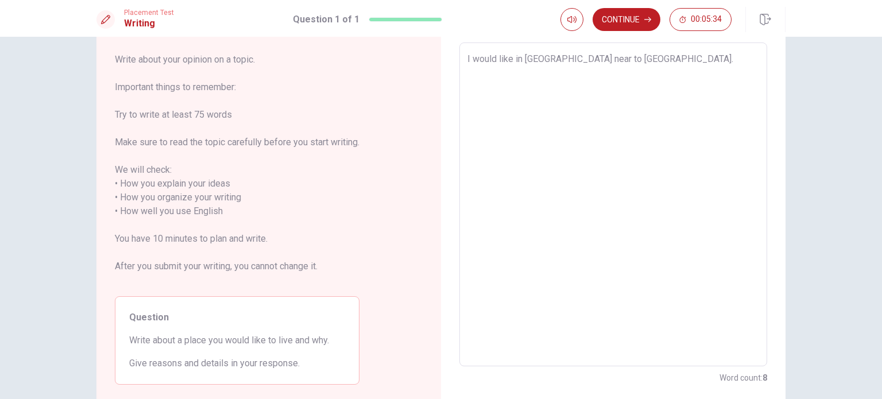
type textarea "x"
type textarea "I would like in [GEOGRAPHIC_DATA] near to [GEOGRAPHIC_DATA]. I"
type textarea "x"
click at [614, 58] on textarea "I would like in [GEOGRAPHIC_DATA] near to [GEOGRAPHIC_DATA]. I" at bounding box center [613, 204] width 292 height 305
type textarea "I would like in [GEOGRAPHIC_DATA] near to [GEOGRAPHIC_DATA]."
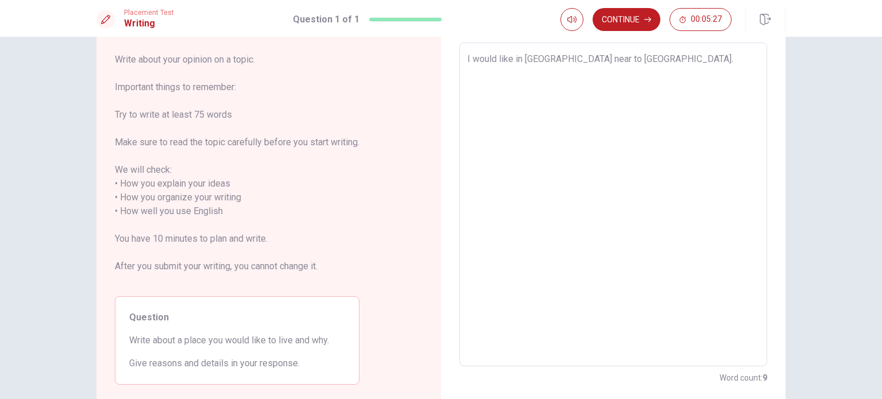
type textarea "x"
type textarea "I would like in [GEOGRAPHIC_DATA] near to [GEOGRAPHIC_DATA]."
type textarea "x"
type textarea "I would like in [GEOGRAPHIC_DATA] near to [GEOGRAPHIC_DATA]."
type textarea "x"
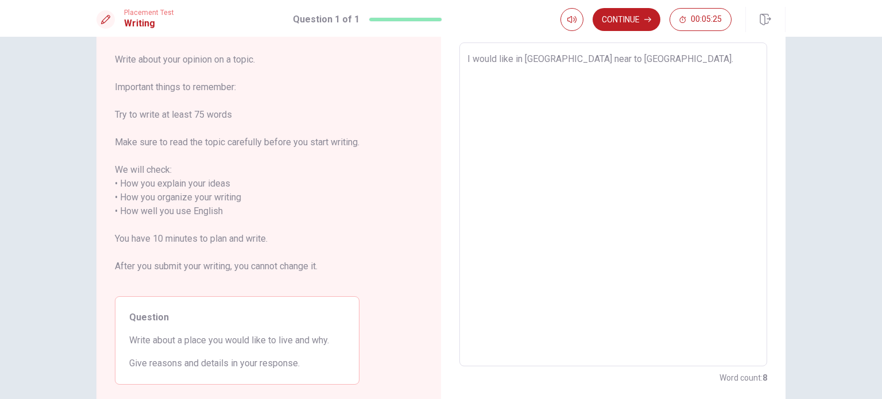
type textarea "I would like in [GEOGRAPHIC_DATA] near to [GEOGRAPHIC_DATA]. T"
type textarea "x"
type textarea "I would like in [GEOGRAPHIC_DATA] near to [GEOGRAPHIC_DATA]. Th"
type textarea "x"
type textarea "I would like in [GEOGRAPHIC_DATA] near to [GEOGRAPHIC_DATA]. Thi"
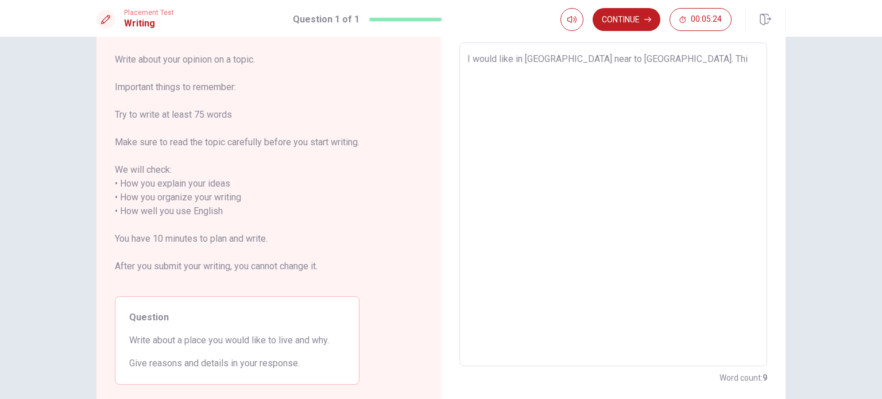
type textarea "x"
type textarea "I would like in [GEOGRAPHIC_DATA] near to [GEOGRAPHIC_DATA]. This"
type textarea "x"
type textarea "I would like in [GEOGRAPHIC_DATA] near to [GEOGRAPHIC_DATA]. This"
type textarea "x"
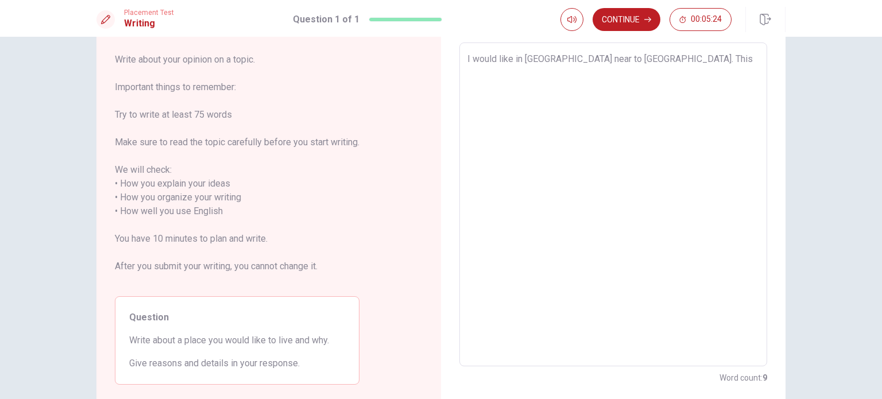
type textarea "I would like in [GEOGRAPHIC_DATA] near to [GEOGRAPHIC_DATA]. This i"
type textarea "x"
type textarea "I would like in [GEOGRAPHIC_DATA] near to [GEOGRAPHIC_DATA]. This is"
type textarea "x"
type textarea "I would like in [GEOGRAPHIC_DATA] near to [GEOGRAPHIC_DATA]. This is"
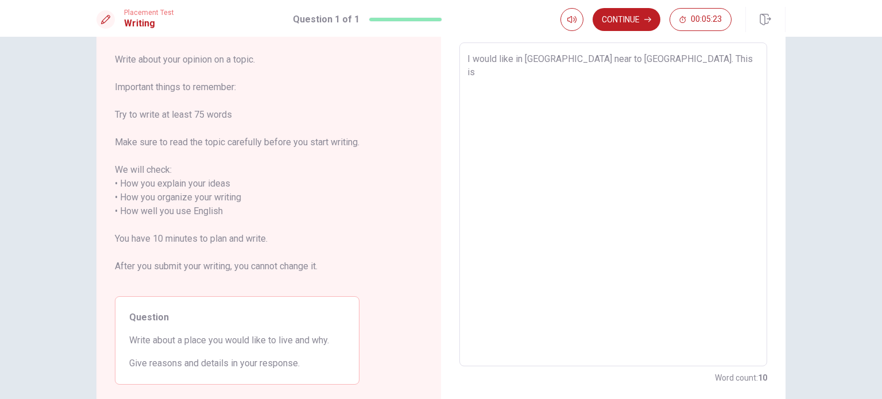
type textarea "x"
type textarea "I would like in [GEOGRAPHIC_DATA] near to [GEOGRAPHIC_DATA]. This is m"
type textarea "x"
type textarea "I would like in [GEOGRAPHIC_DATA] near to [GEOGRAPHIC_DATA]. This is my"
type textarea "x"
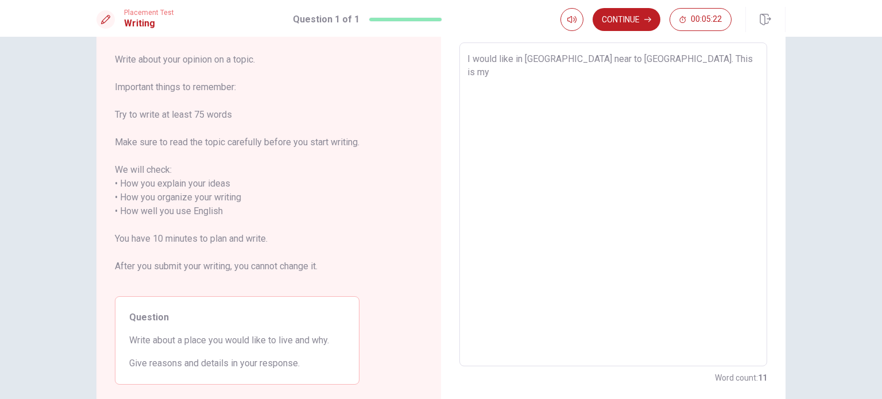
type textarea "I would like in [GEOGRAPHIC_DATA] near to [GEOGRAPHIC_DATA]. This is my"
type textarea "x"
type textarea "I would like in [GEOGRAPHIC_DATA] near to [GEOGRAPHIC_DATA]. This is my l"
type textarea "x"
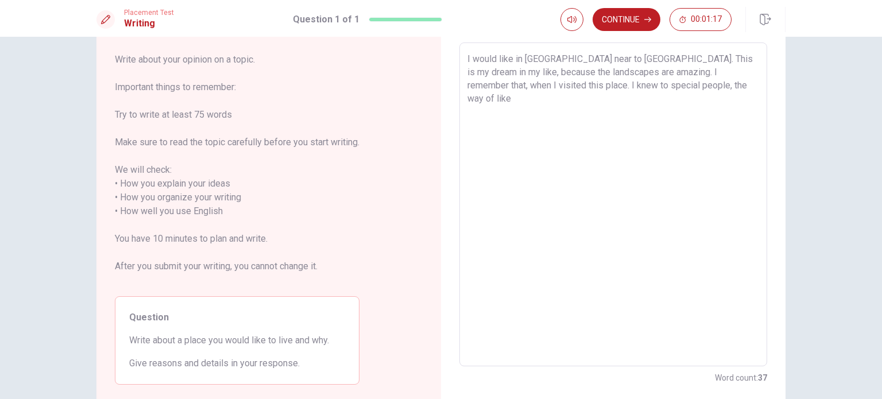
click at [611, 84] on textarea "I would like in [GEOGRAPHIC_DATA] near to [GEOGRAPHIC_DATA]. This is my dream i…" at bounding box center [613, 204] width 292 height 305
click at [645, 84] on textarea "I would like in [GEOGRAPHIC_DATA] near to [GEOGRAPHIC_DATA]. This is my dream i…" at bounding box center [613, 204] width 292 height 305
click at [684, 84] on textarea "I would like in [GEOGRAPHIC_DATA] near to [GEOGRAPHIC_DATA]. This is my dream i…" at bounding box center [613, 204] width 292 height 305
click at [711, 81] on textarea "I would like in [GEOGRAPHIC_DATA] near to [GEOGRAPHIC_DATA]. This is my dream i…" at bounding box center [613, 204] width 292 height 305
click at [707, 86] on textarea "I would like in [GEOGRAPHIC_DATA] near to [GEOGRAPHIC_DATA]. This is my dream i…" at bounding box center [613, 204] width 292 height 305
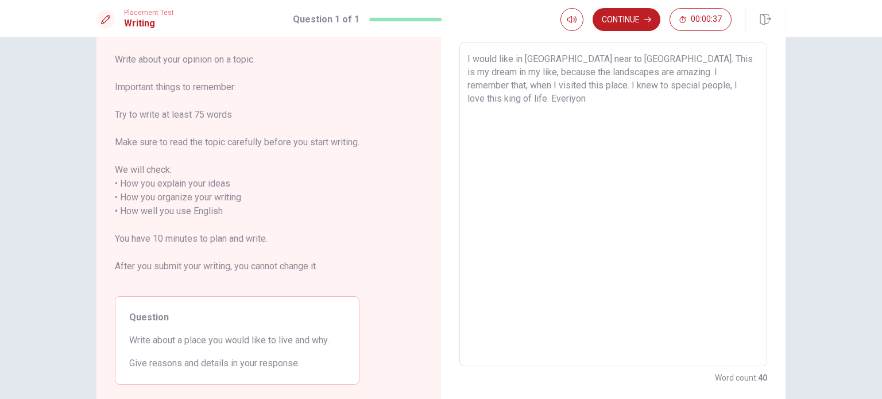
click at [726, 87] on textarea "I would like in [GEOGRAPHIC_DATA] near to [GEOGRAPHIC_DATA]. This is my dream i…" at bounding box center [613, 204] width 292 height 305
click at [723, 84] on textarea "I would like in [GEOGRAPHIC_DATA] near to [GEOGRAPHIC_DATA]. This is my dream i…" at bounding box center [613, 204] width 292 height 305
click at [720, 84] on textarea "I would like in [GEOGRAPHIC_DATA] near to [GEOGRAPHIC_DATA]. This is my dream i…" at bounding box center [613, 204] width 292 height 305
click at [734, 87] on textarea "I would like in [GEOGRAPHIC_DATA] near to [GEOGRAPHIC_DATA]. This is my dream i…" at bounding box center [613, 204] width 292 height 305
click at [613, 99] on textarea "I would like in [GEOGRAPHIC_DATA] near to [GEOGRAPHIC_DATA]. This is my dream i…" at bounding box center [613, 204] width 292 height 305
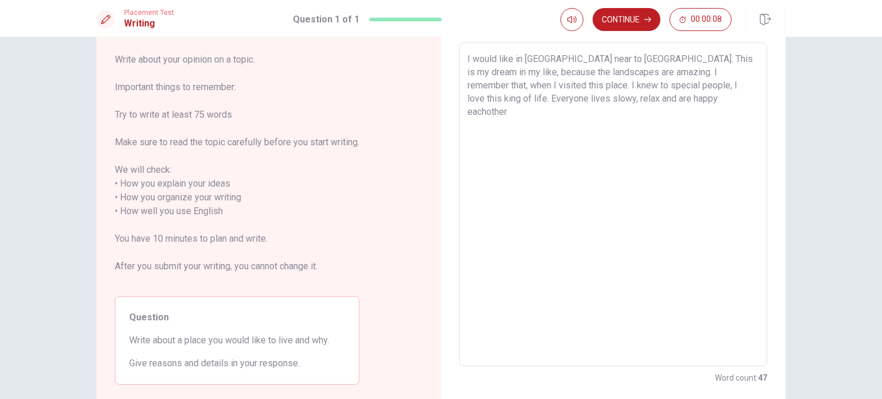
click at [643, 97] on textarea "I would like in [GEOGRAPHIC_DATA] near to [GEOGRAPHIC_DATA]. This is my dream i…" at bounding box center [613, 204] width 292 height 305
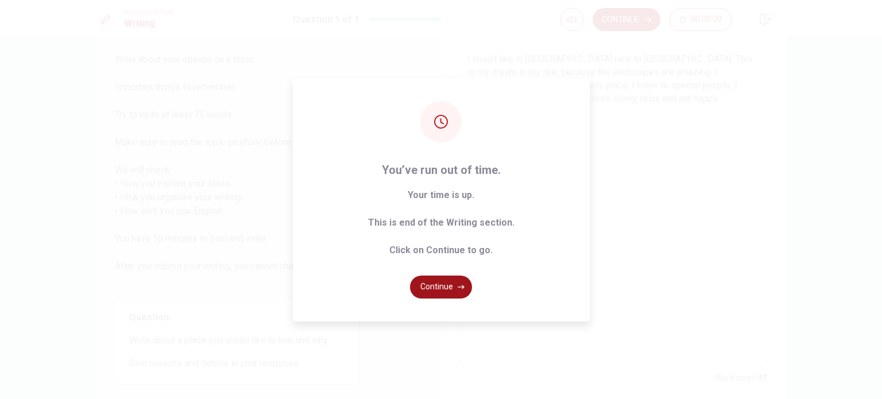
click at [457, 292] on button "Continue" at bounding box center [441, 287] width 62 height 23
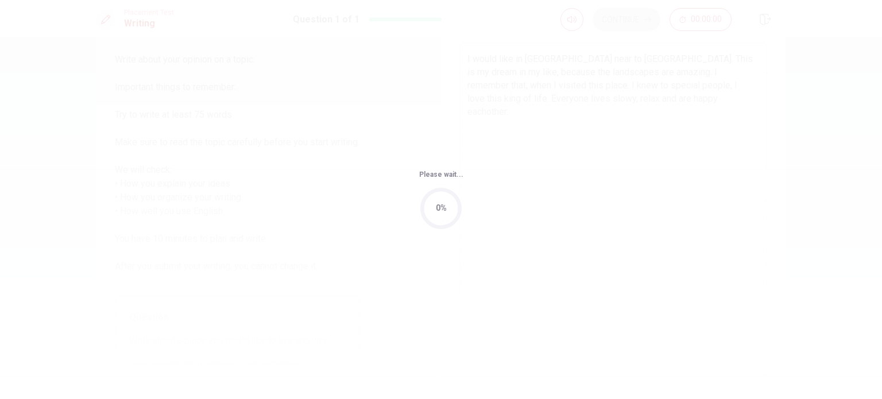
scroll to position [0, 0]
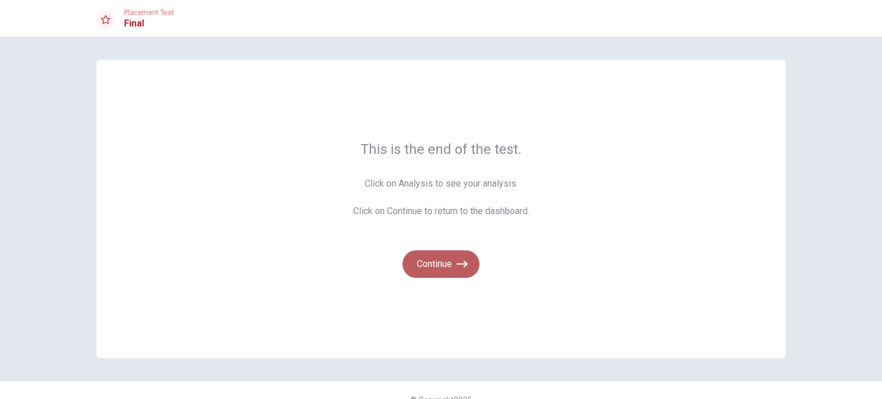
click at [437, 266] on button "Continue" at bounding box center [440, 264] width 77 height 28
